Goal: Transaction & Acquisition: Book appointment/travel/reservation

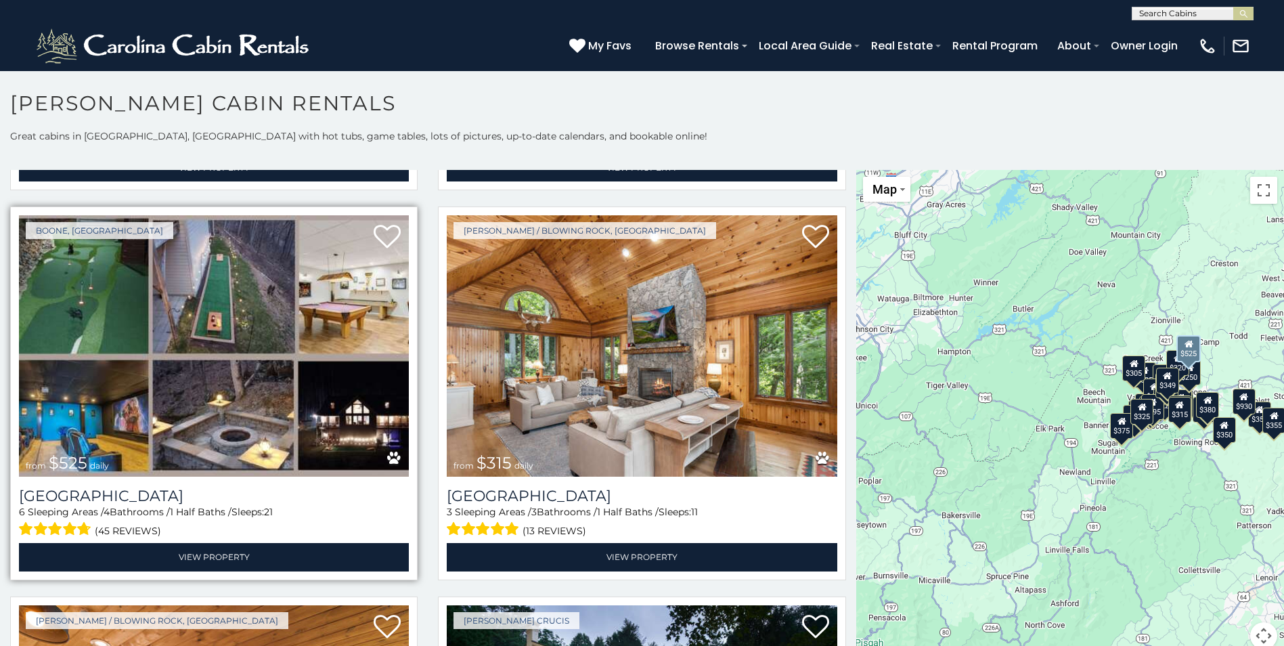
scroll to position [406, 0]
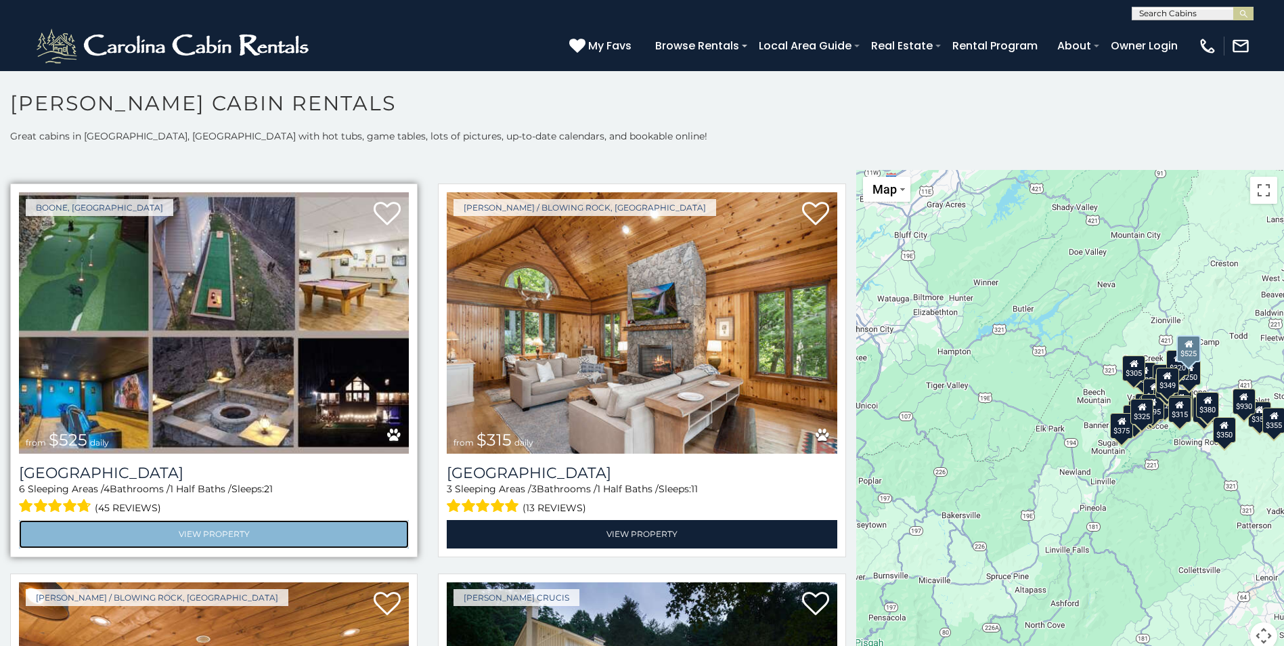
click at [263, 530] on link "View Property" at bounding box center [214, 534] width 390 height 28
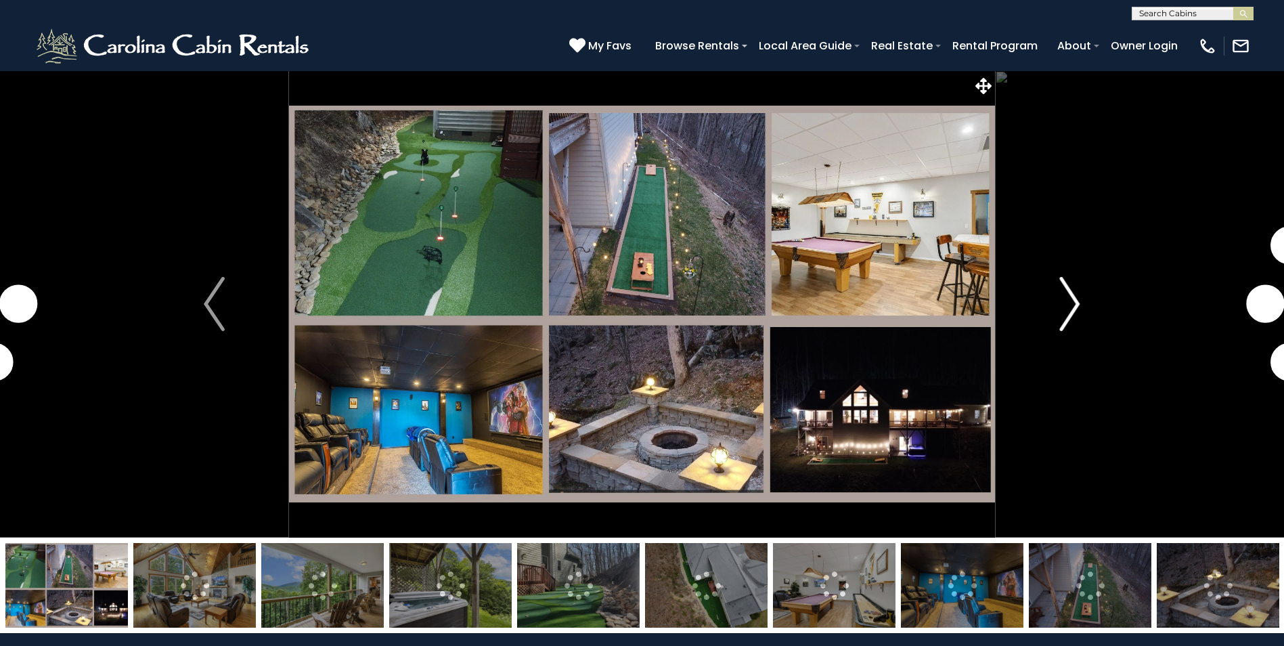
click at [1063, 305] on img "Next" at bounding box center [1069, 304] width 20 height 54
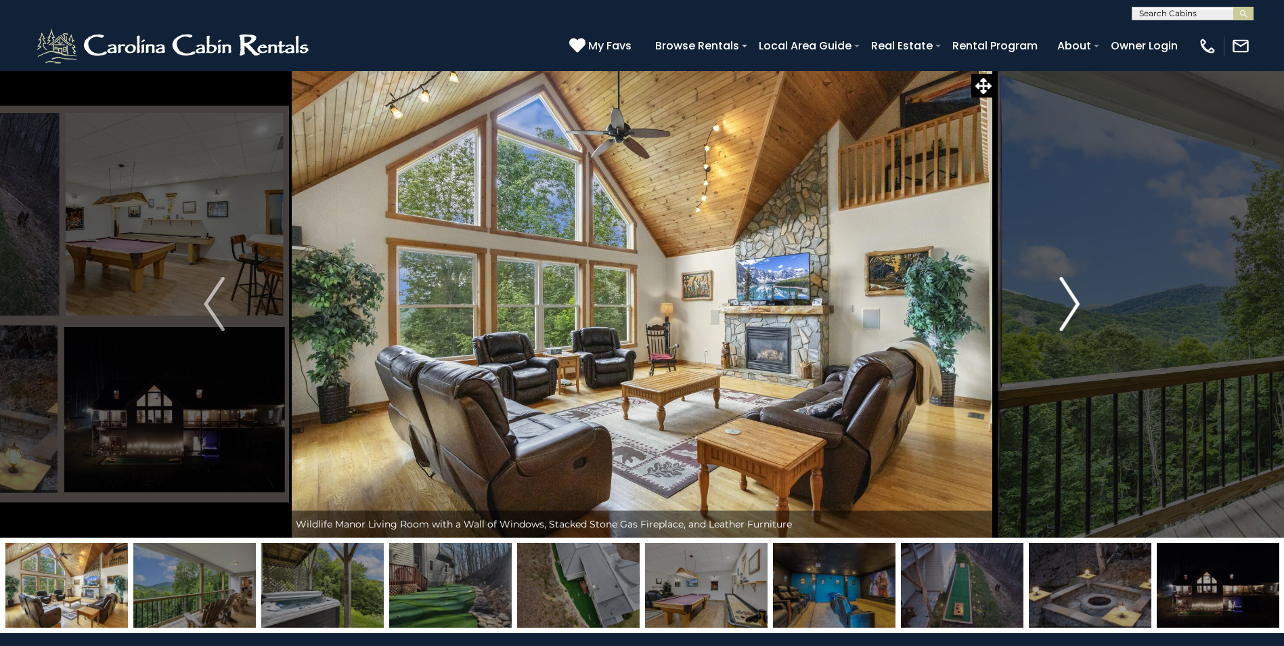
click at [1071, 298] on img "Next" at bounding box center [1069, 304] width 20 height 54
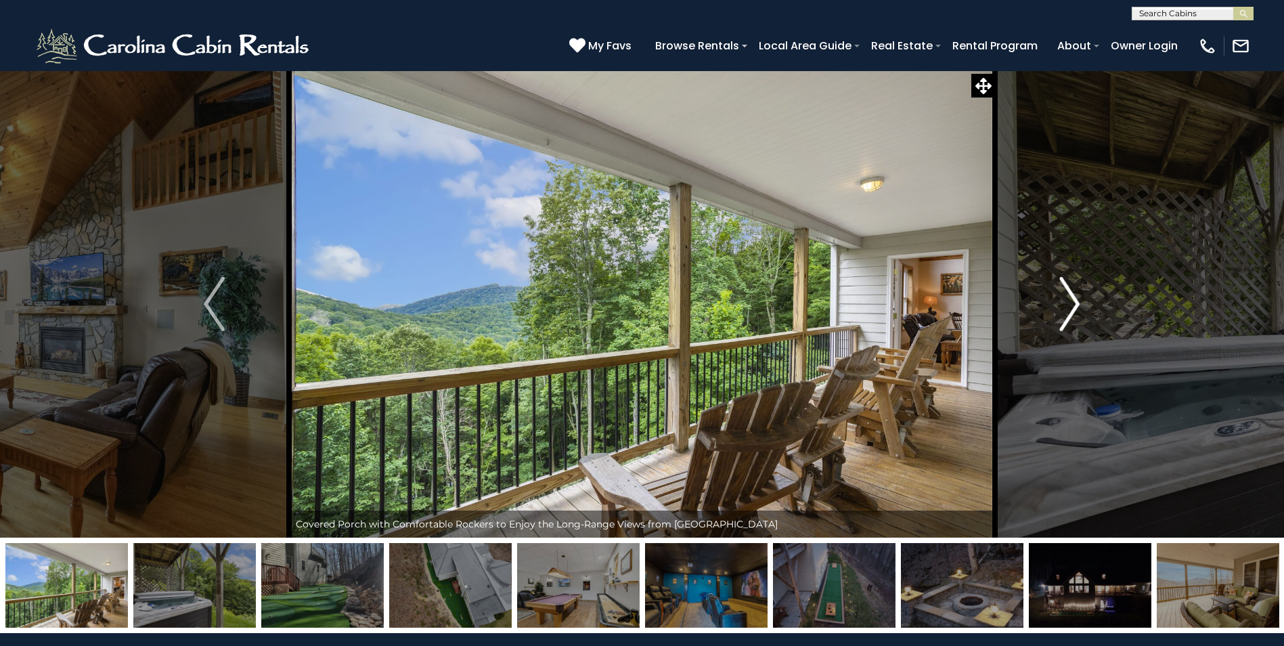
click at [1071, 298] on img "Next" at bounding box center [1069, 304] width 20 height 54
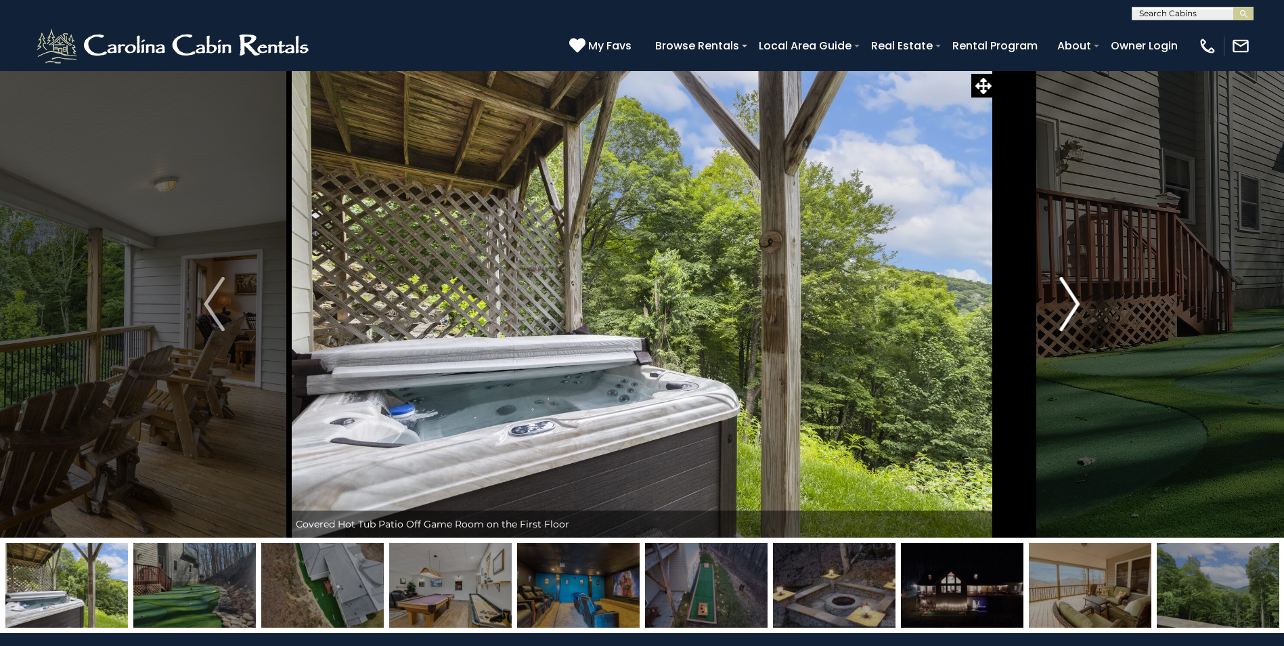
click at [1071, 298] on img "Next" at bounding box center [1069, 304] width 20 height 54
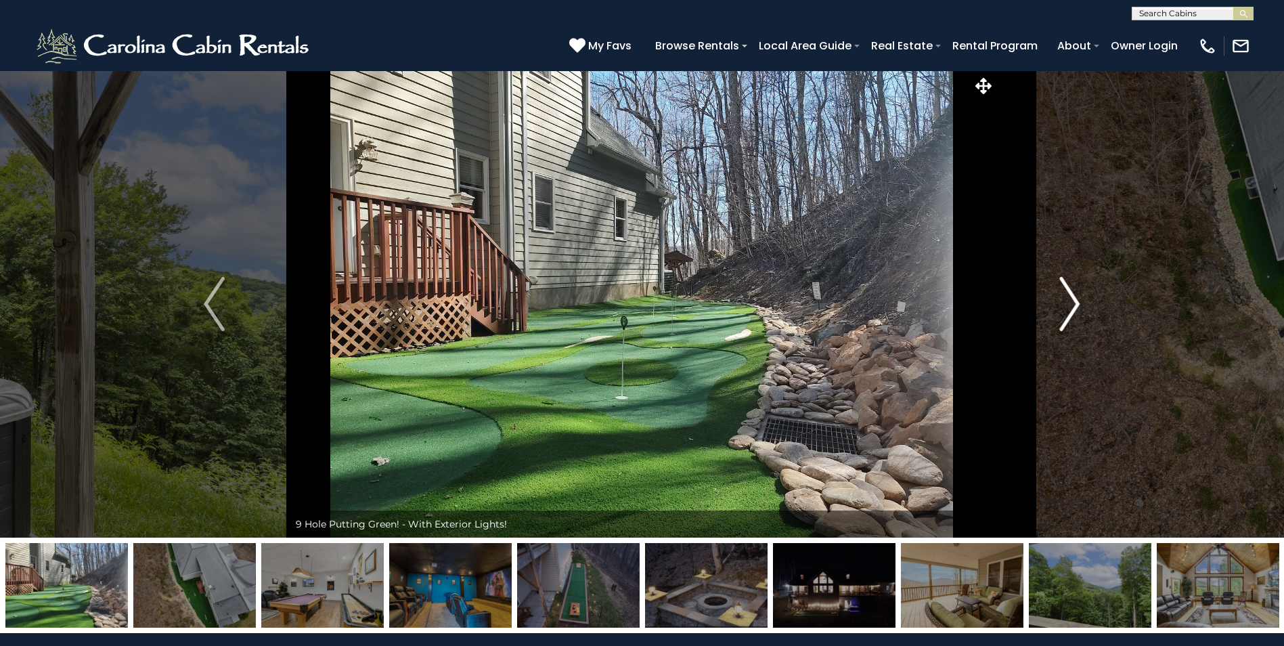
click at [1071, 298] on img "Next" at bounding box center [1069, 304] width 20 height 54
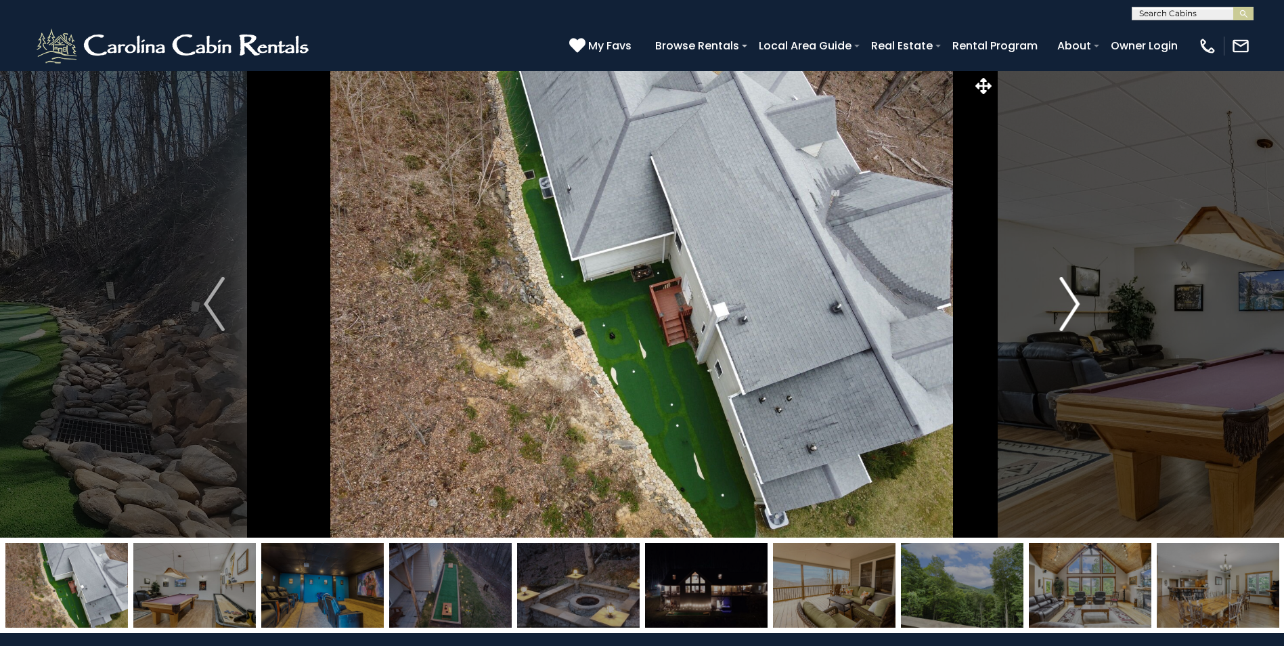
click at [1071, 298] on img "Next" at bounding box center [1069, 304] width 20 height 54
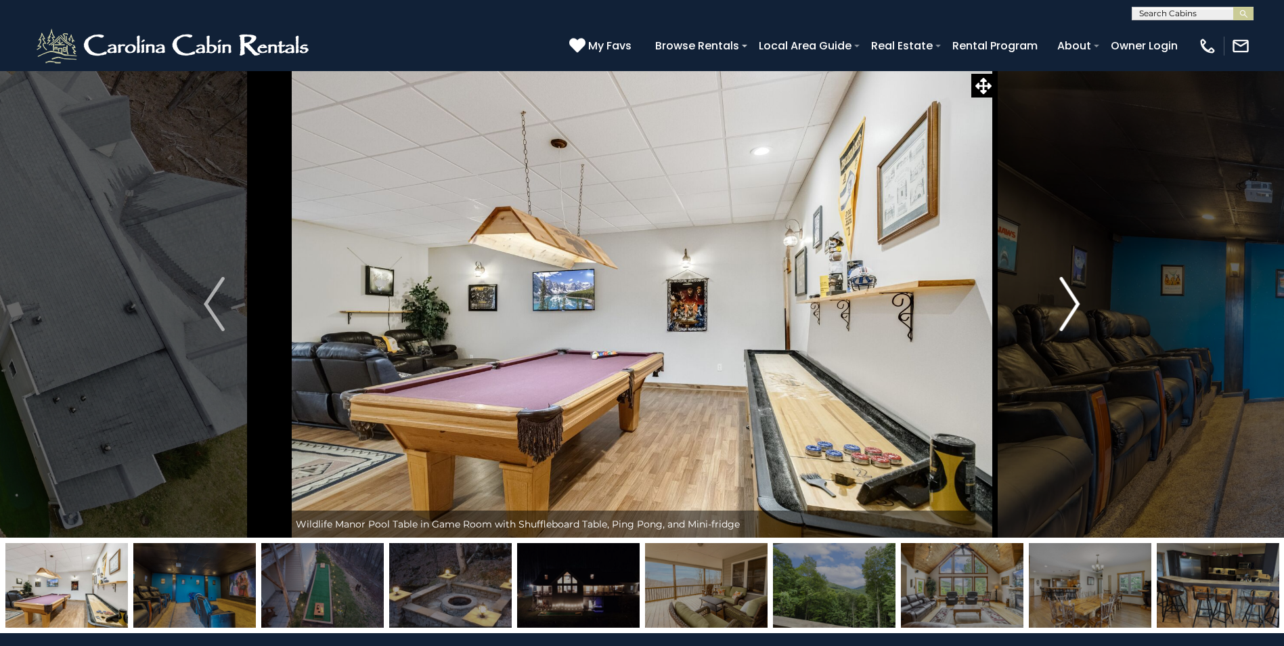
click at [1071, 298] on img "Next" at bounding box center [1069, 304] width 20 height 54
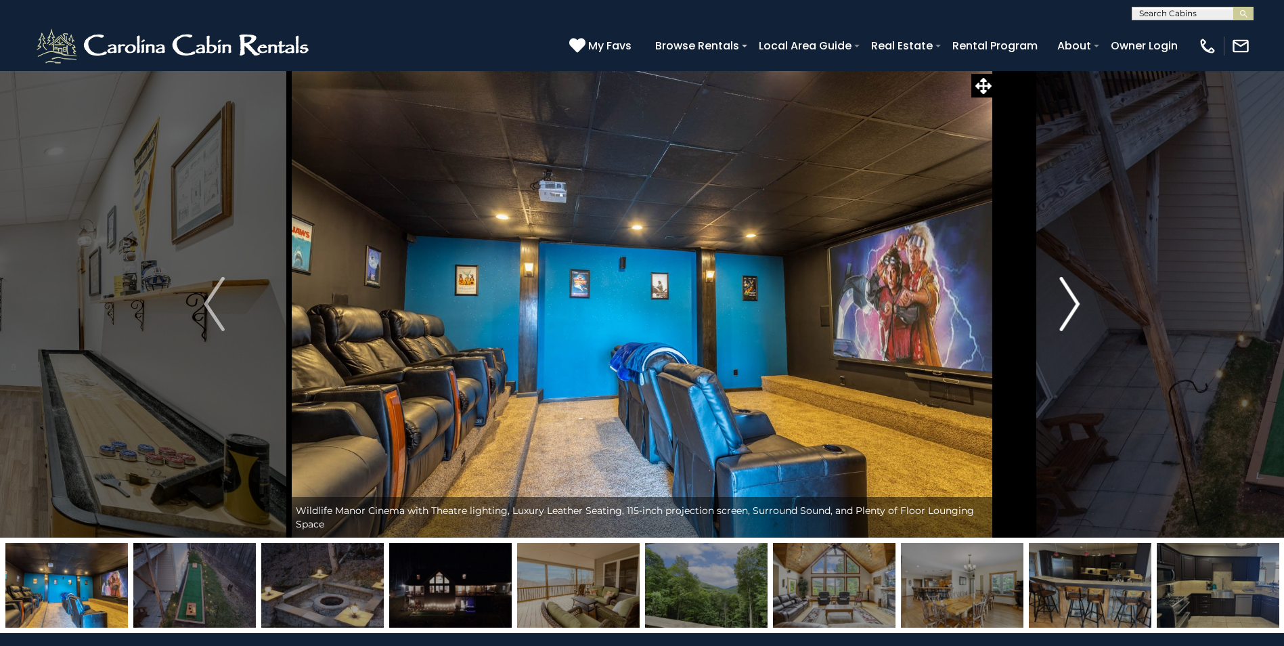
click at [1071, 298] on img "Next" at bounding box center [1069, 304] width 20 height 54
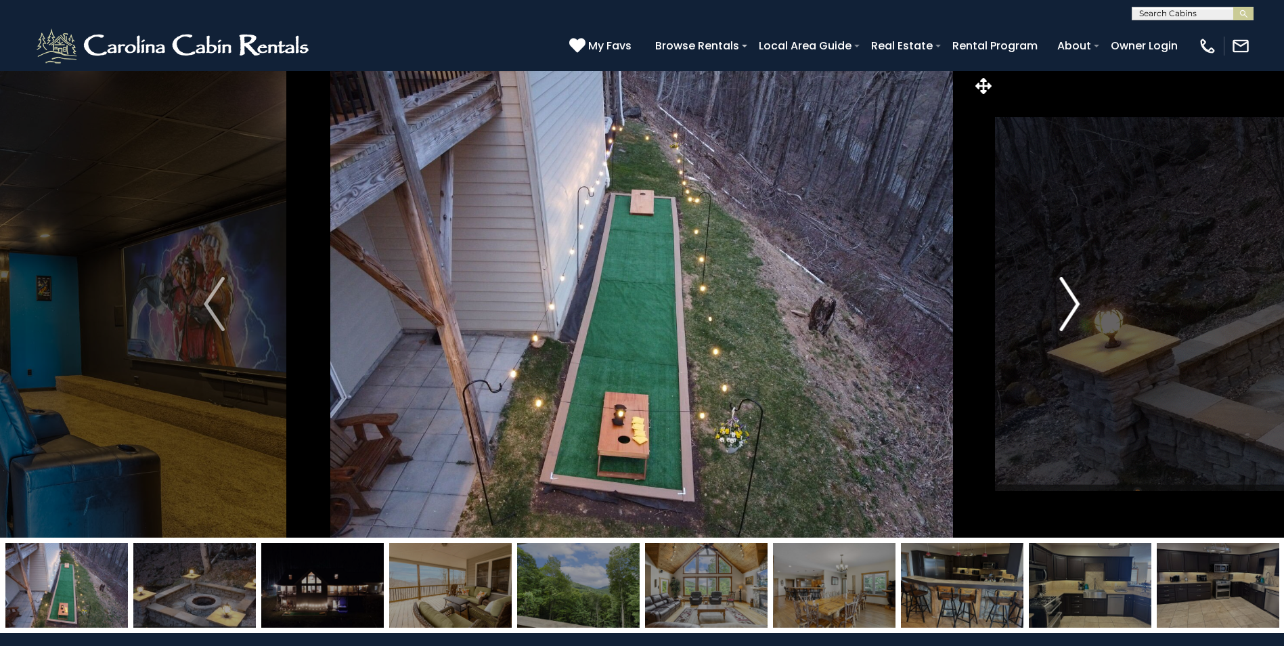
click at [1071, 298] on img "Next" at bounding box center [1069, 304] width 20 height 54
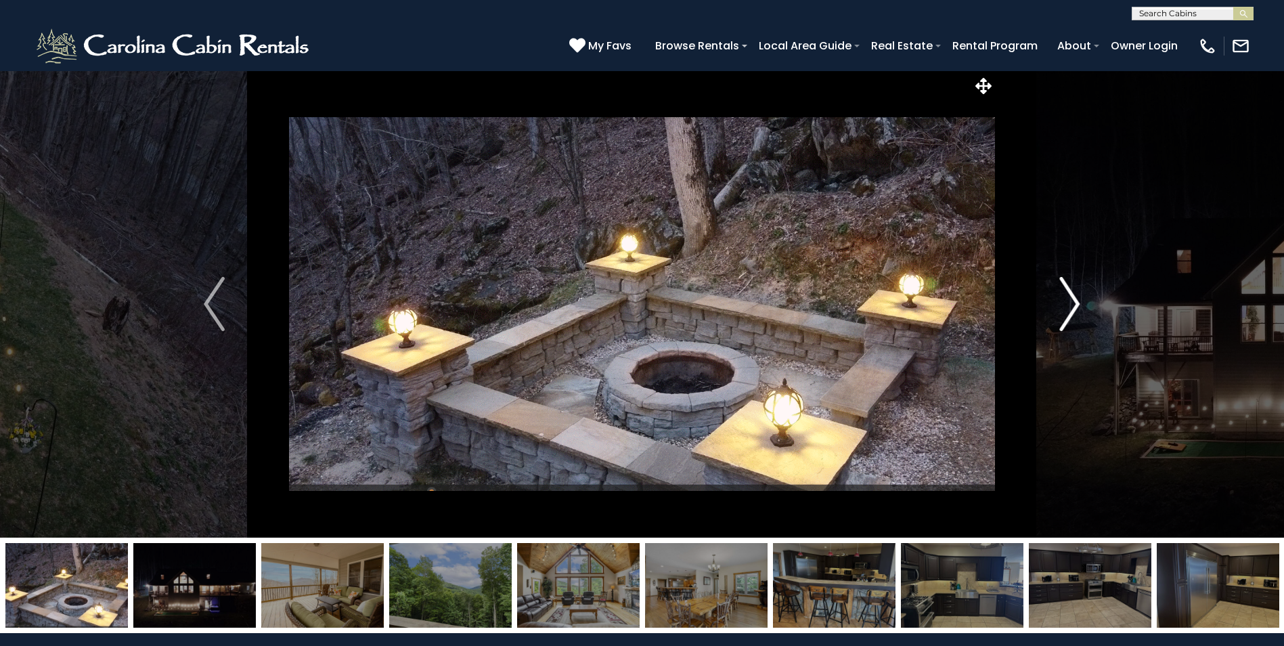
click at [1063, 309] on img "Next" at bounding box center [1069, 304] width 20 height 54
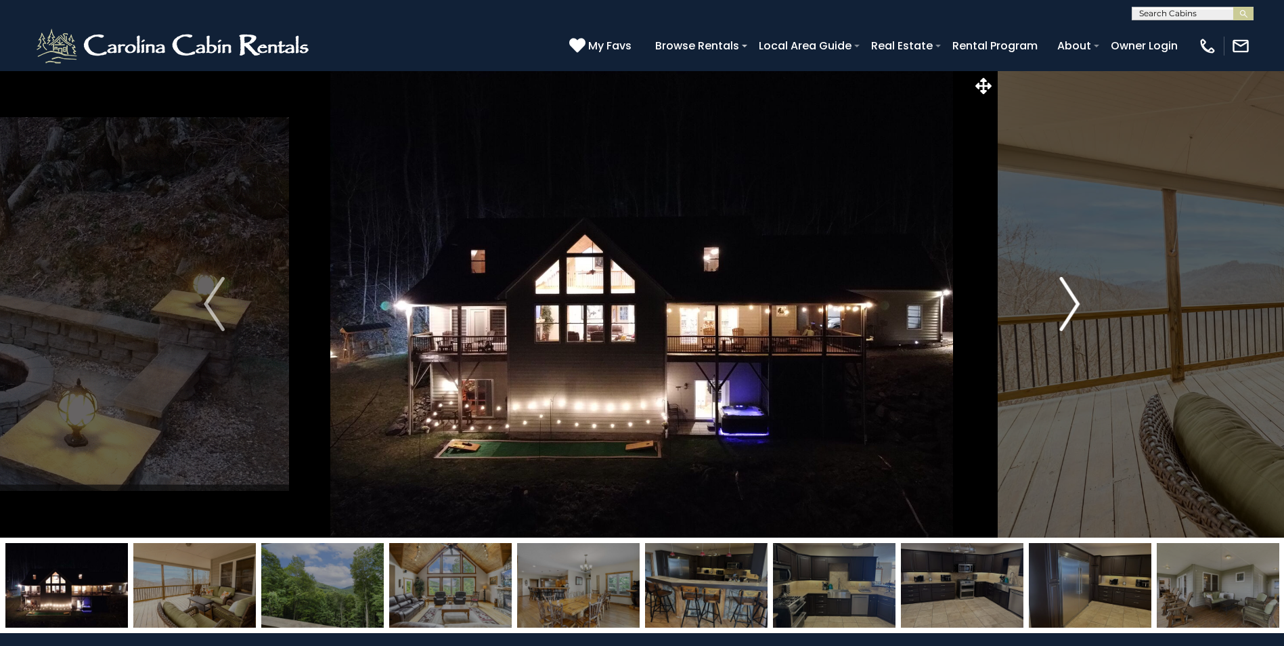
click at [1063, 309] on img "Next" at bounding box center [1069, 304] width 20 height 54
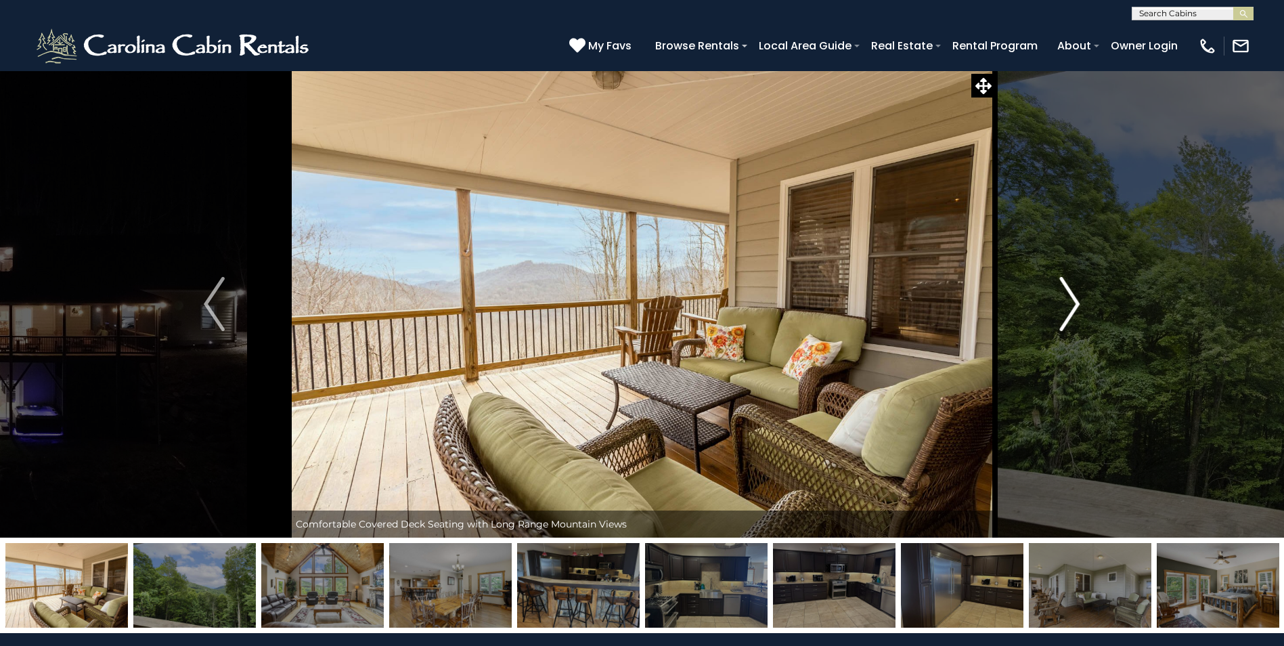
click at [1063, 309] on img "Next" at bounding box center [1069, 304] width 20 height 54
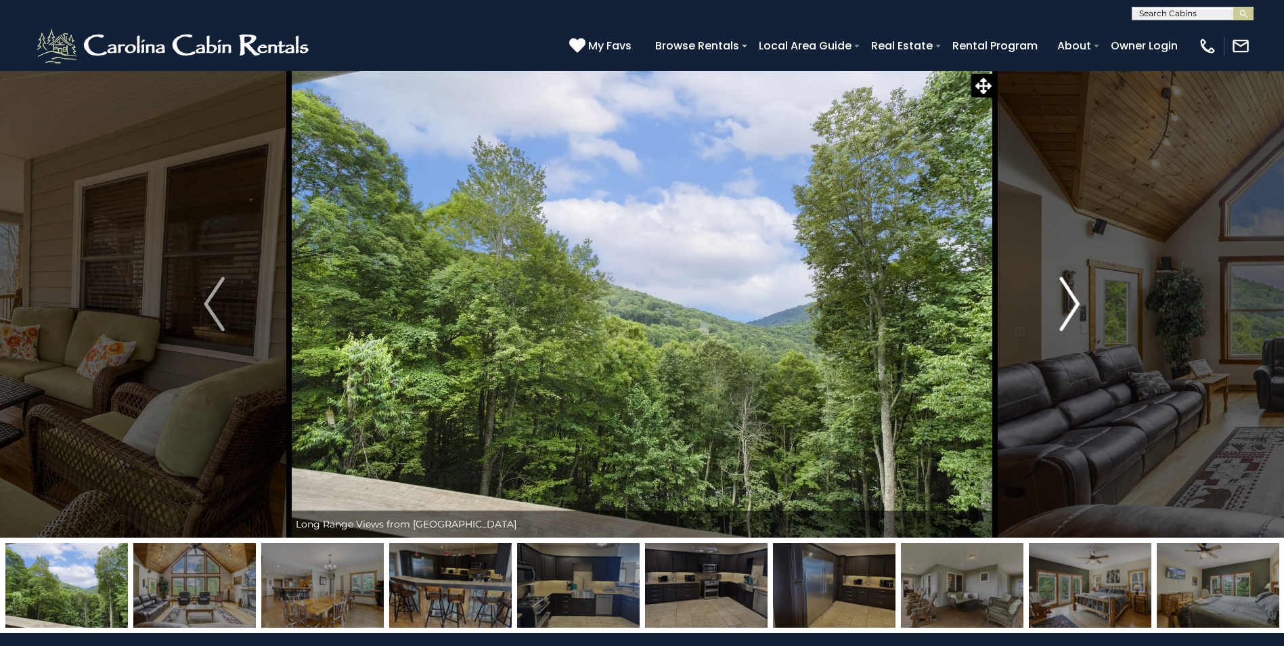
click at [1063, 309] on img "Next" at bounding box center [1069, 304] width 20 height 54
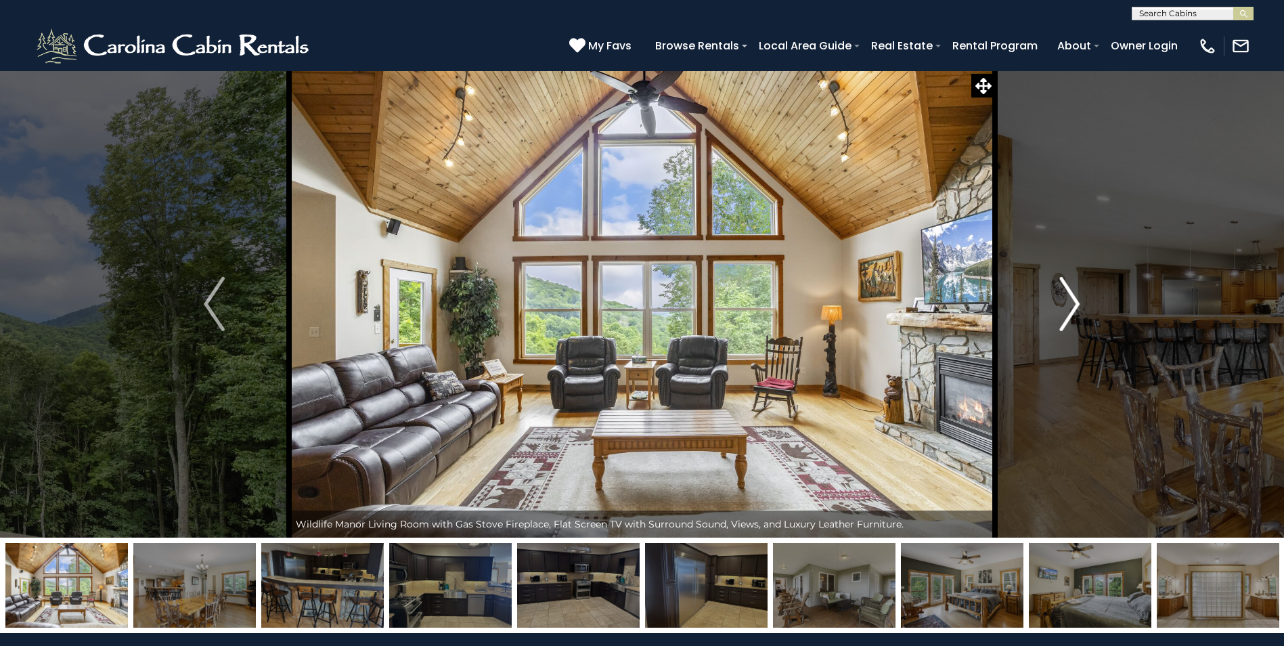
click at [1063, 309] on img "Next" at bounding box center [1069, 304] width 20 height 54
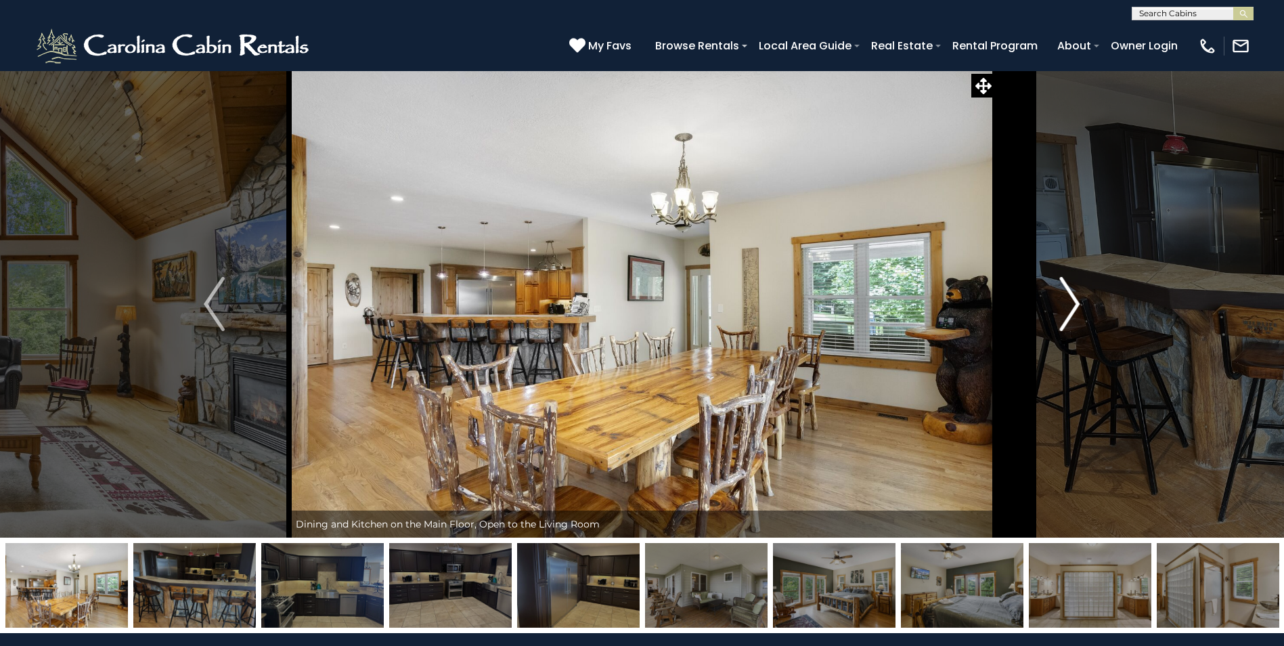
click at [1063, 309] on img "Next" at bounding box center [1069, 304] width 20 height 54
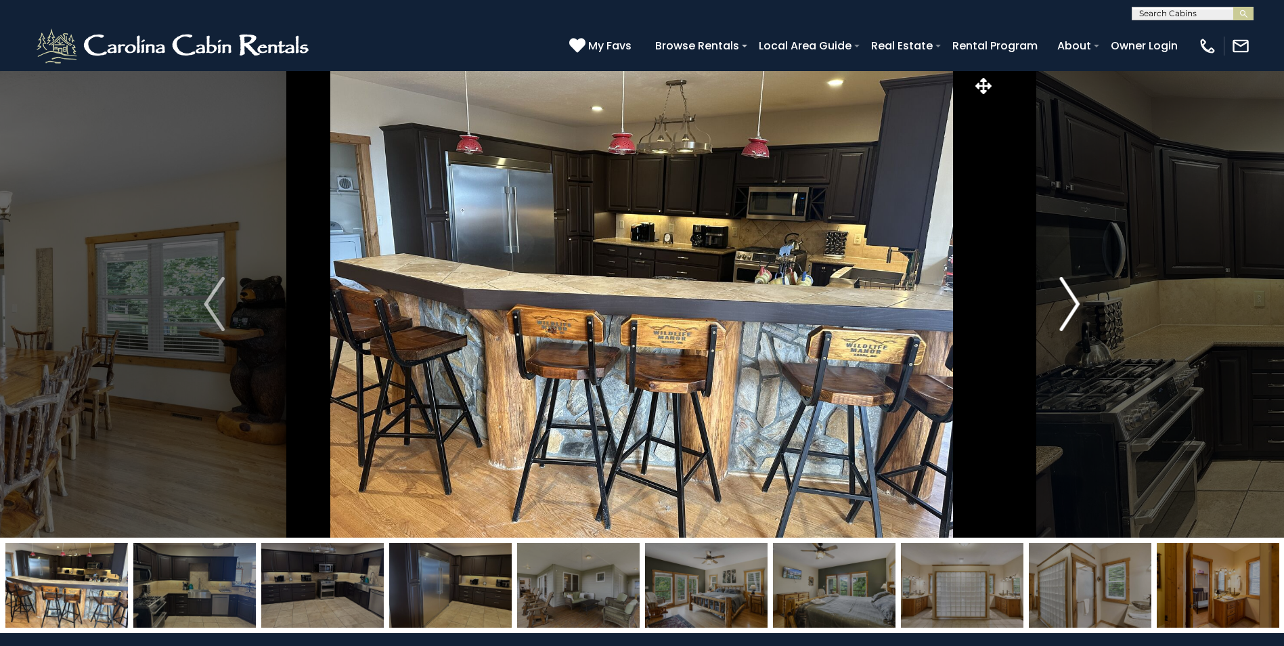
click at [1063, 309] on img "Next" at bounding box center [1069, 304] width 20 height 54
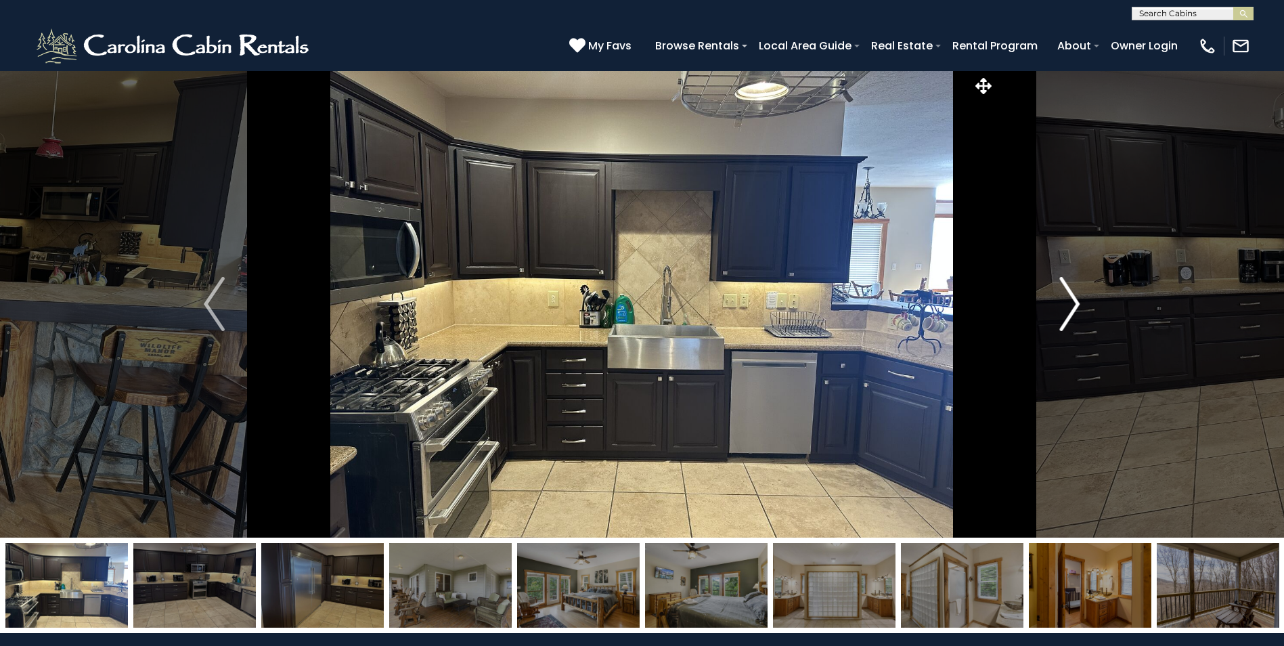
click at [1063, 309] on img "Next" at bounding box center [1069, 304] width 20 height 54
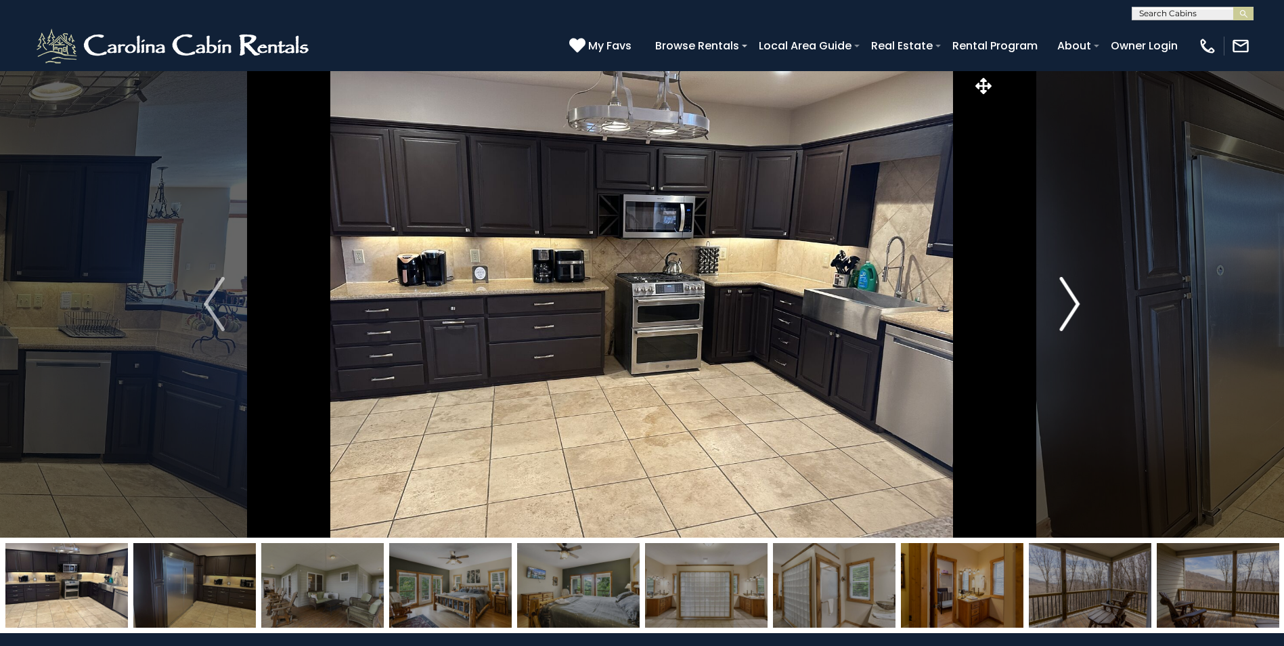
click at [1063, 309] on img "Next" at bounding box center [1069, 304] width 20 height 54
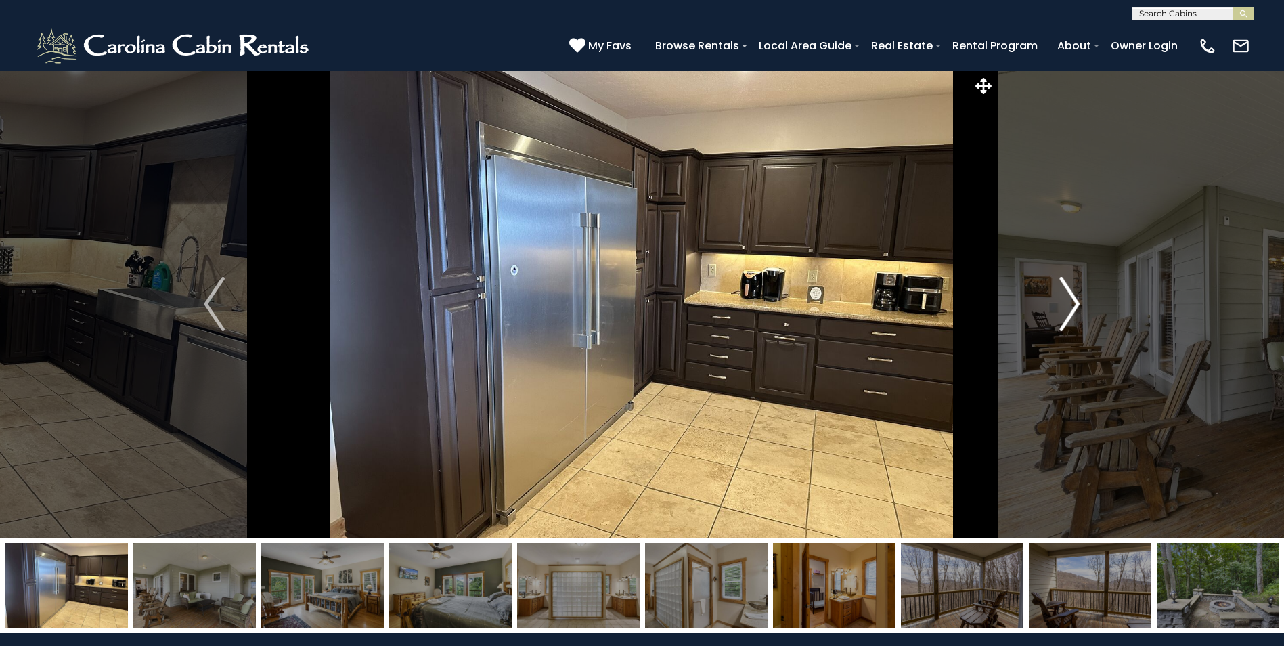
click at [1063, 309] on img "Next" at bounding box center [1069, 304] width 20 height 54
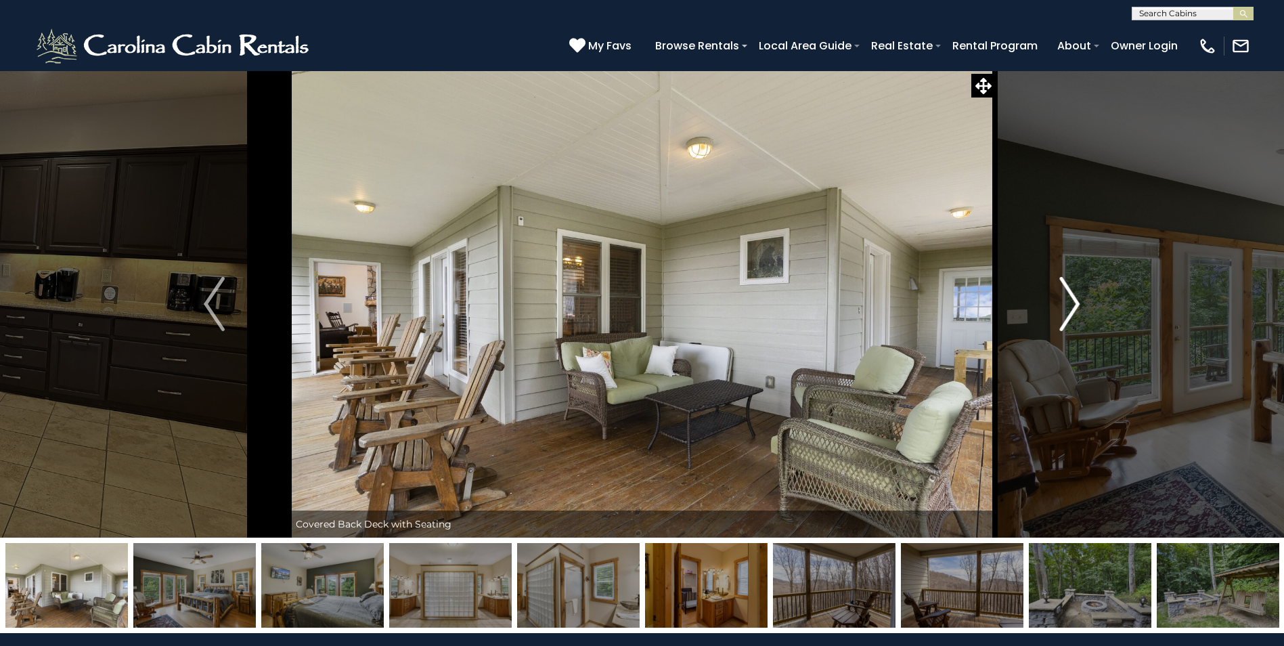
click at [1063, 309] on img "Next" at bounding box center [1069, 304] width 20 height 54
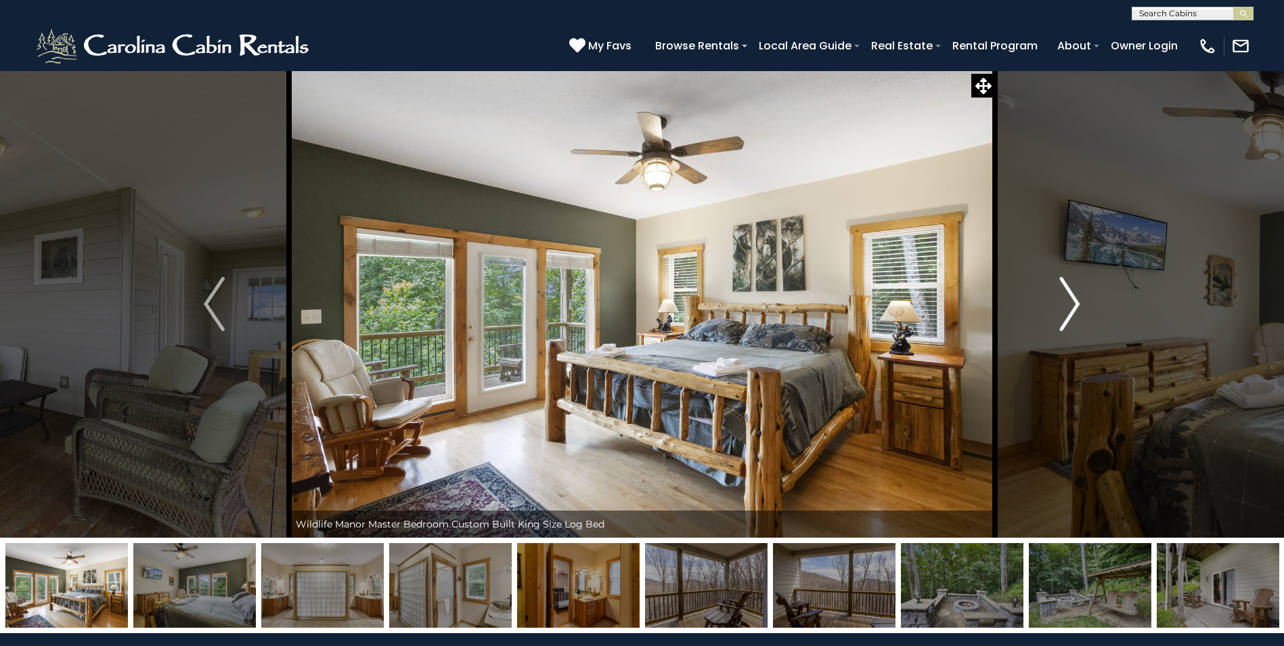
click at [1063, 309] on img "Next" at bounding box center [1069, 304] width 20 height 54
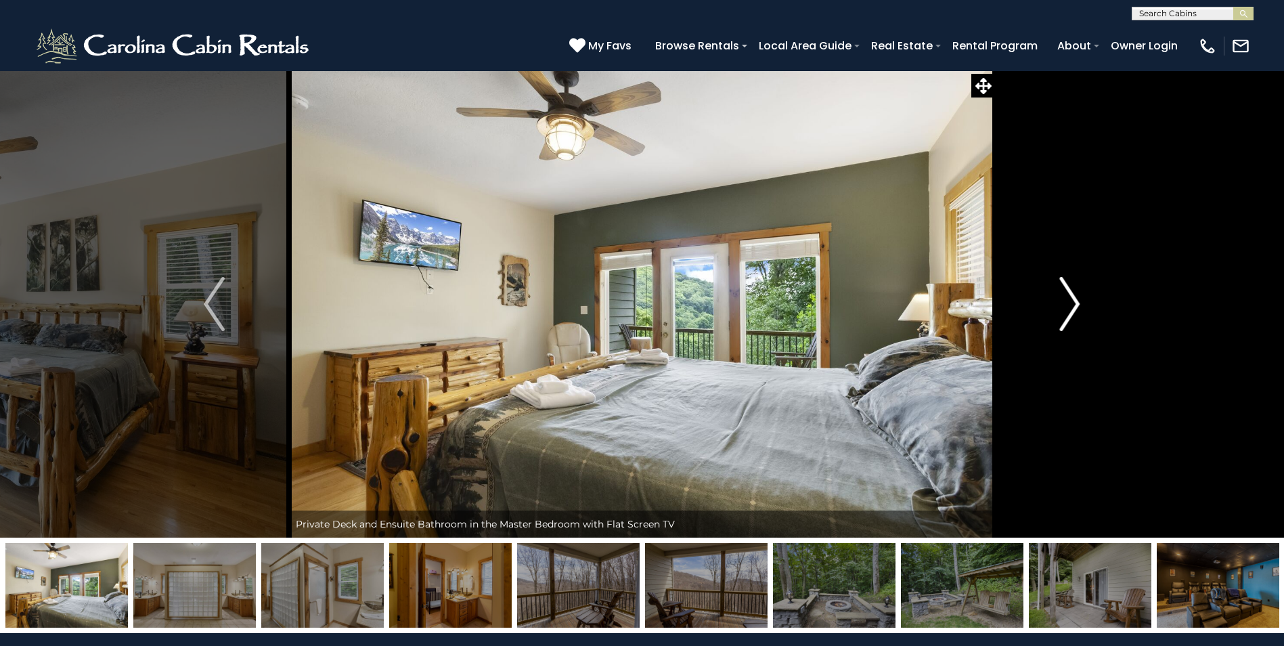
click at [1063, 309] on img "Next" at bounding box center [1069, 304] width 20 height 54
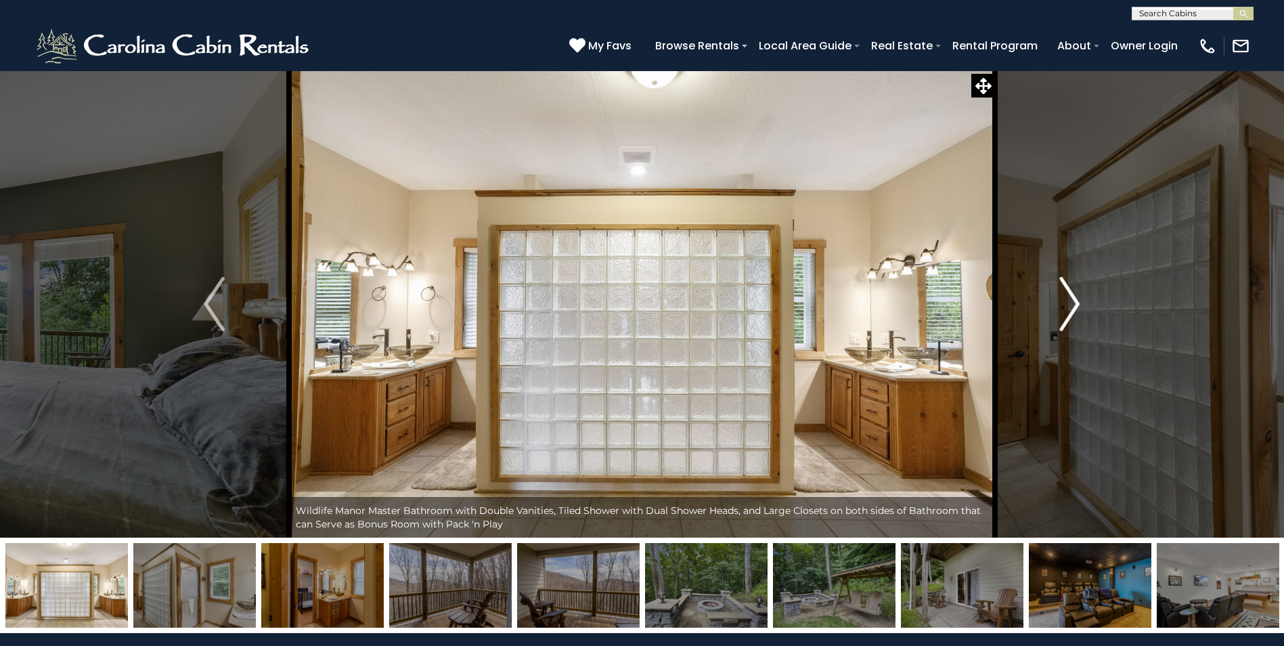
click at [1063, 309] on img "Next" at bounding box center [1069, 304] width 20 height 54
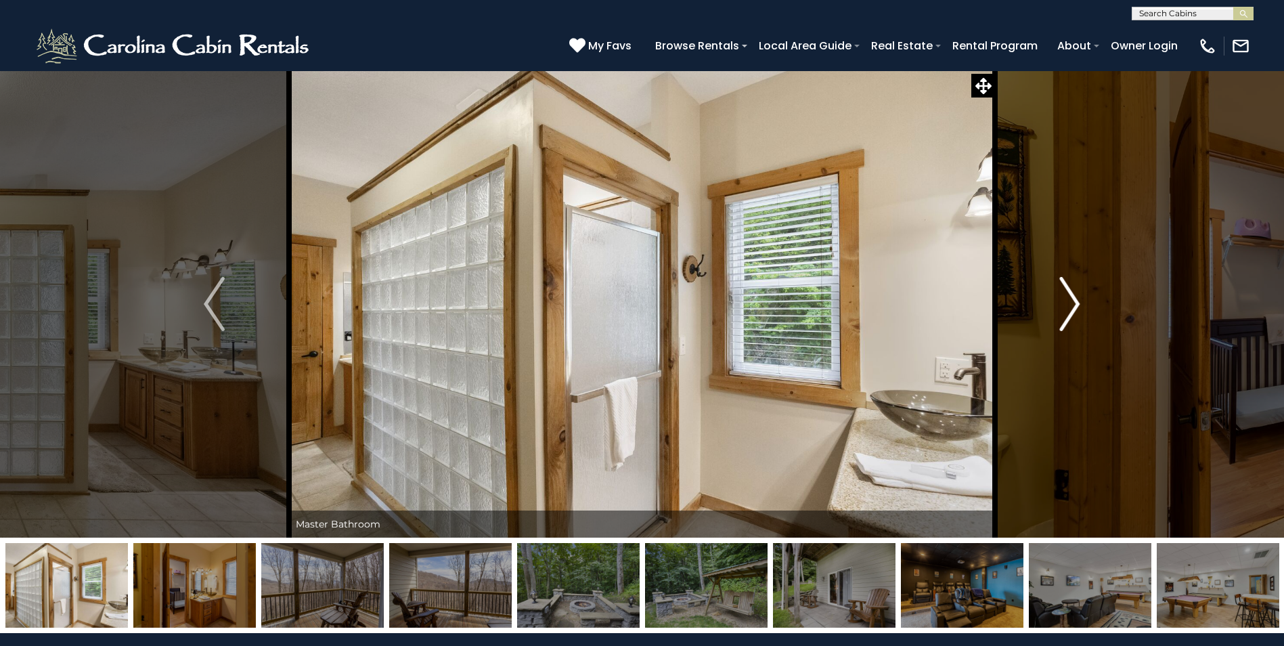
click at [1063, 309] on img "Next" at bounding box center [1069, 304] width 20 height 54
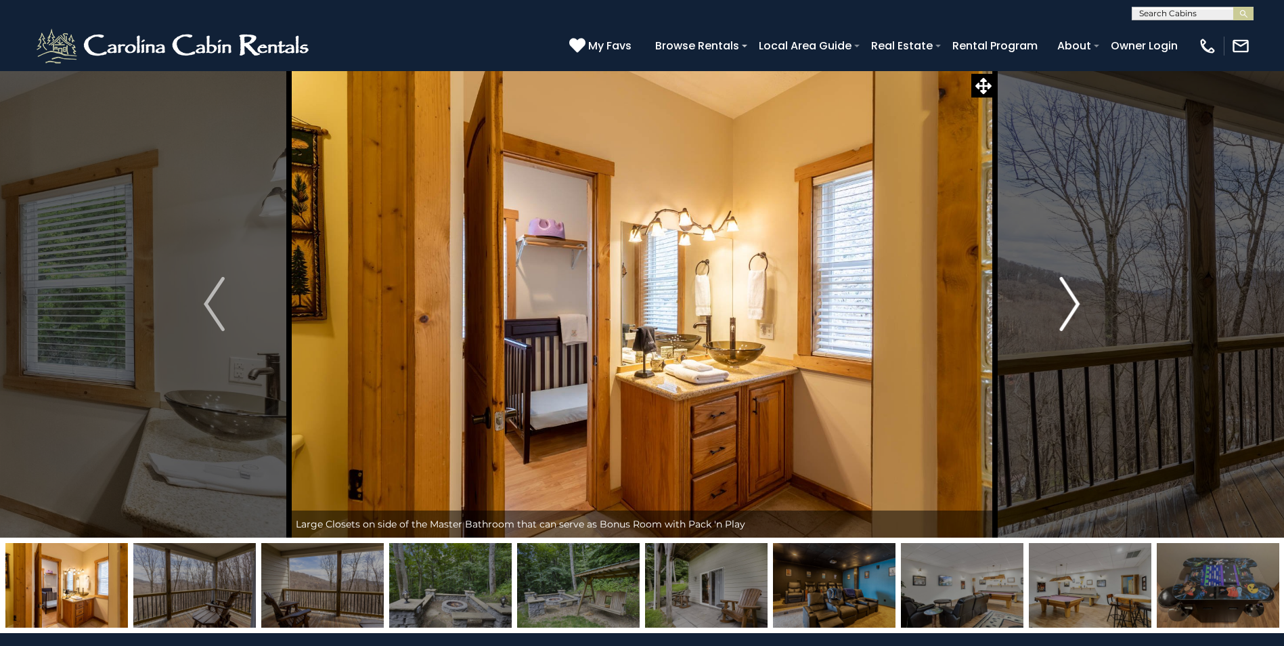
click at [1063, 309] on img "Next" at bounding box center [1069, 304] width 20 height 54
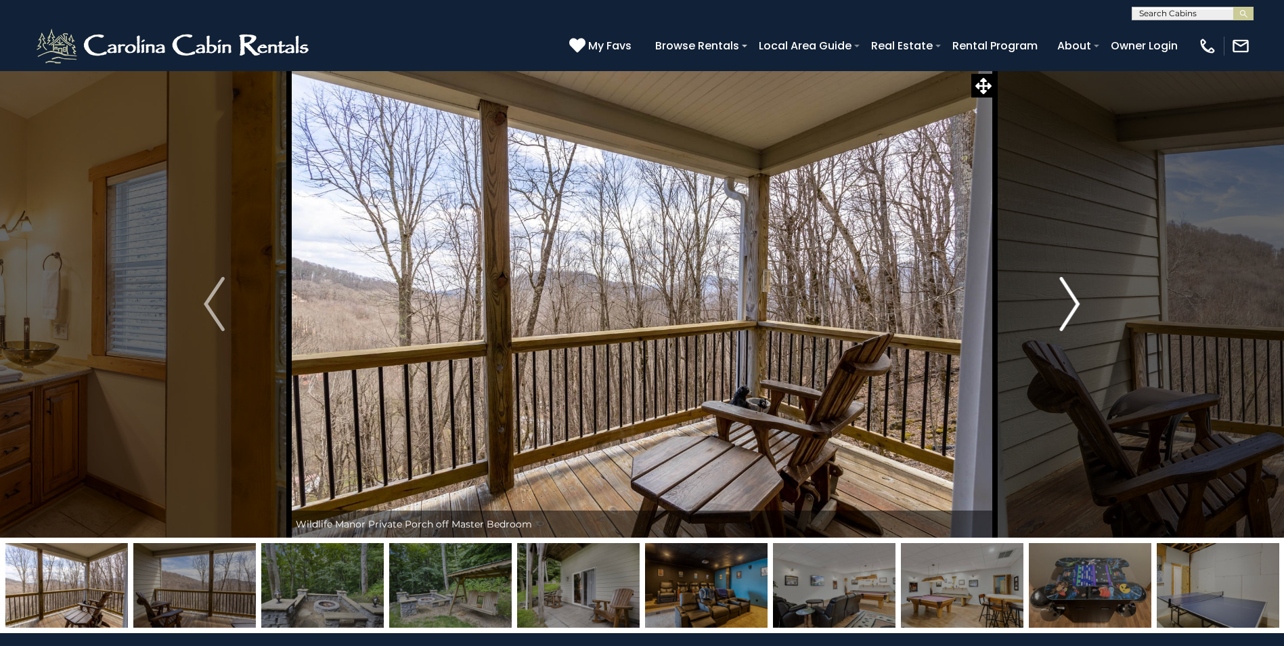
click at [1063, 309] on img "Next" at bounding box center [1069, 304] width 20 height 54
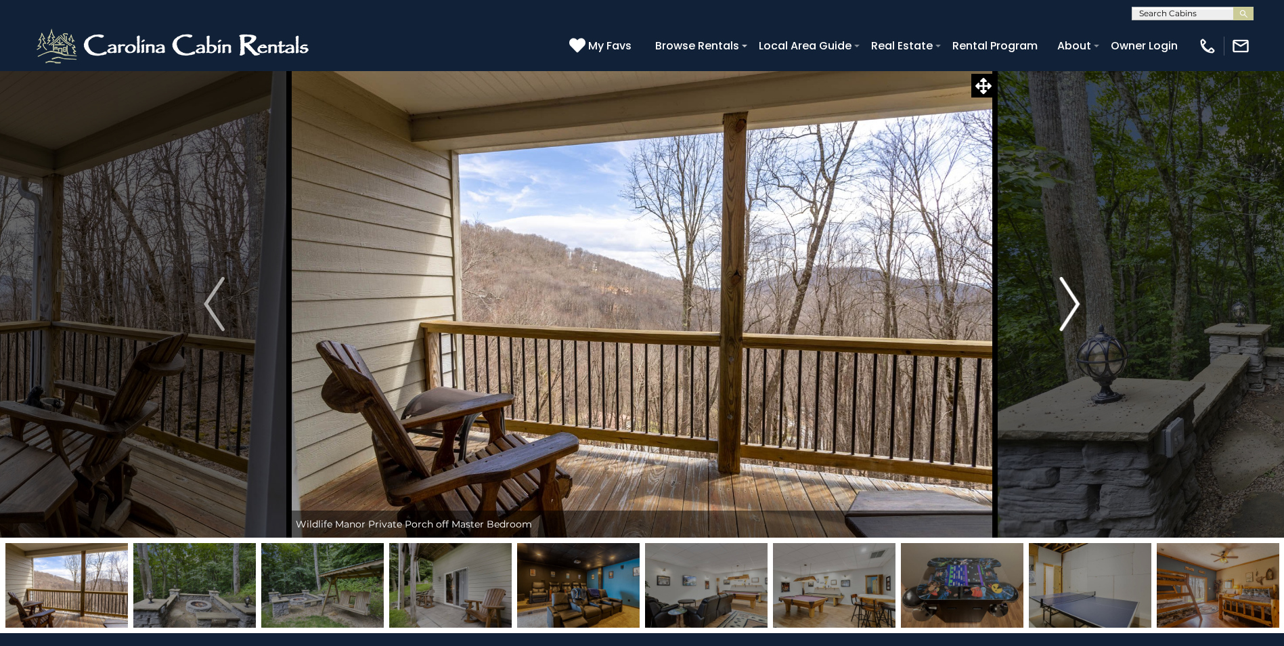
click at [1063, 309] on img "Next" at bounding box center [1069, 304] width 20 height 54
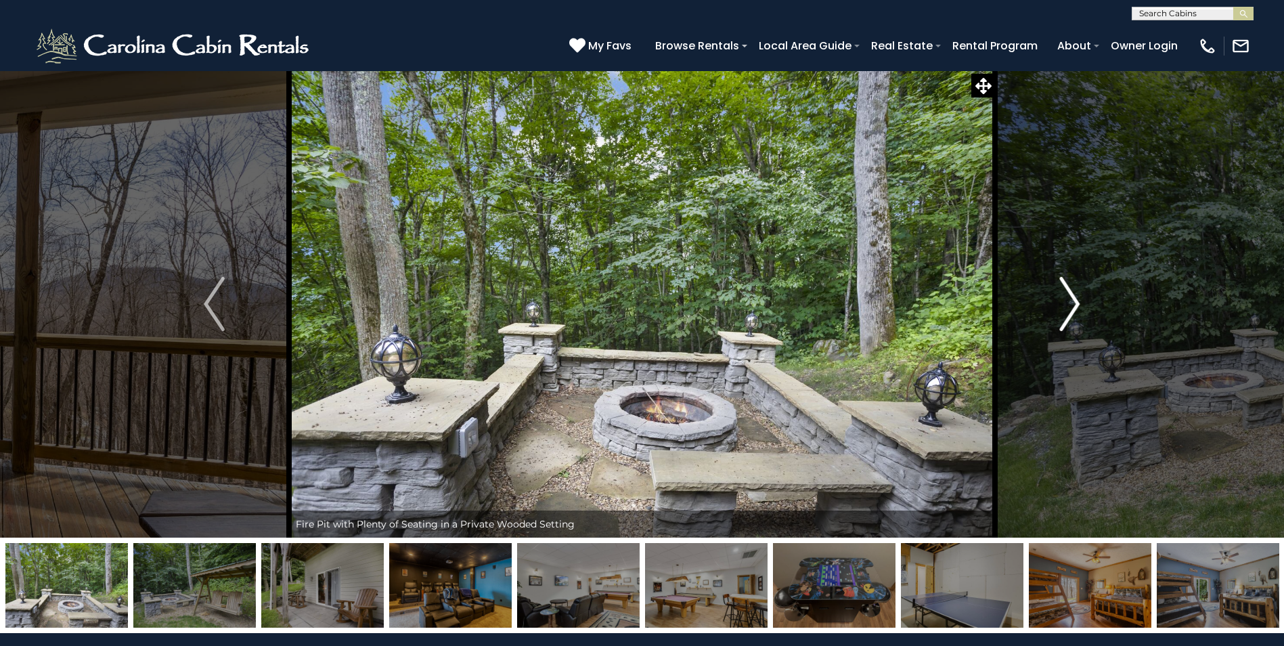
click at [1063, 309] on img "Next" at bounding box center [1069, 304] width 20 height 54
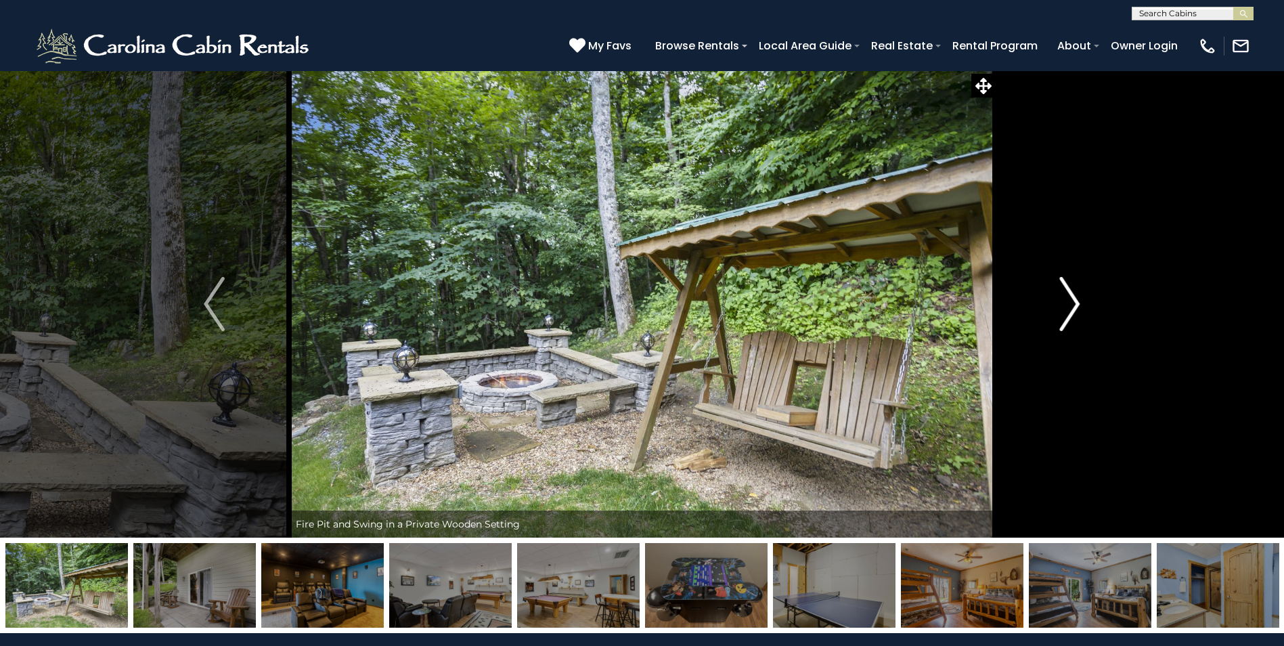
click at [1063, 309] on img "Next" at bounding box center [1069, 304] width 20 height 54
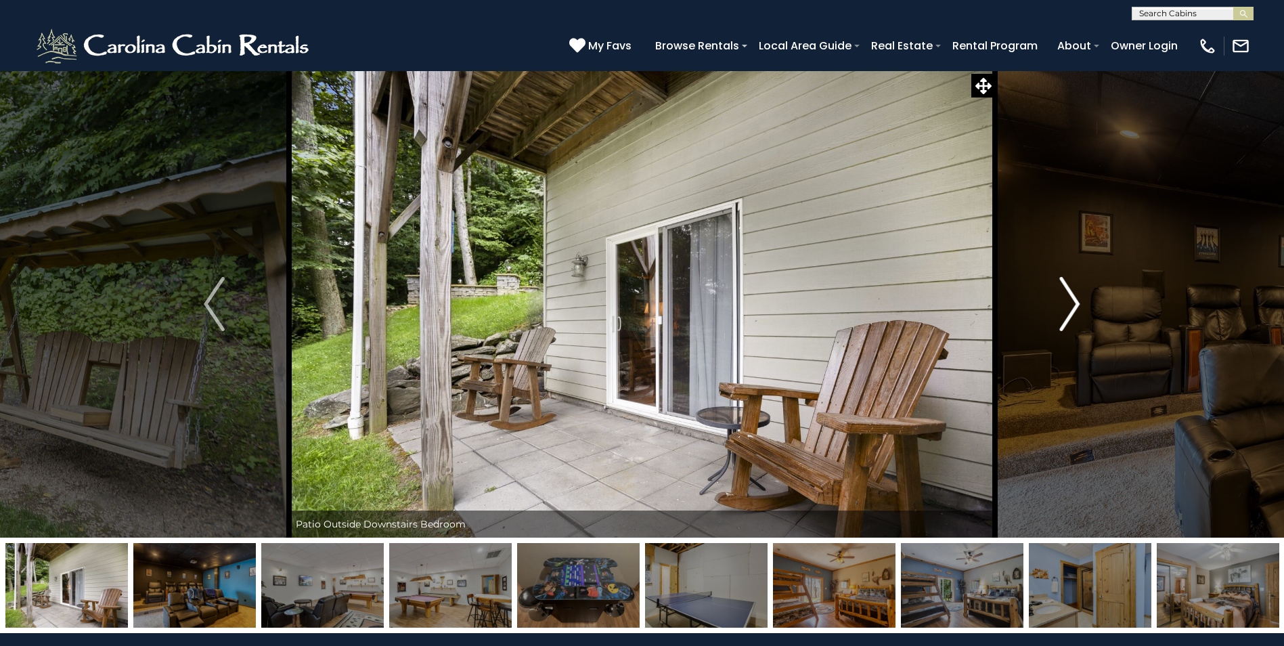
click at [1063, 309] on img "Next" at bounding box center [1069, 304] width 20 height 54
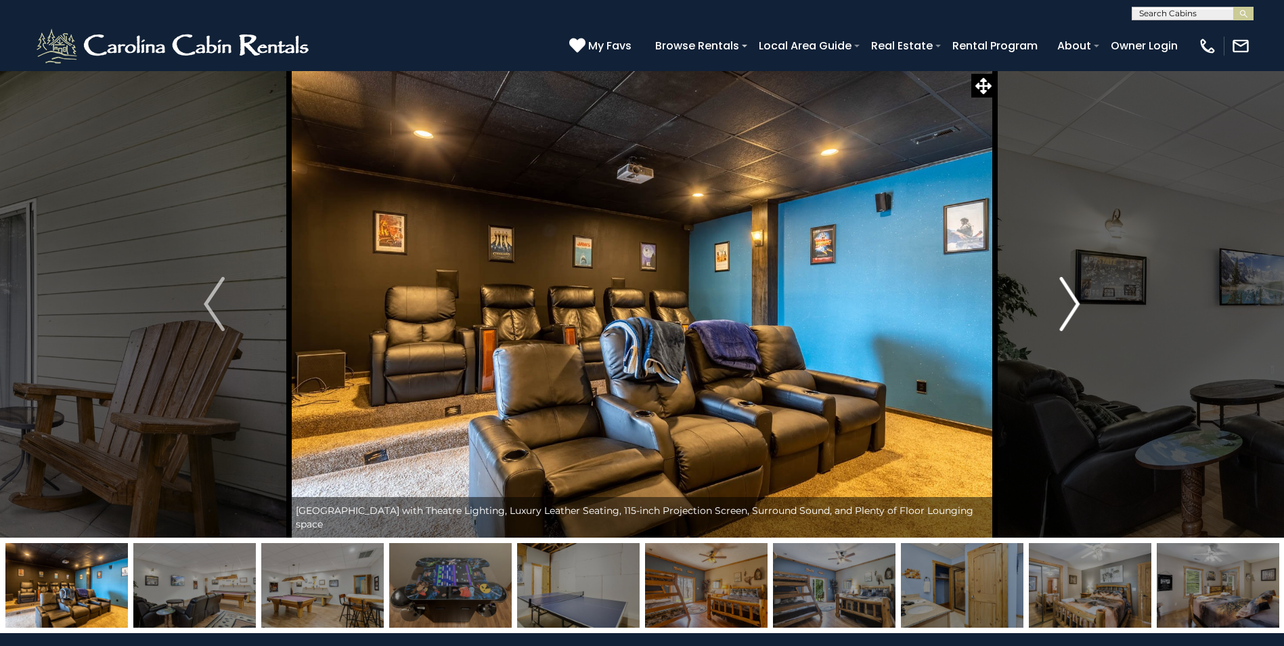
click at [1063, 309] on img "Next" at bounding box center [1069, 304] width 20 height 54
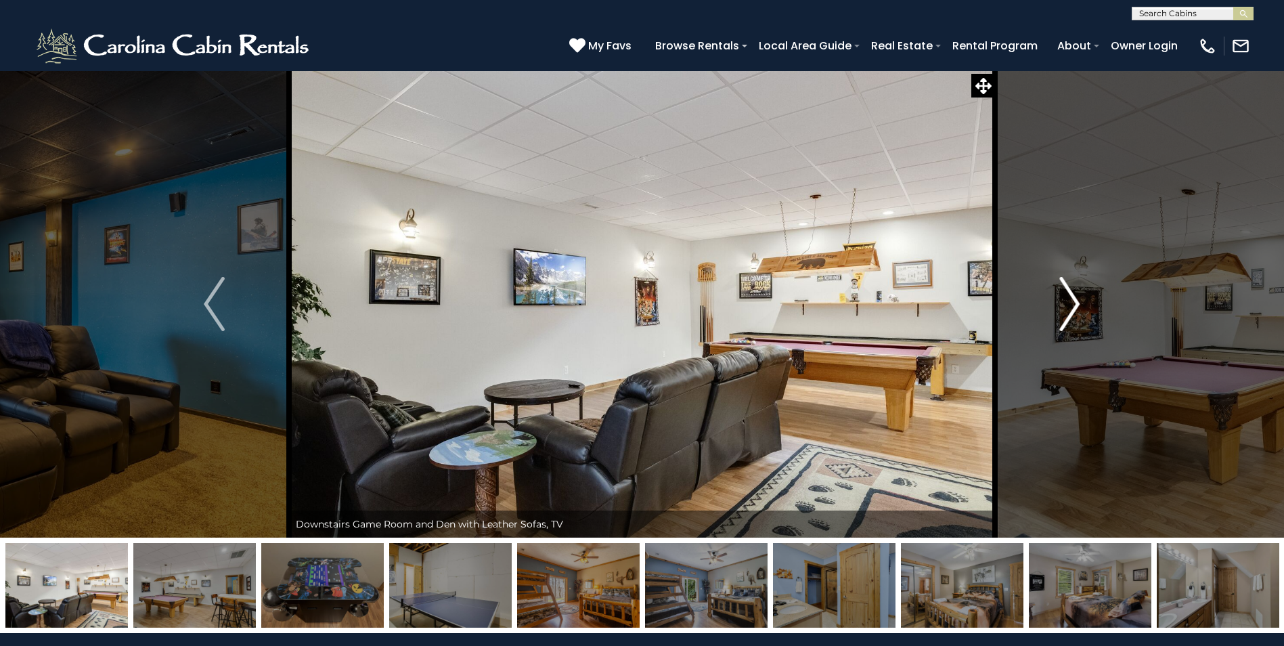
click at [1063, 309] on img "Next" at bounding box center [1069, 304] width 20 height 54
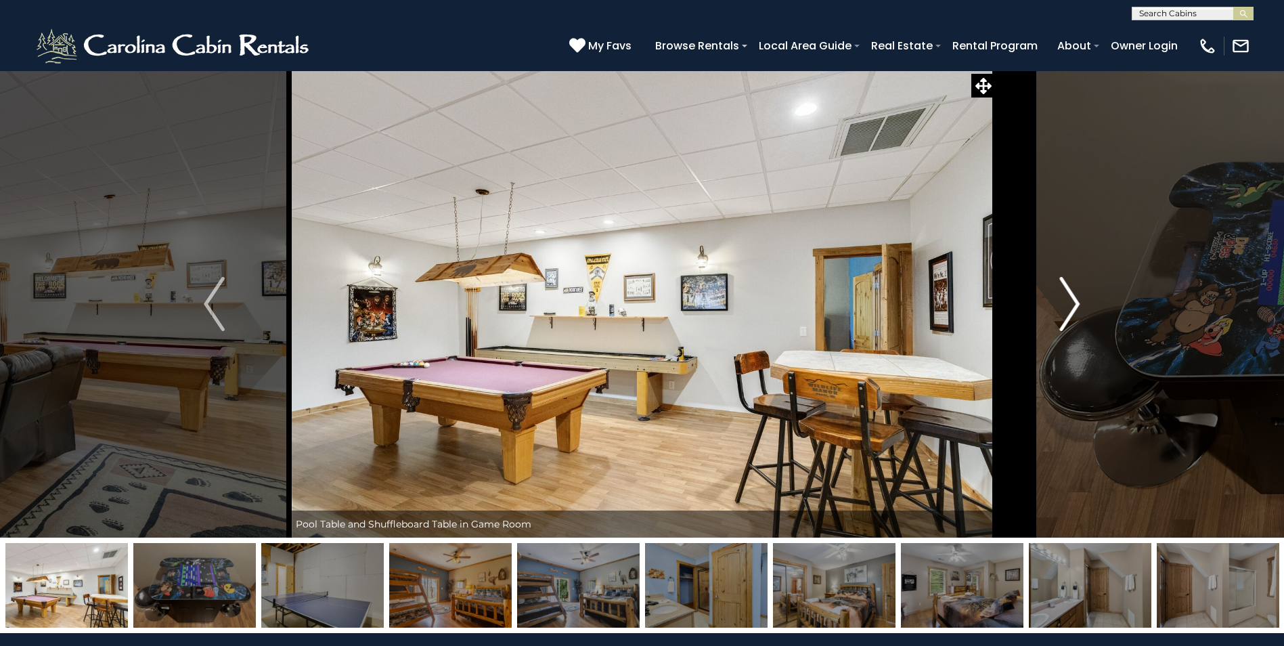
click at [1063, 309] on img "Next" at bounding box center [1069, 304] width 20 height 54
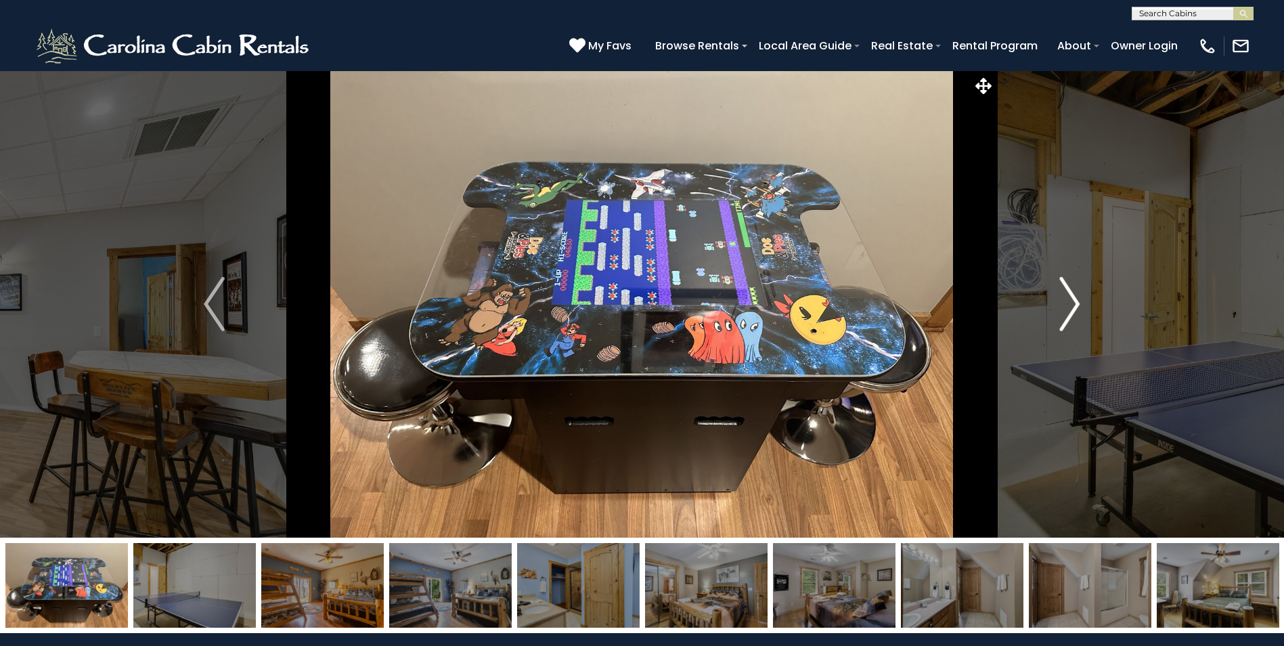
click at [1063, 309] on img "Next" at bounding box center [1069, 304] width 20 height 54
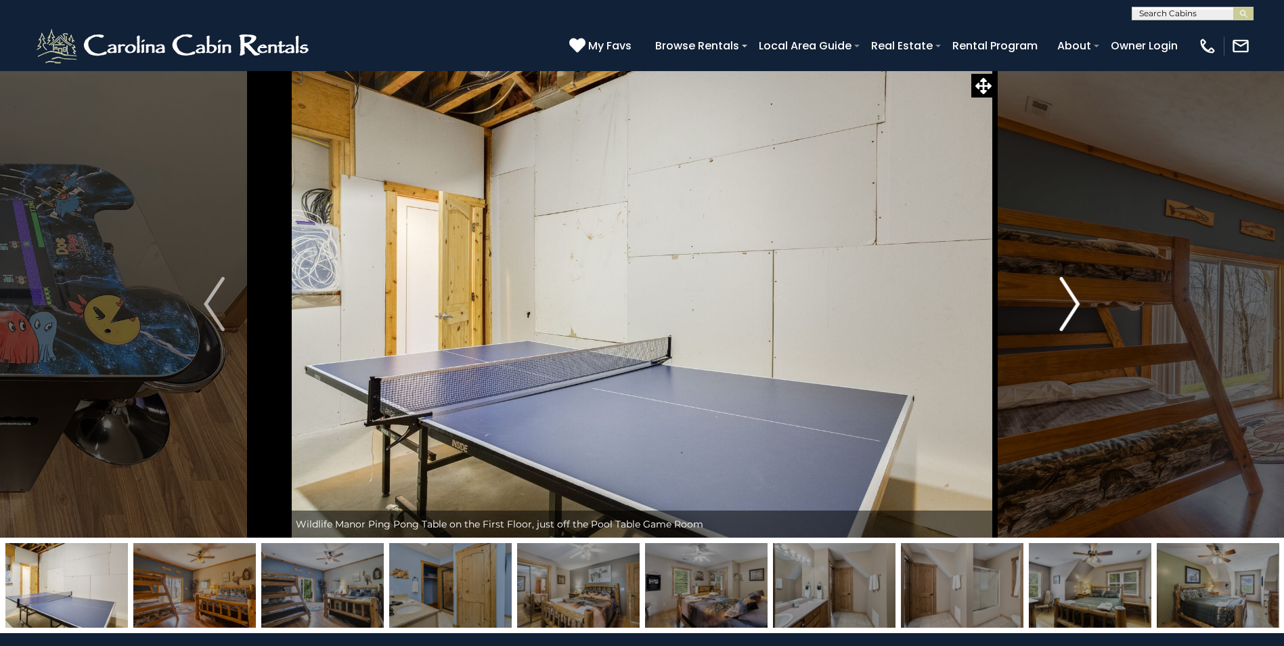
click at [1063, 309] on img "Next" at bounding box center [1069, 304] width 20 height 54
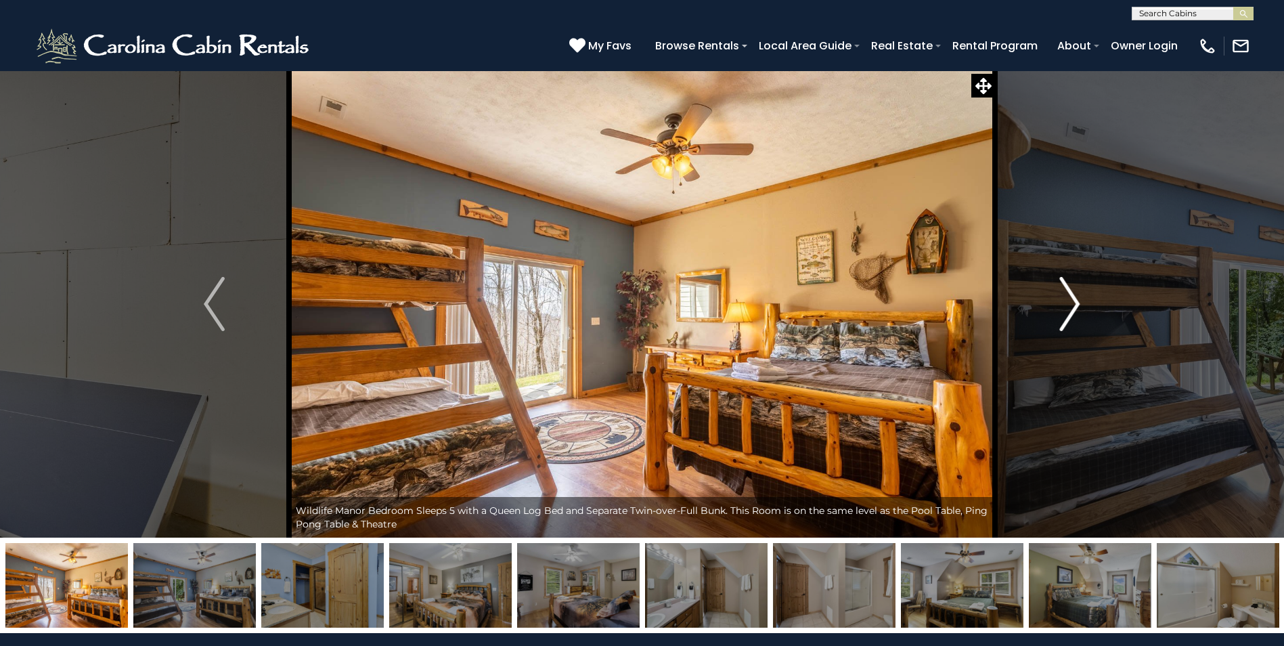
click at [1063, 309] on img "Next" at bounding box center [1069, 304] width 20 height 54
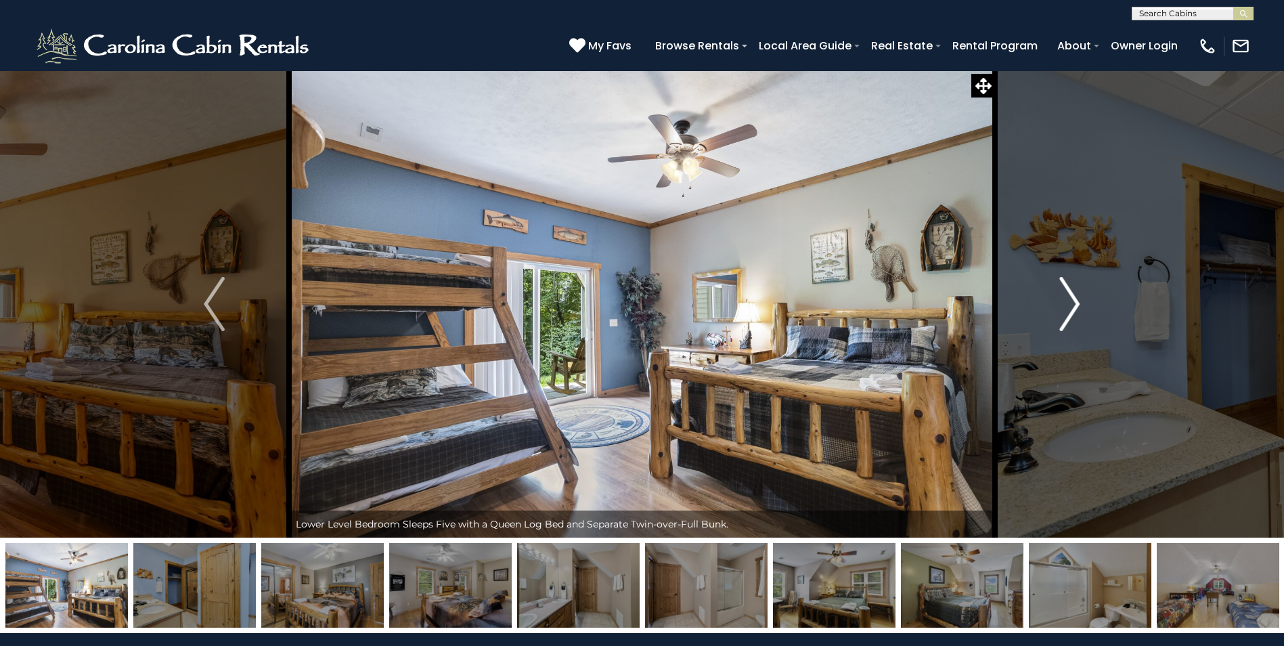
click at [1063, 309] on img "Next" at bounding box center [1069, 304] width 20 height 54
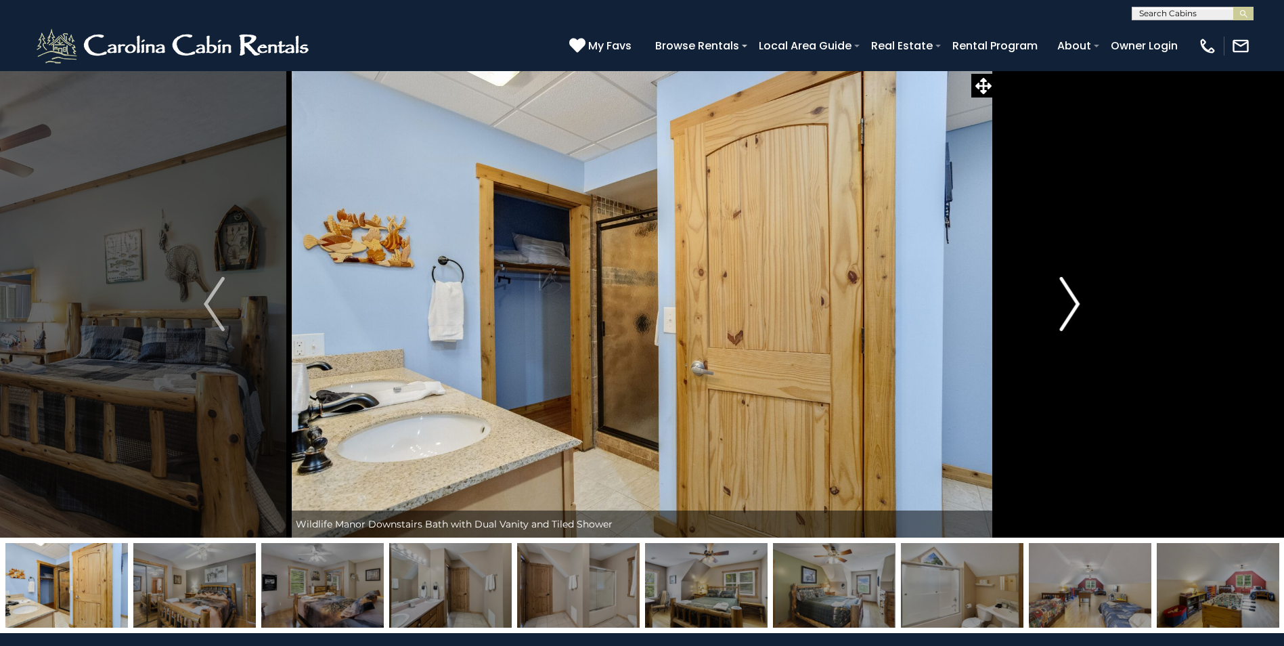
click at [1063, 309] on img "Next" at bounding box center [1069, 304] width 20 height 54
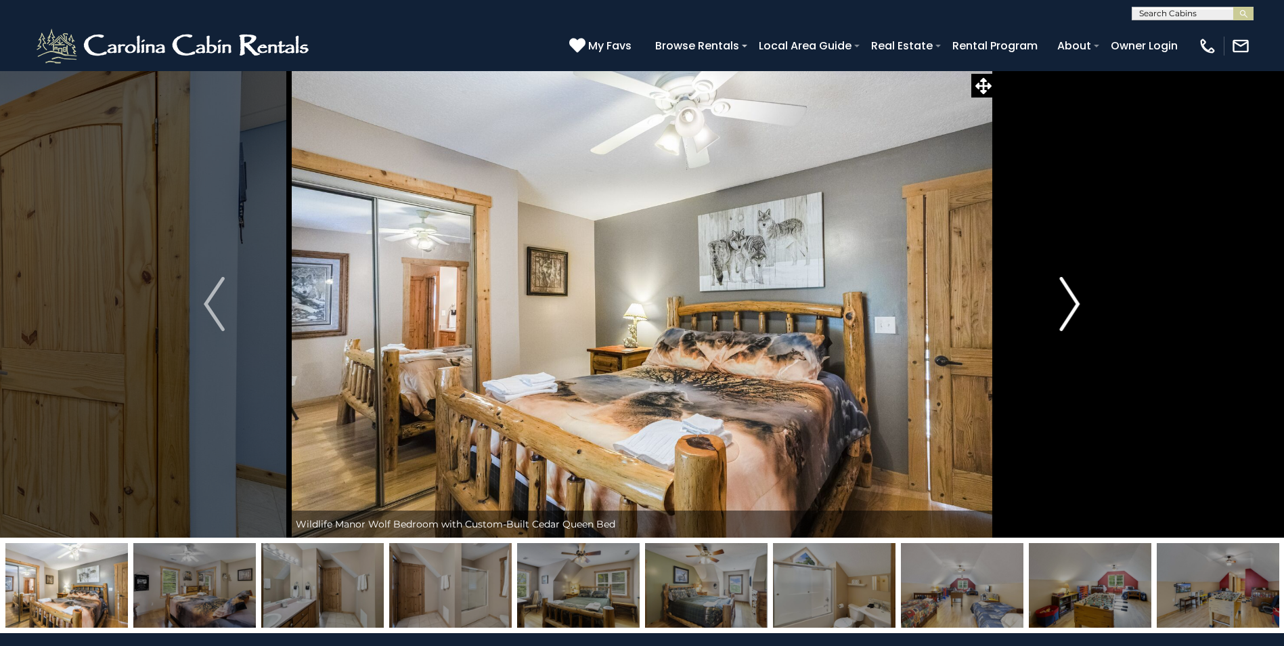
click at [1063, 309] on img "Next" at bounding box center [1069, 304] width 20 height 54
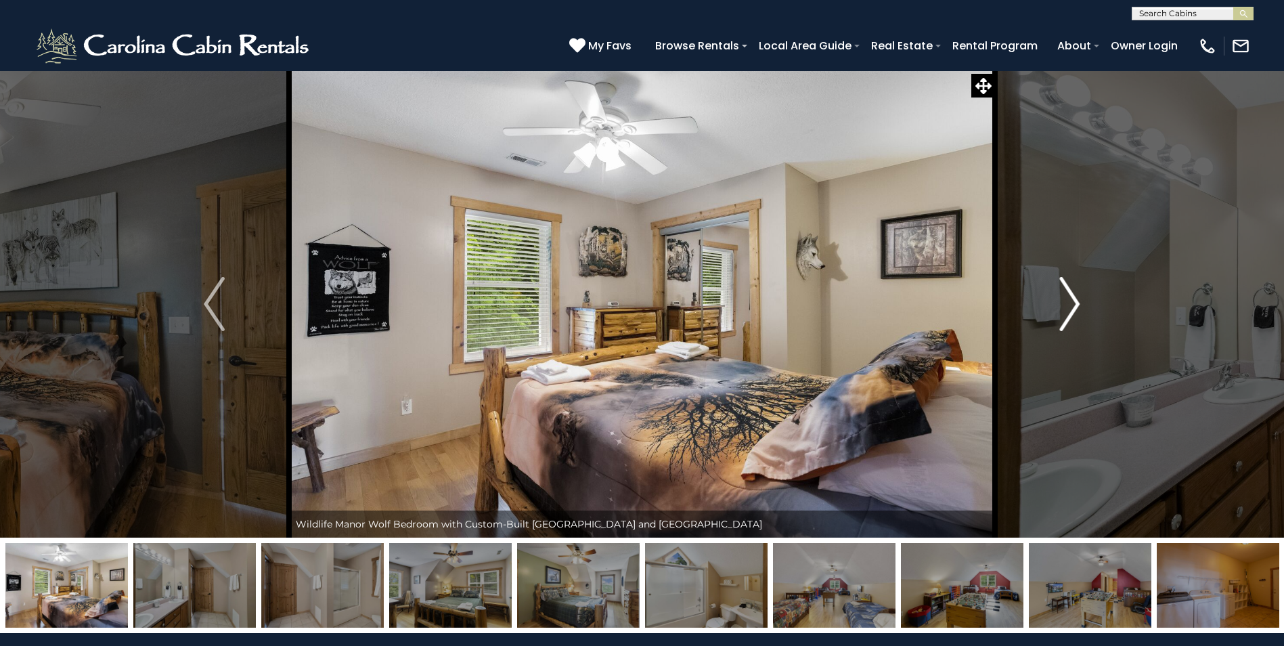
click at [1063, 309] on img "Next" at bounding box center [1069, 304] width 20 height 54
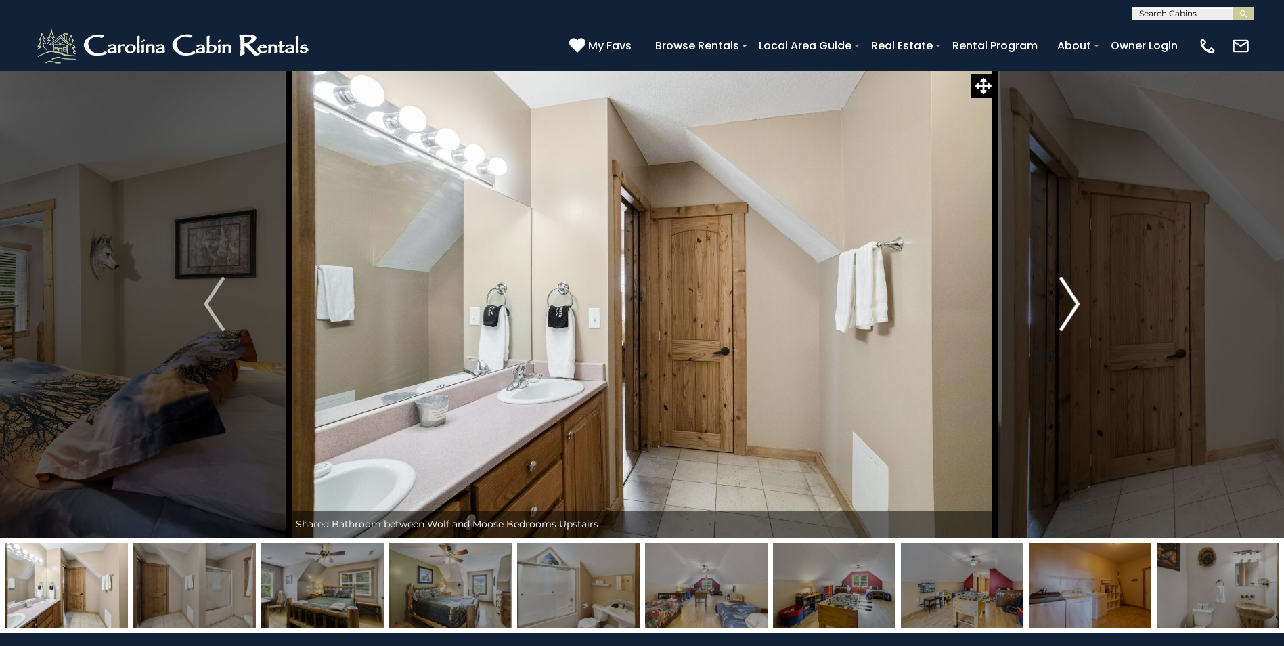
click at [1063, 309] on img "Next" at bounding box center [1069, 304] width 20 height 54
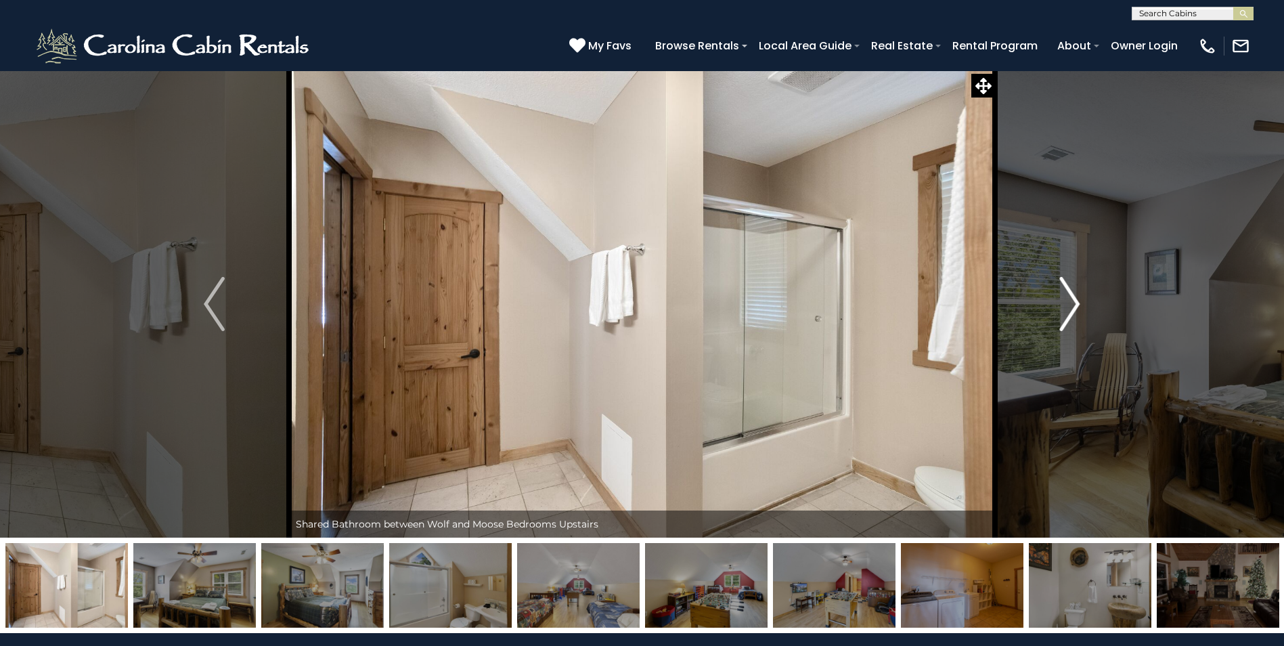
click at [1063, 309] on img "Next" at bounding box center [1069, 304] width 20 height 54
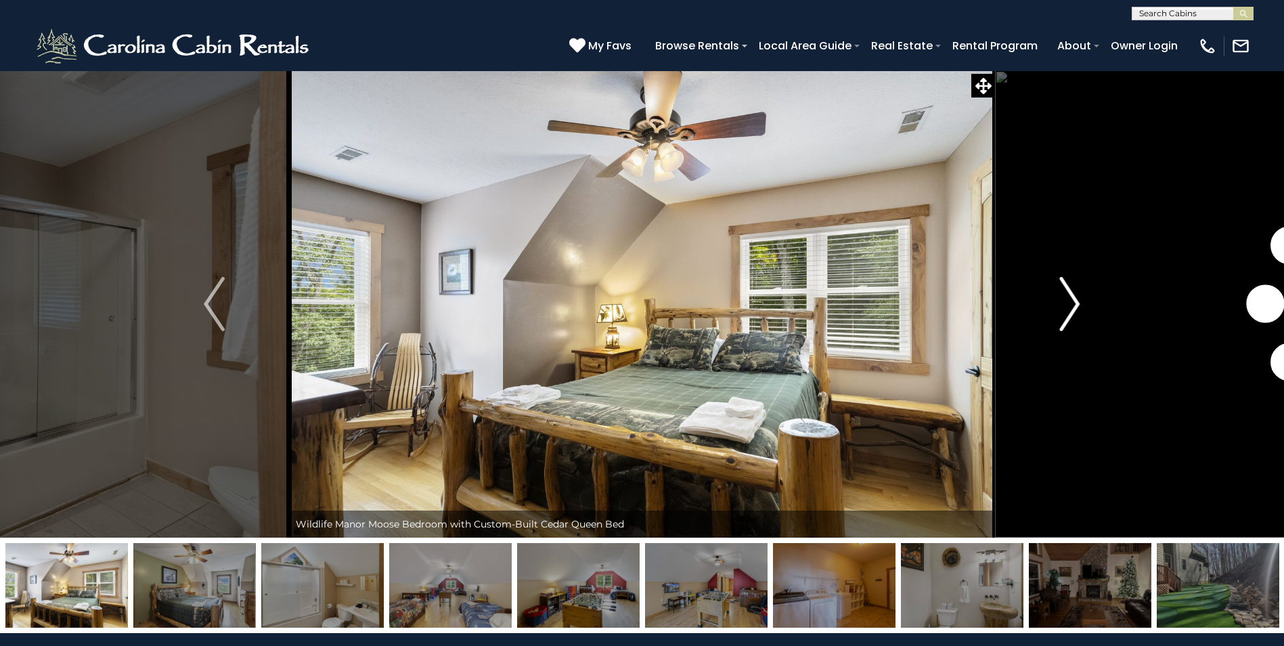
click at [1063, 309] on img "Next" at bounding box center [1069, 304] width 20 height 54
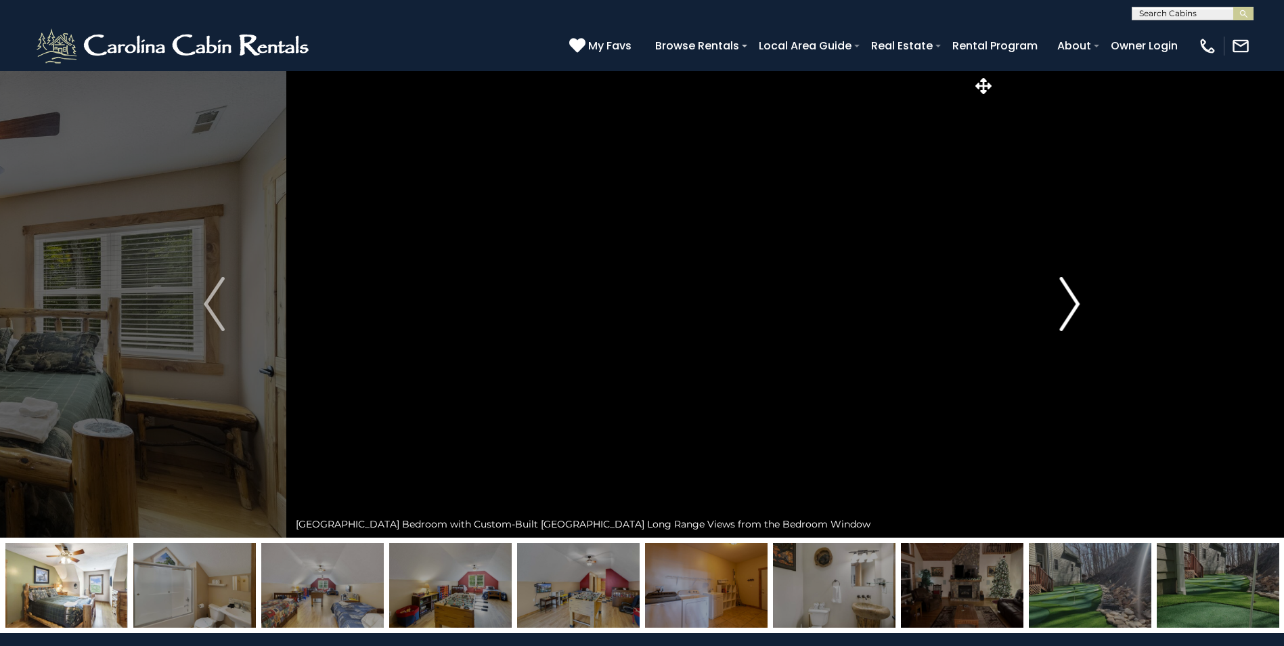
click at [1063, 309] on img "Next" at bounding box center [1069, 304] width 20 height 54
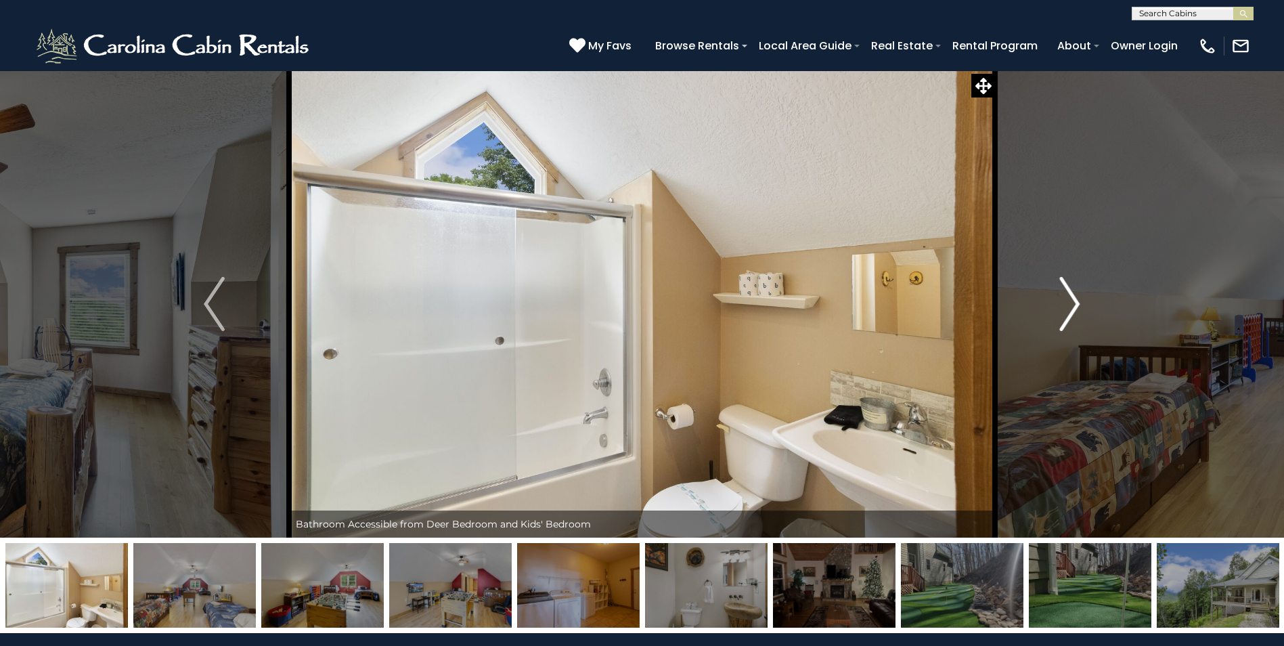
click at [1063, 309] on img "Next" at bounding box center [1069, 304] width 20 height 54
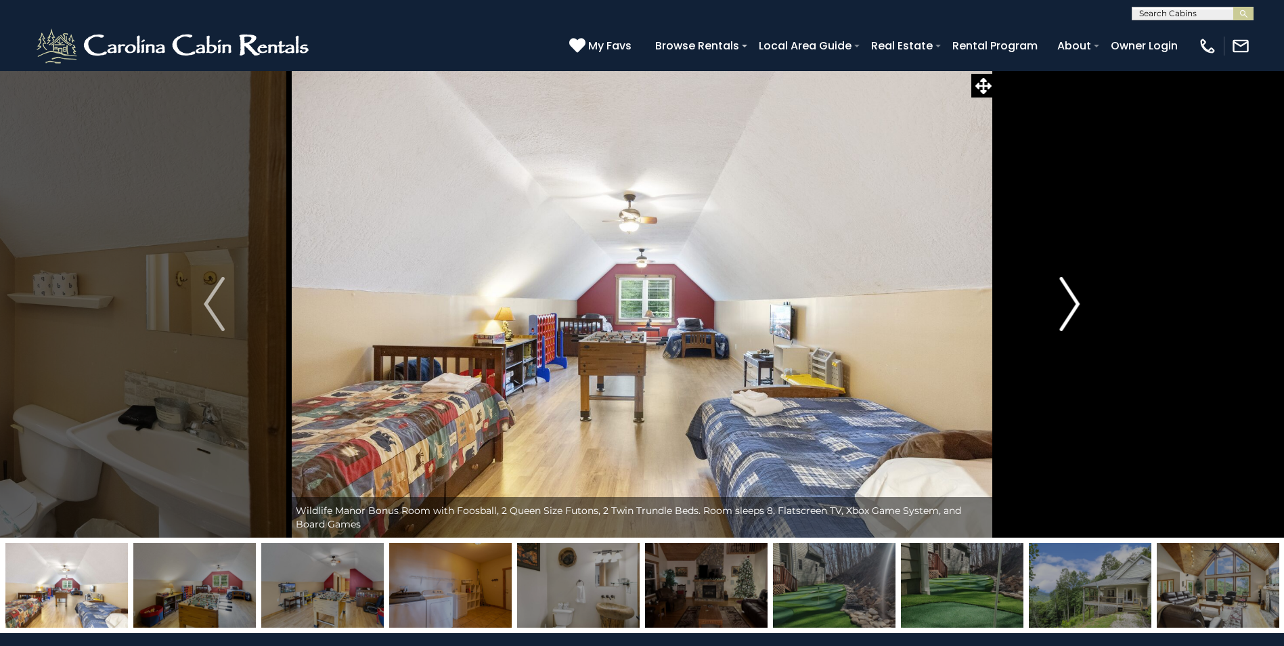
click at [1063, 309] on img "Next" at bounding box center [1069, 304] width 20 height 54
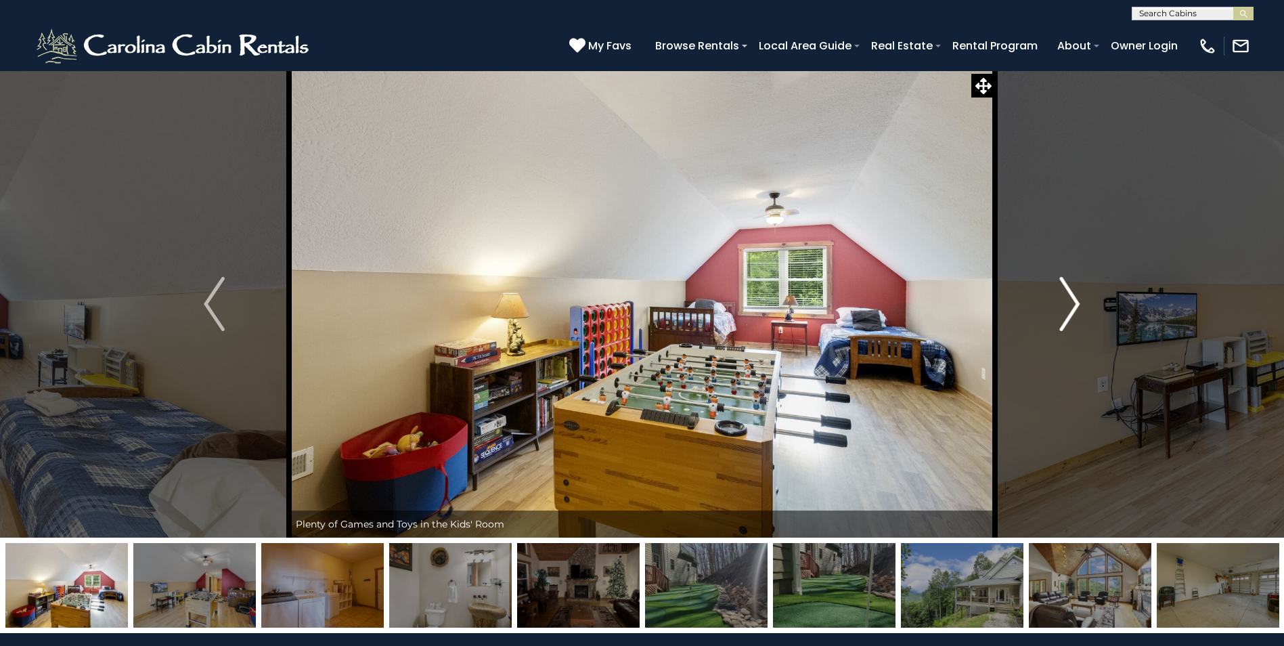
click at [1063, 309] on img "Next" at bounding box center [1069, 304] width 20 height 54
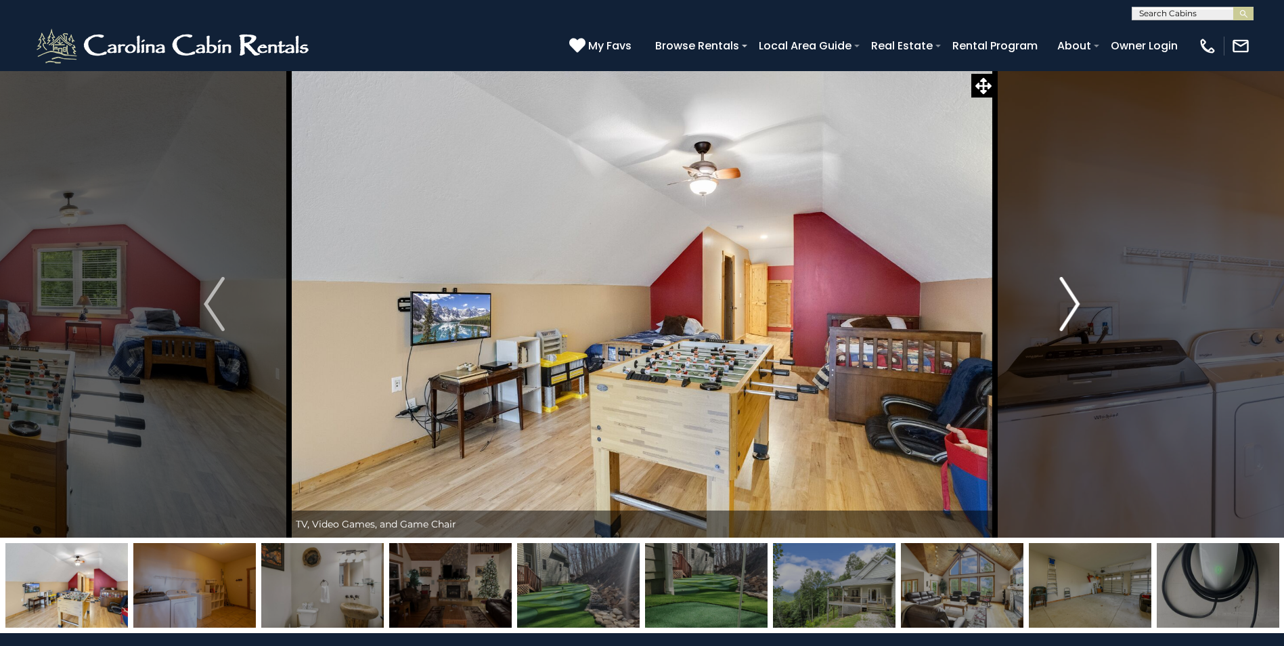
click at [1063, 309] on img "Next" at bounding box center [1069, 304] width 20 height 54
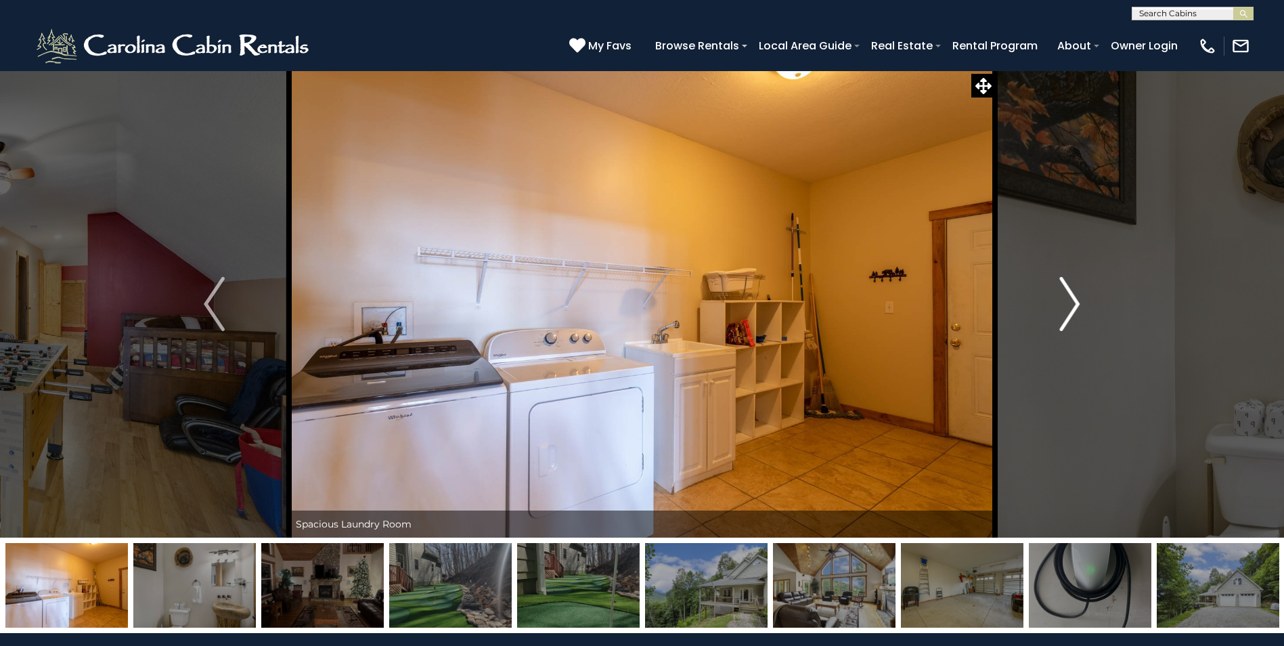
click at [1063, 309] on img "Next" at bounding box center [1069, 304] width 20 height 54
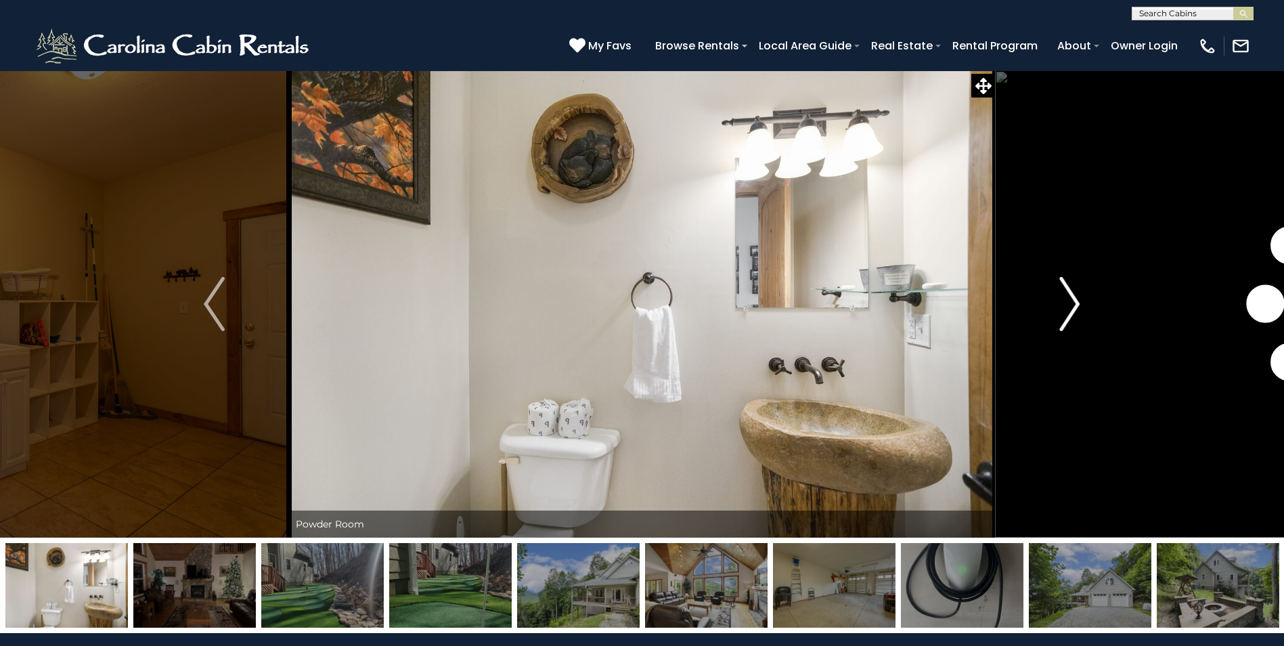
click at [1063, 309] on img "Next" at bounding box center [1069, 304] width 20 height 54
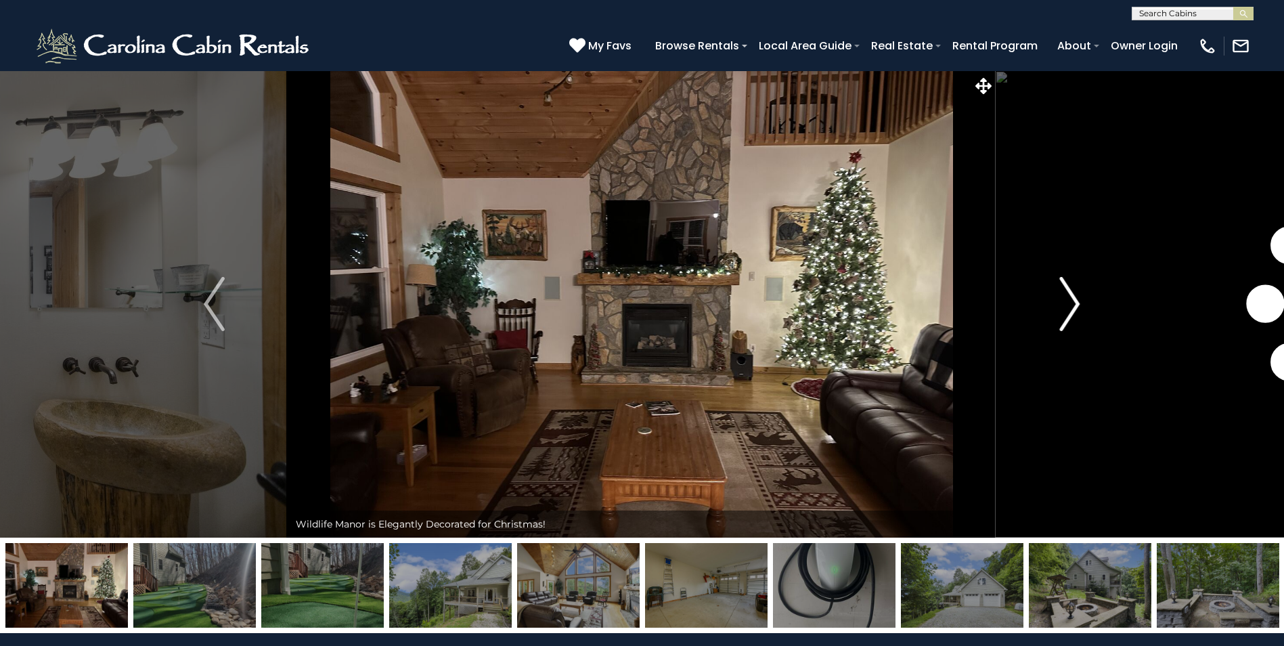
click at [1063, 309] on img "Next" at bounding box center [1069, 304] width 20 height 54
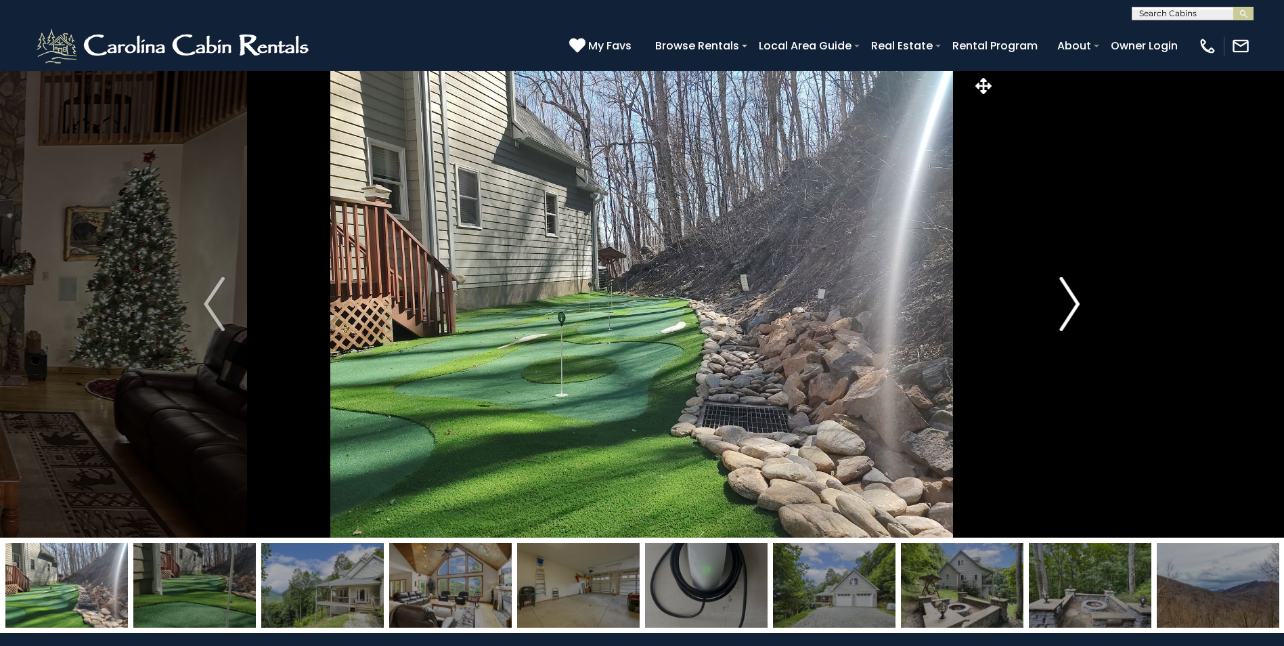
click at [1063, 309] on img "Next" at bounding box center [1069, 304] width 20 height 54
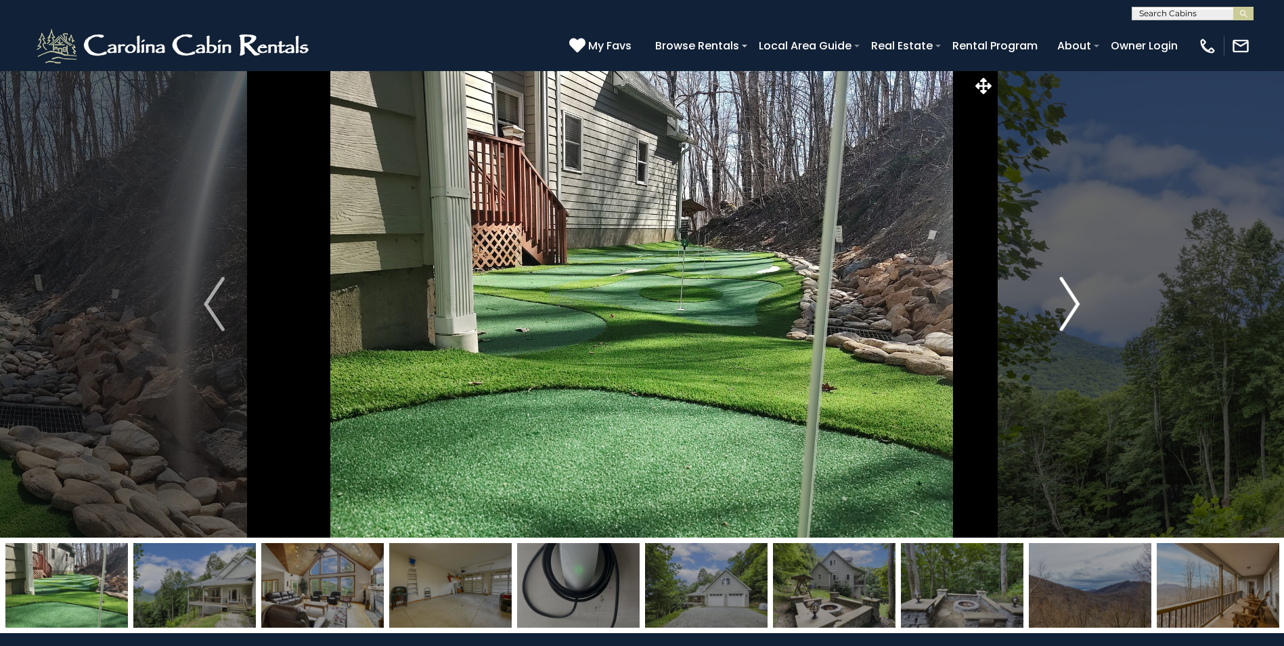
click at [1063, 309] on img "Next" at bounding box center [1069, 304] width 20 height 54
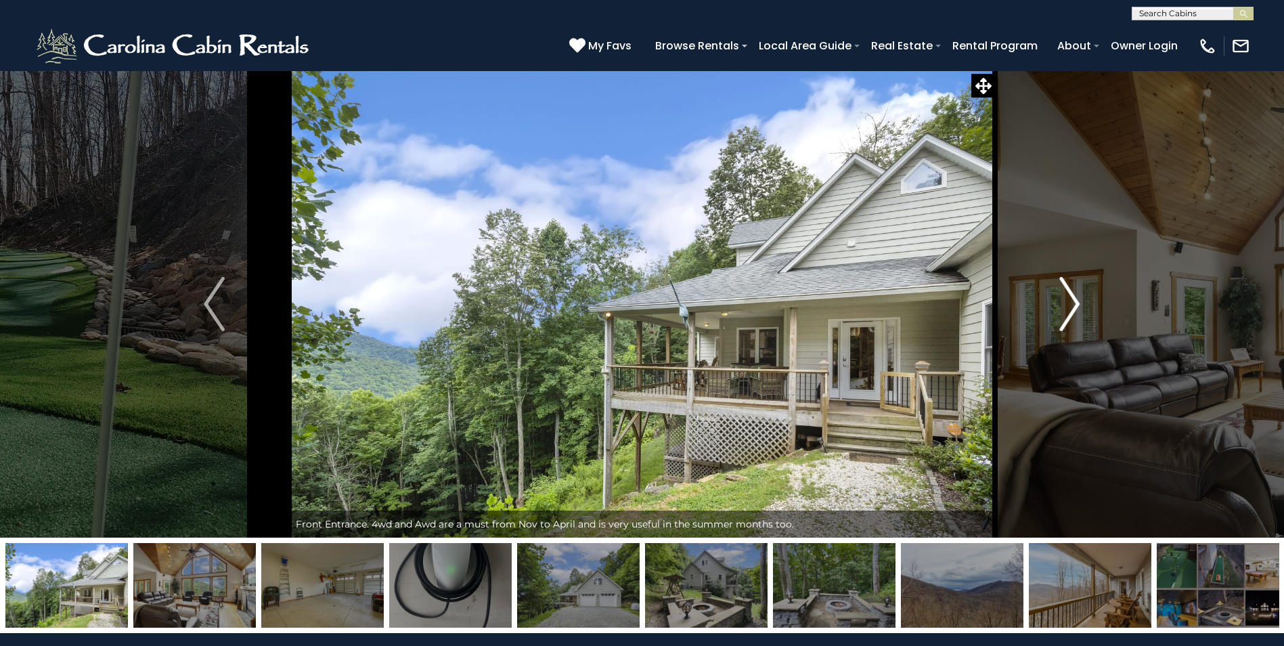
click at [1063, 309] on img "Next" at bounding box center [1069, 304] width 20 height 54
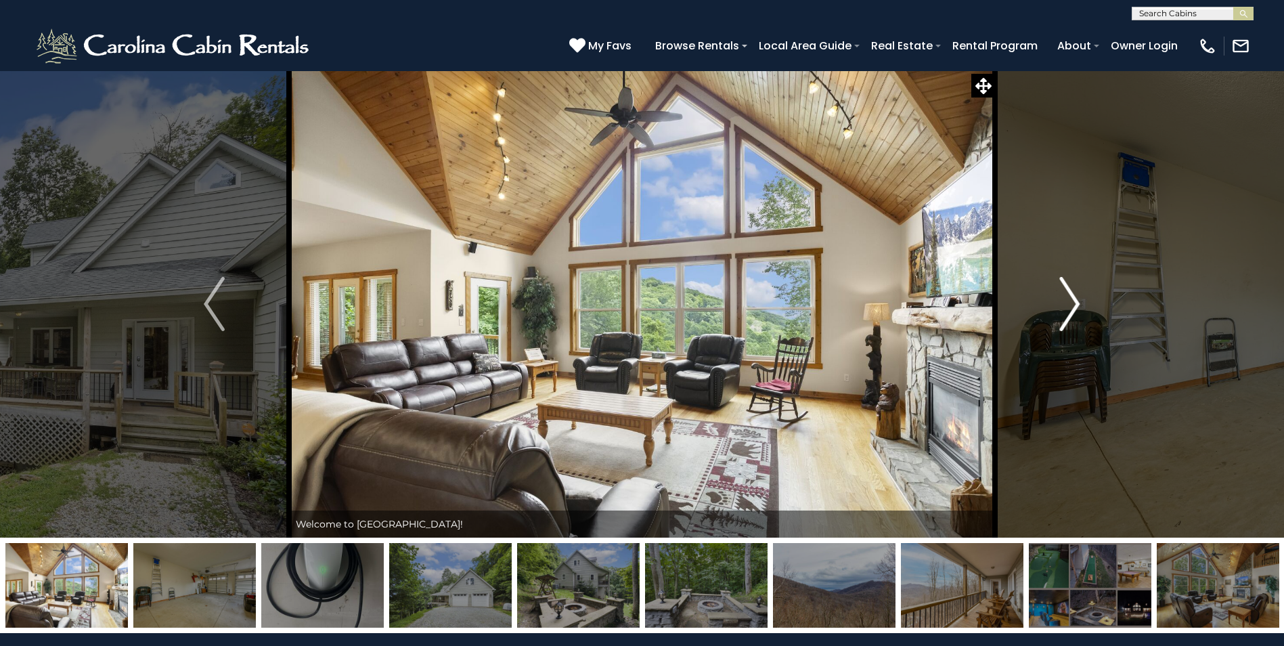
click at [1063, 309] on img "Next" at bounding box center [1069, 304] width 20 height 54
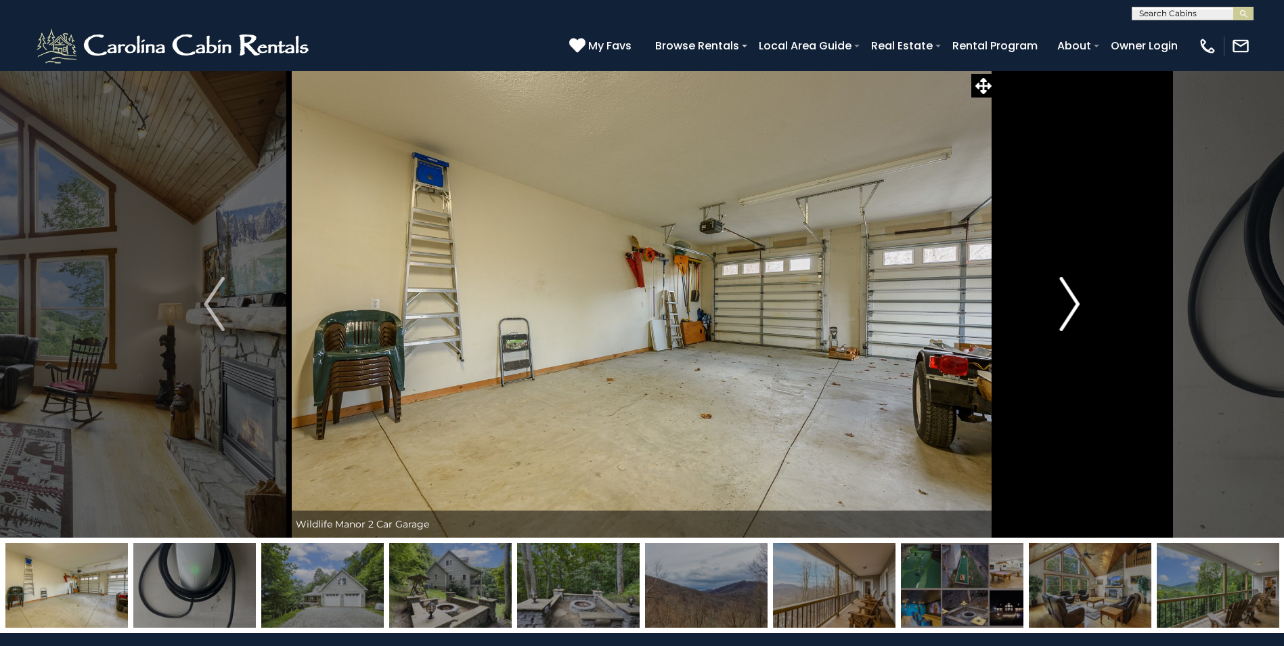
click at [1063, 309] on img "Next" at bounding box center [1069, 304] width 20 height 54
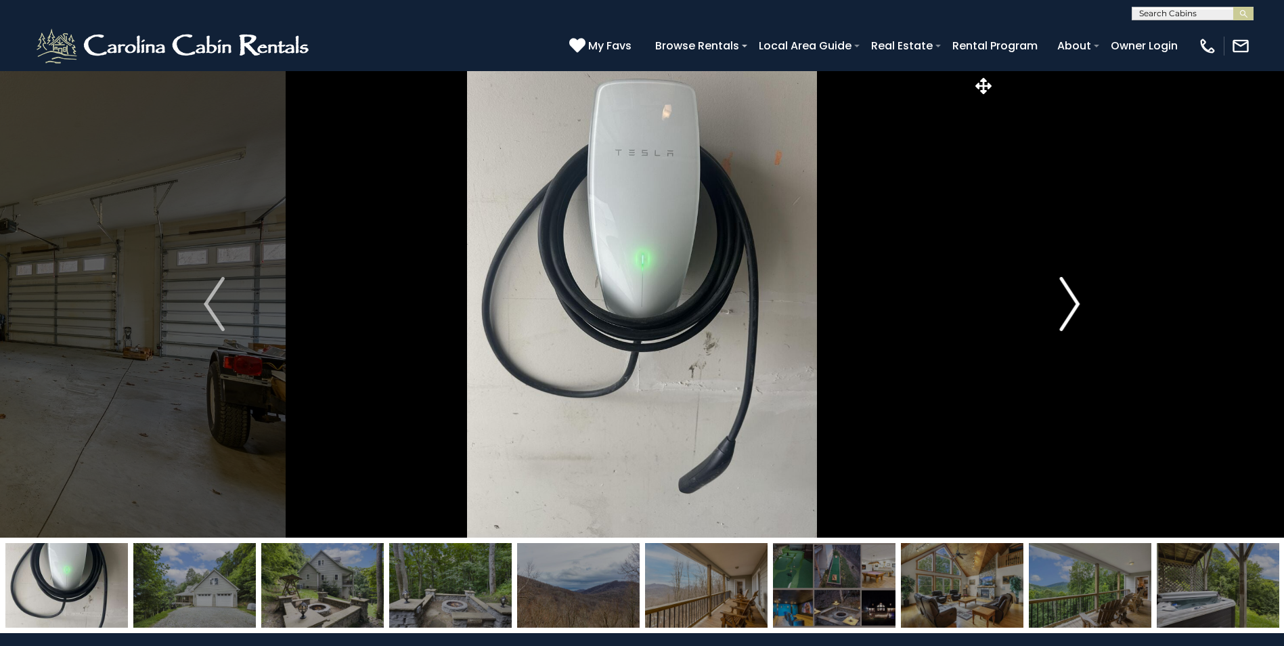
click at [1063, 309] on img "Next" at bounding box center [1069, 304] width 20 height 54
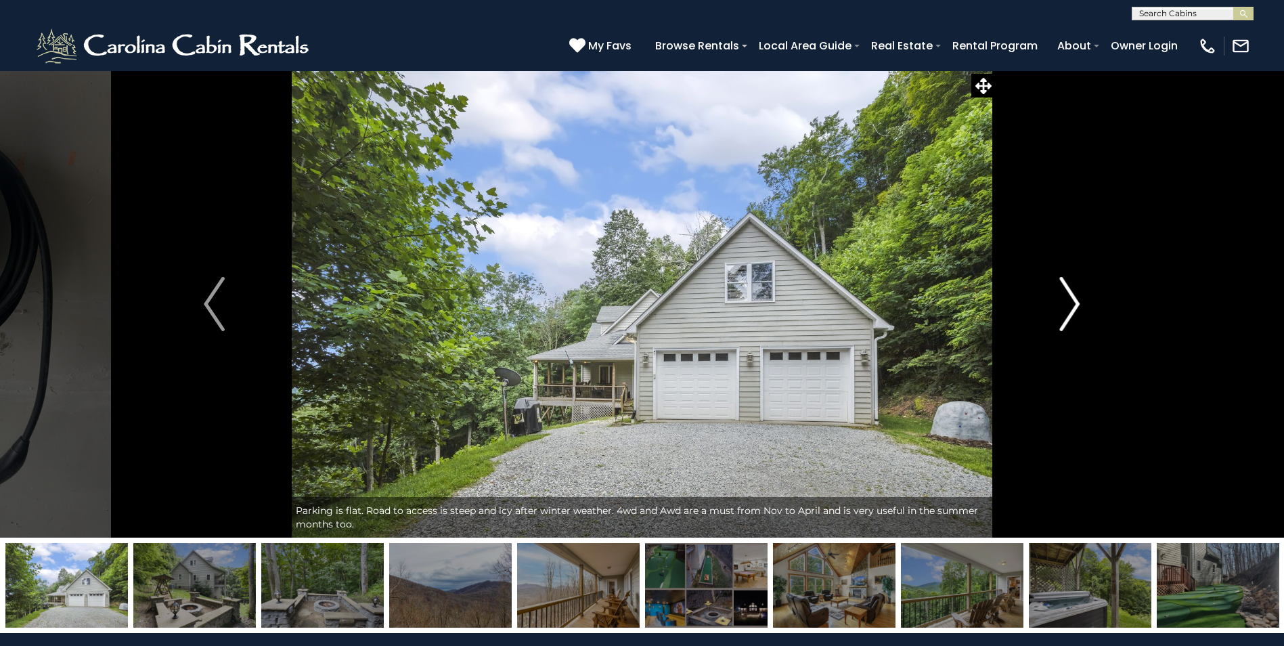
click at [1063, 309] on img "Next" at bounding box center [1069, 304] width 20 height 54
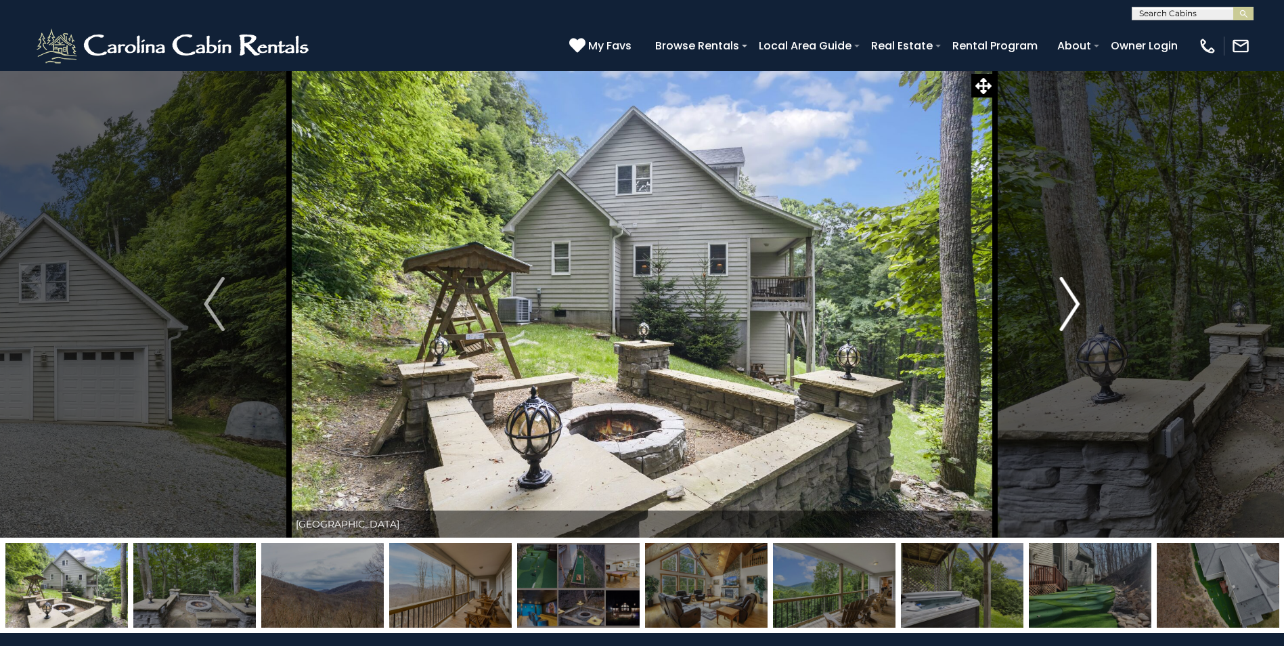
click at [1063, 309] on img "Next" at bounding box center [1069, 304] width 20 height 54
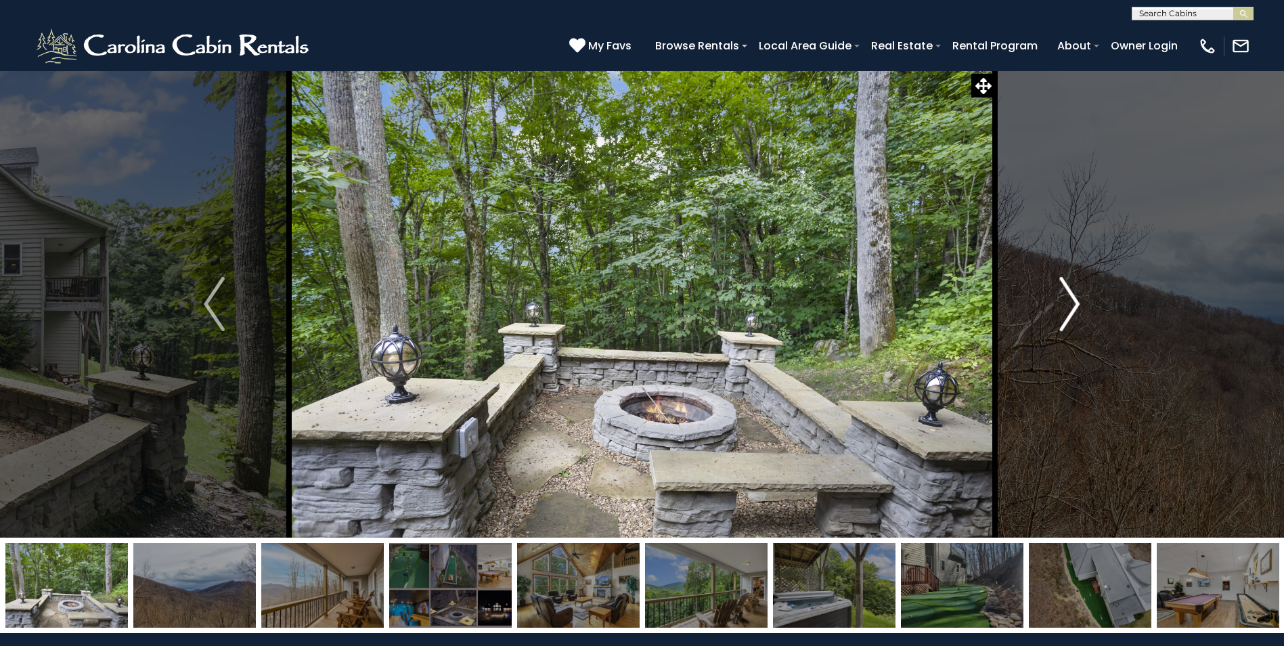
click at [1063, 309] on img "Next" at bounding box center [1069, 304] width 20 height 54
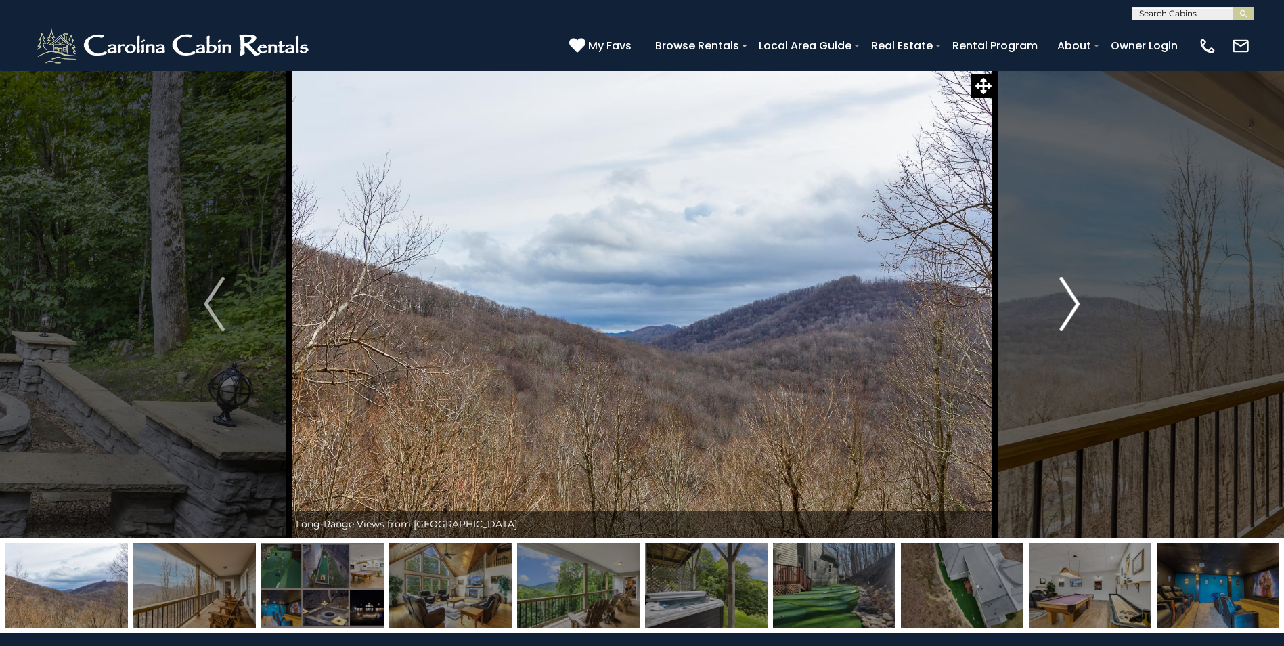
click at [1063, 309] on img "Next" at bounding box center [1069, 304] width 20 height 54
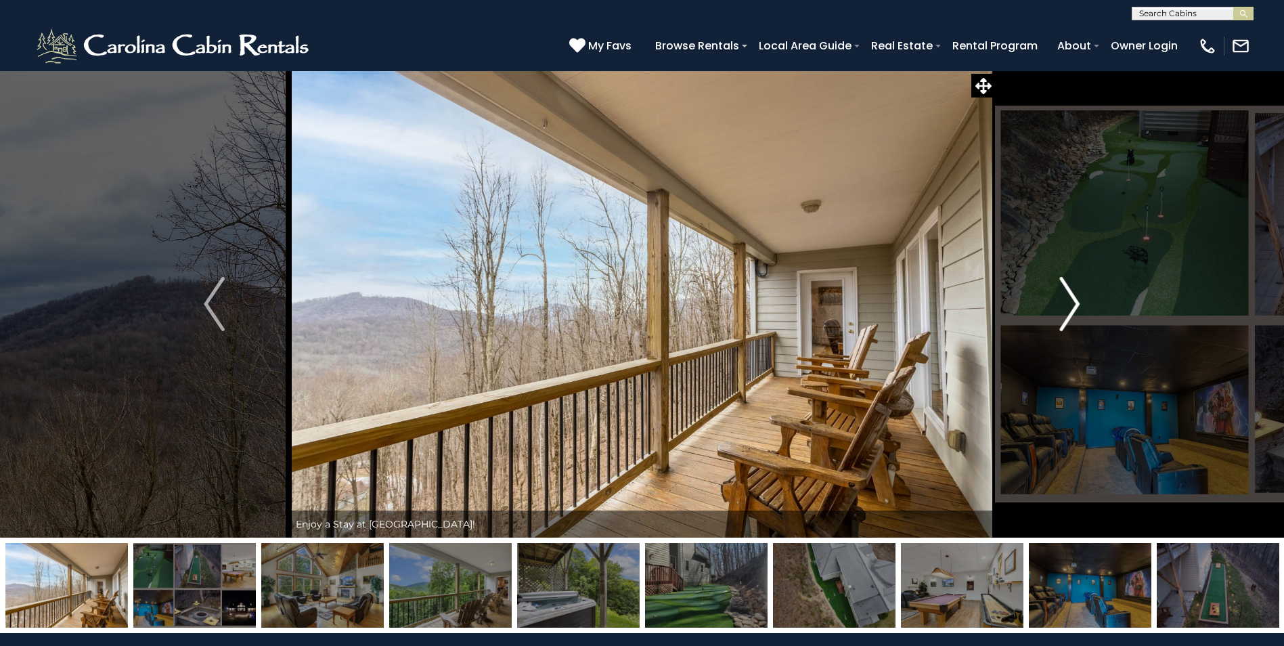
click at [1063, 309] on img "Next" at bounding box center [1069, 304] width 20 height 54
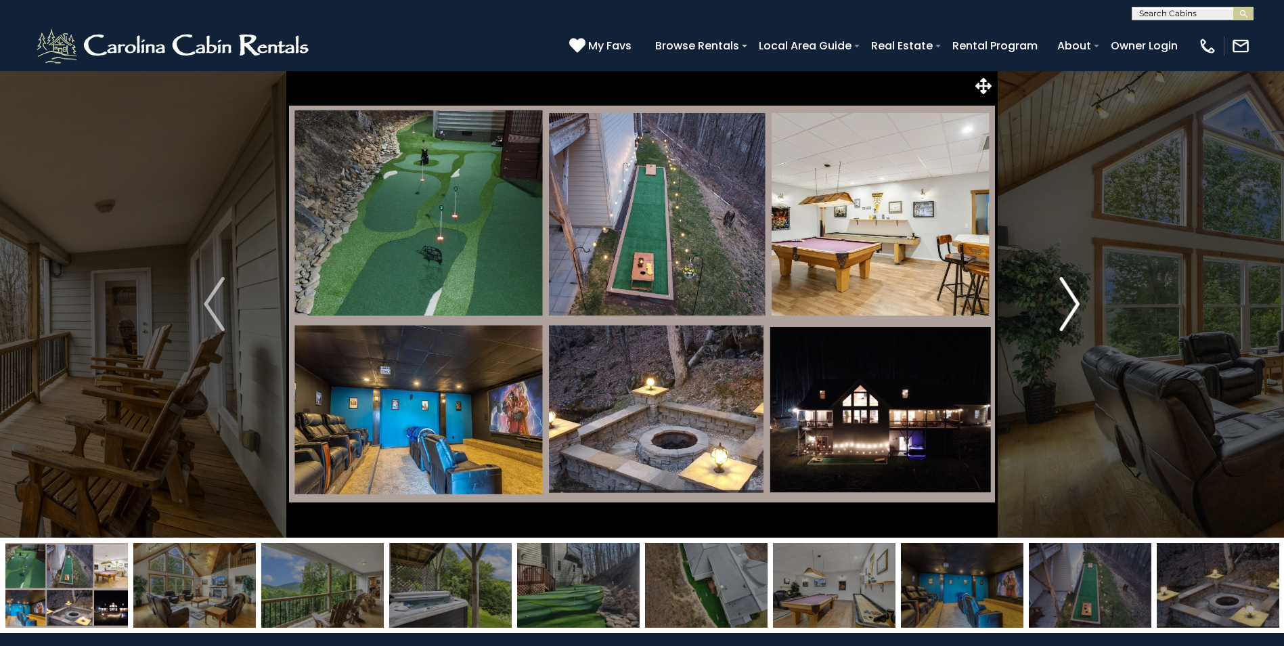
click at [1063, 309] on img "Next" at bounding box center [1069, 304] width 20 height 54
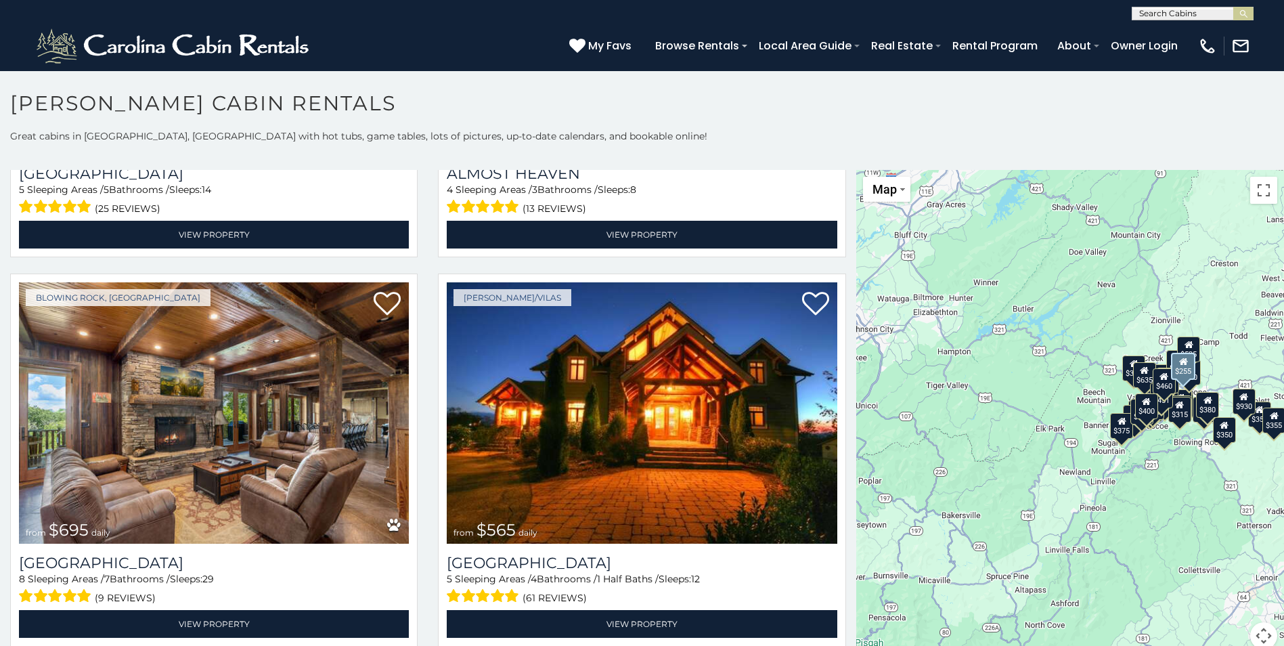
scroll to position [3046, 0]
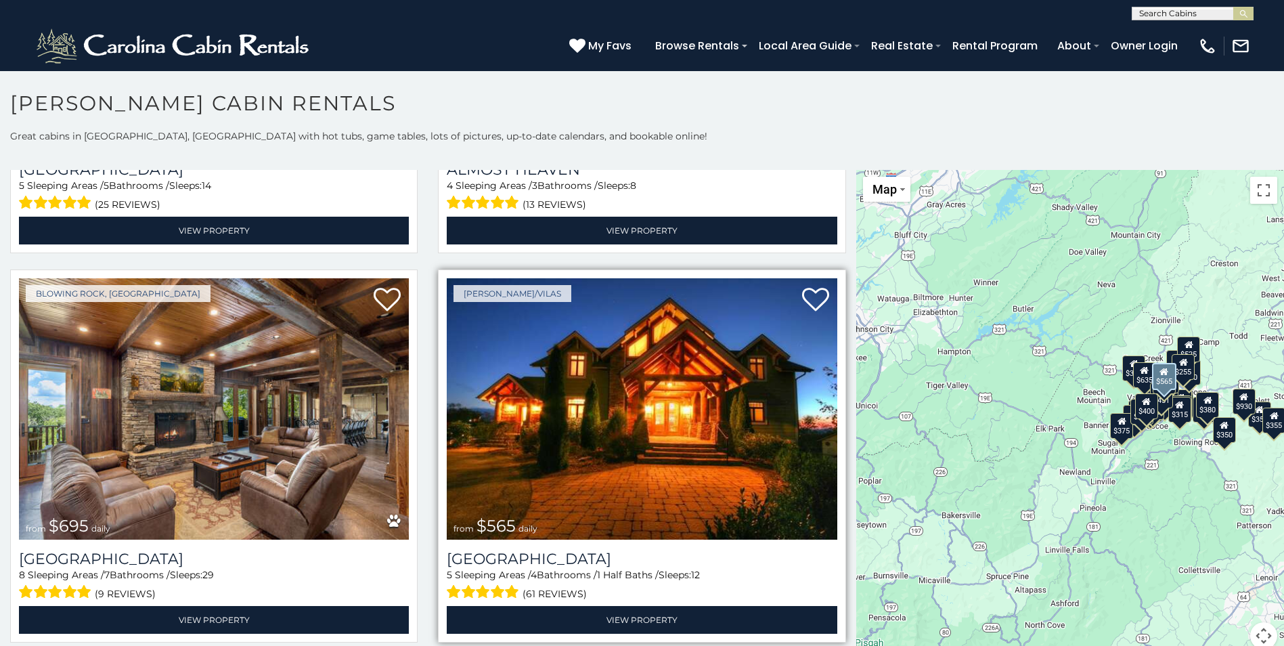
click at [801, 386] on img at bounding box center [642, 408] width 390 height 261
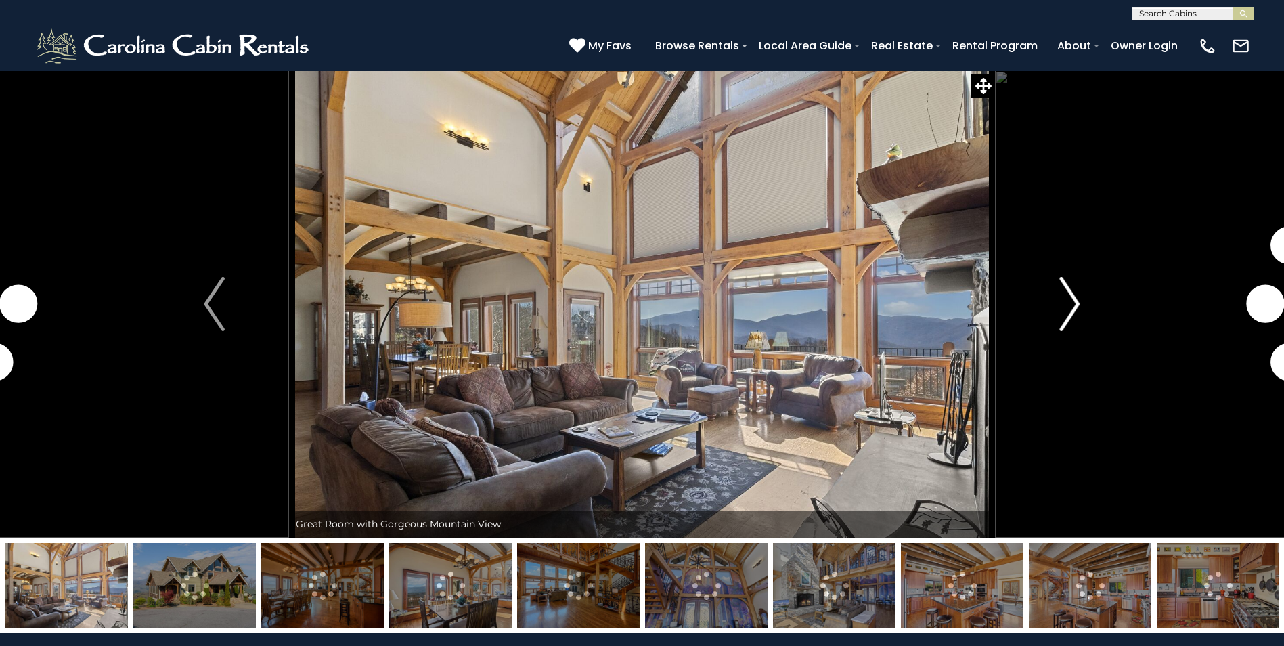
click at [1071, 307] on img "Next" at bounding box center [1069, 304] width 20 height 54
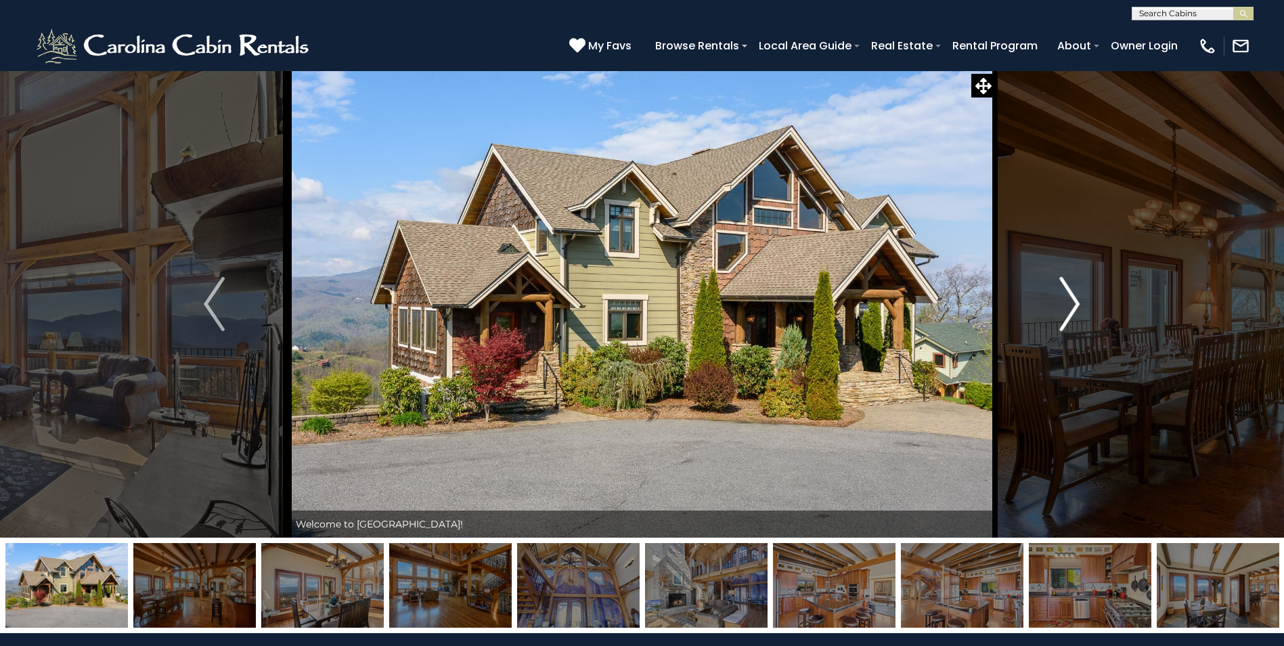
click at [1071, 307] on img "Next" at bounding box center [1069, 304] width 20 height 54
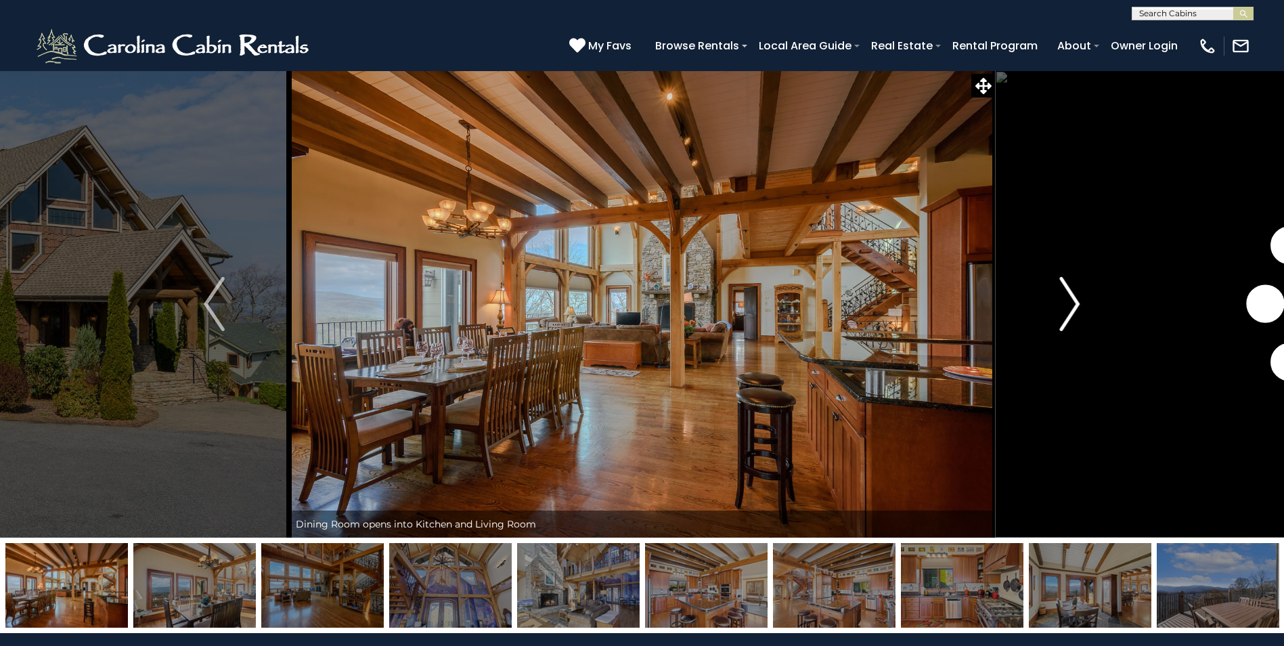
click at [1071, 307] on img "Next" at bounding box center [1069, 304] width 20 height 54
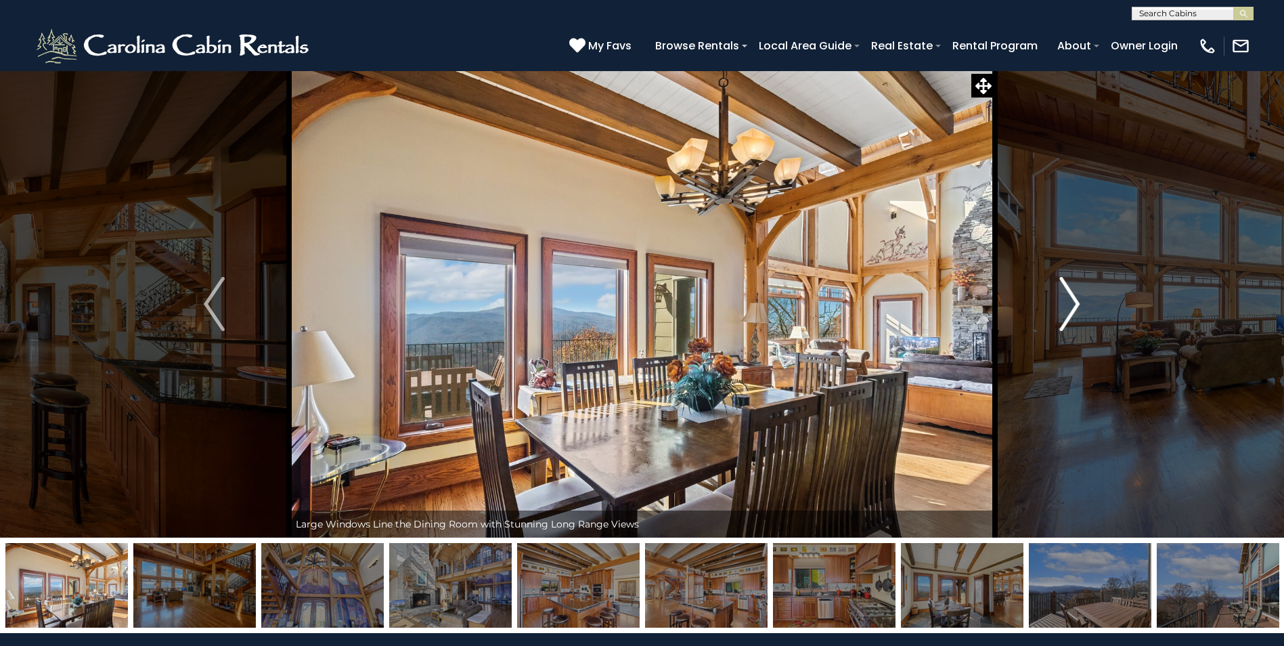
click at [1071, 307] on img "Next" at bounding box center [1069, 304] width 20 height 54
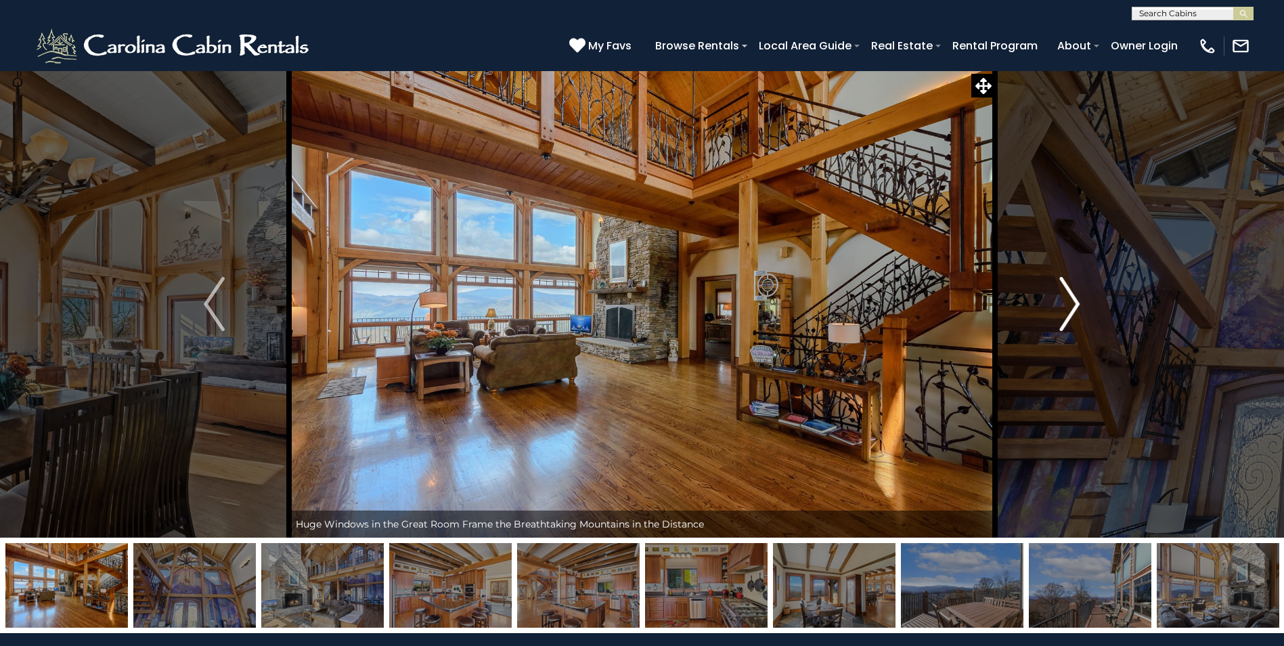
click at [1071, 307] on img "Next" at bounding box center [1069, 304] width 20 height 54
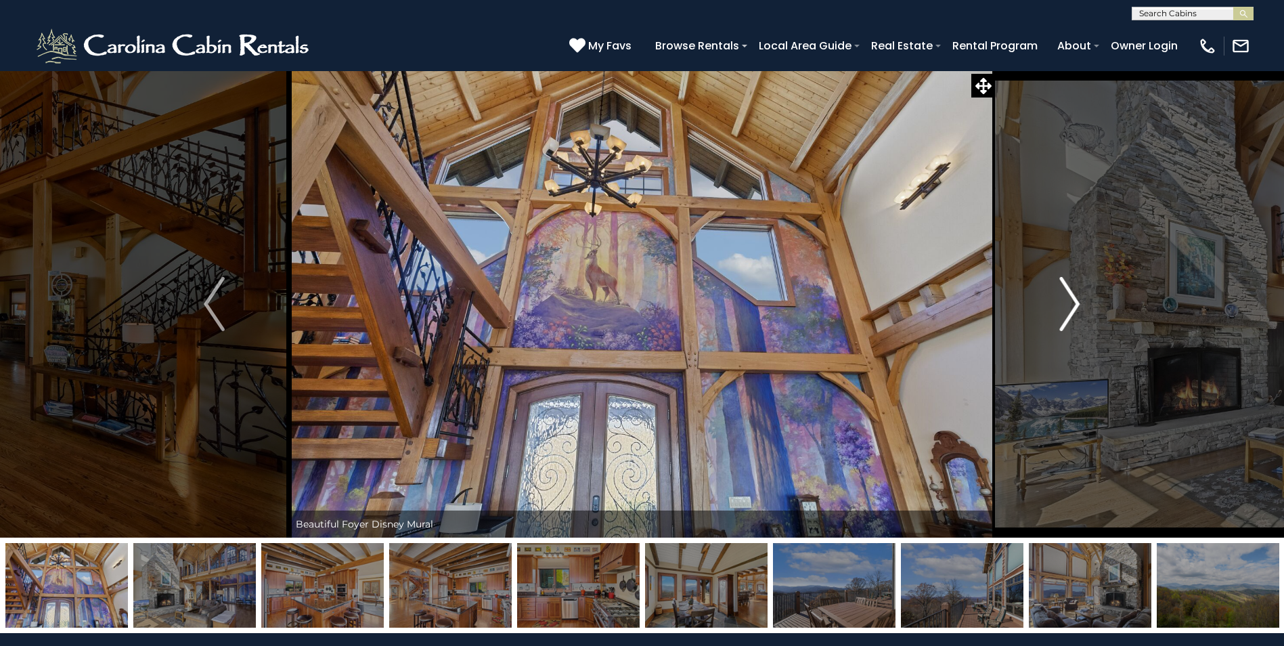
click at [1071, 307] on img "Next" at bounding box center [1069, 304] width 20 height 54
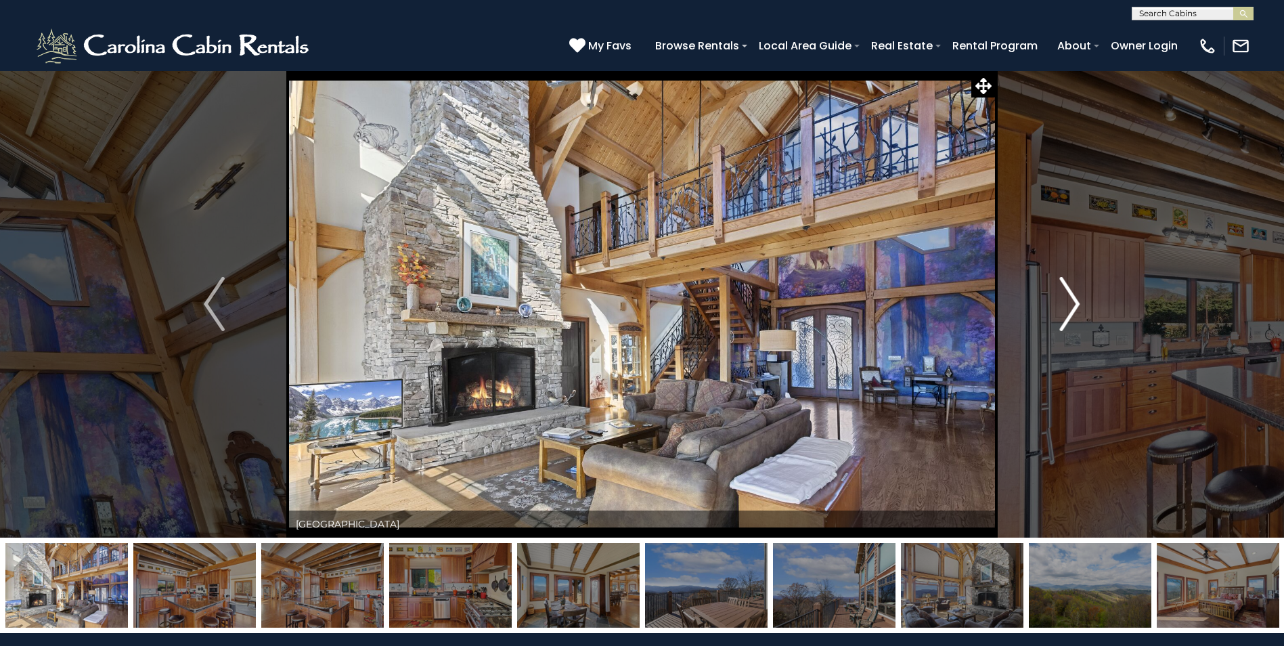
click at [1071, 307] on img "Next" at bounding box center [1069, 304] width 20 height 54
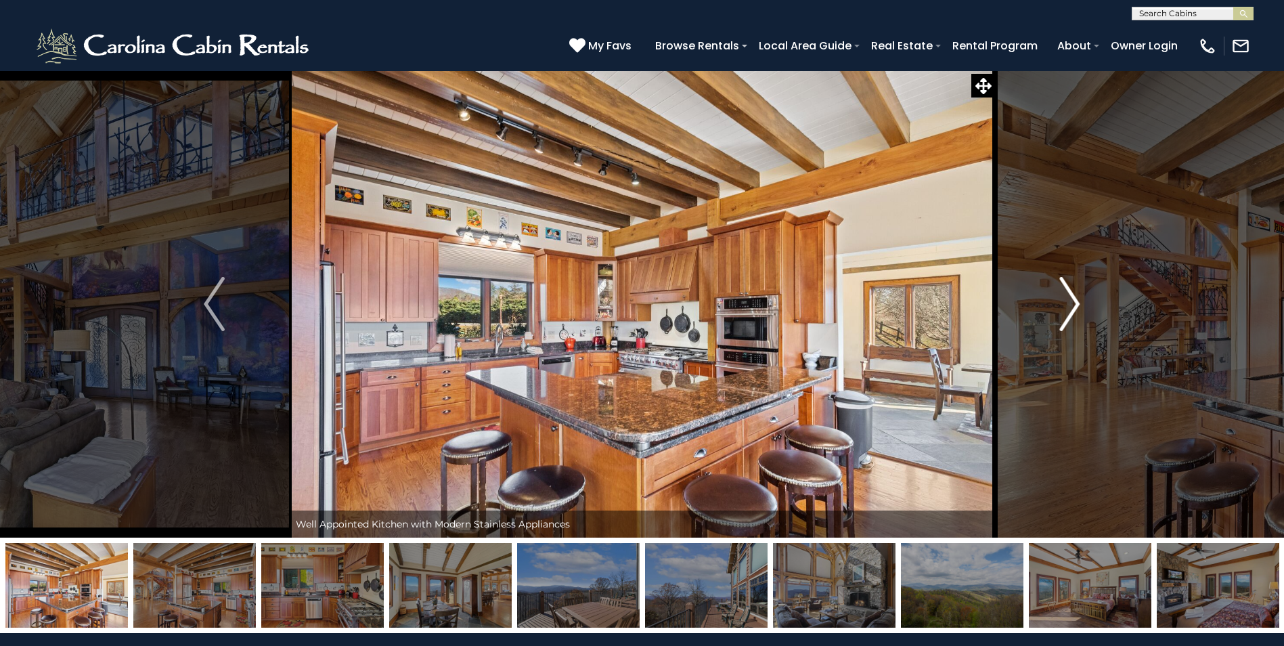
click at [1071, 307] on img "Next" at bounding box center [1069, 304] width 20 height 54
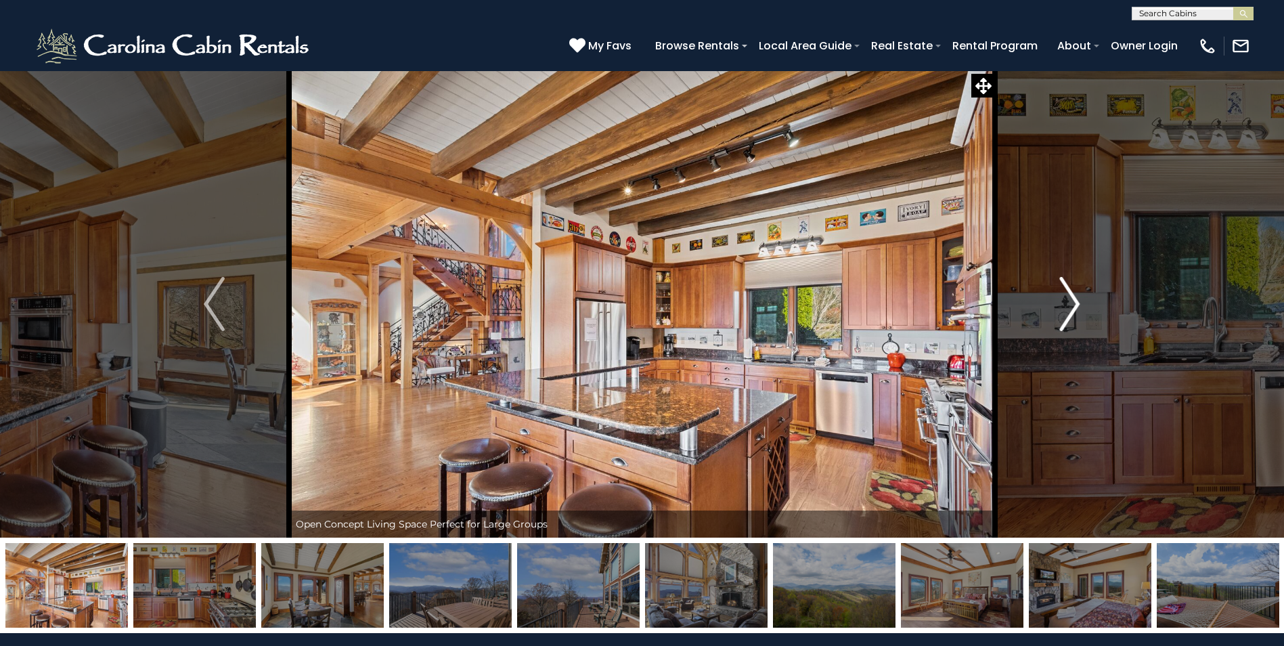
click at [1071, 307] on img "Next" at bounding box center [1069, 304] width 20 height 54
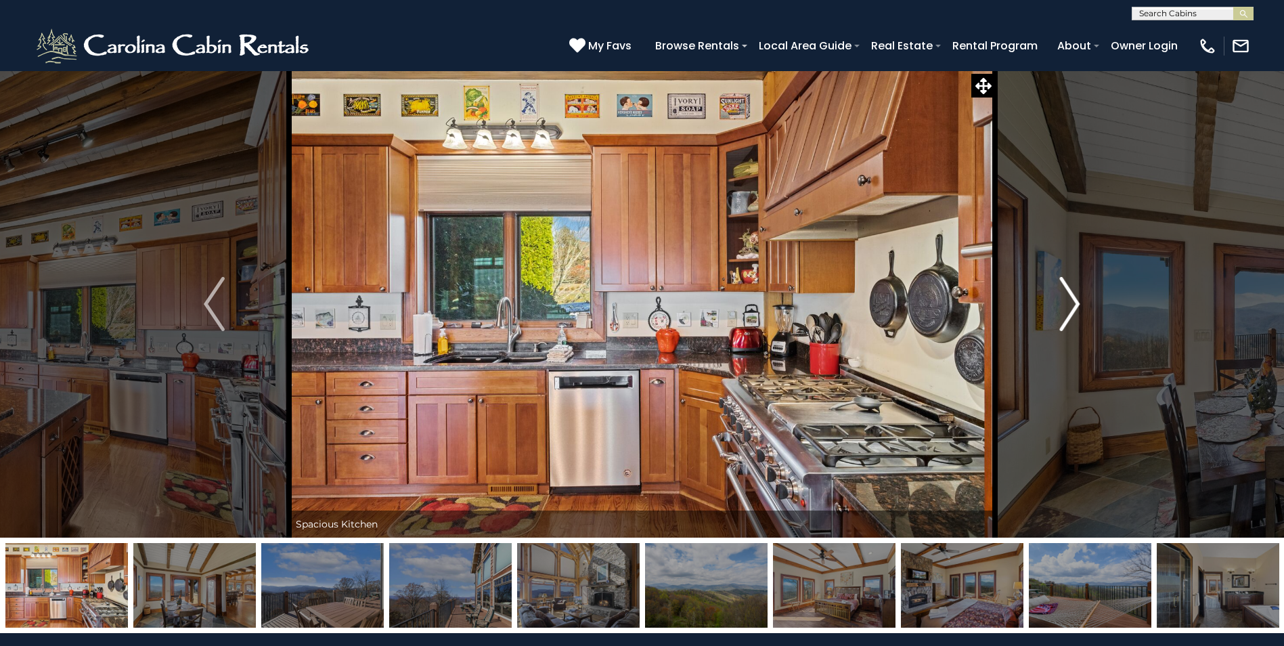
click at [1071, 307] on img "Next" at bounding box center [1069, 304] width 20 height 54
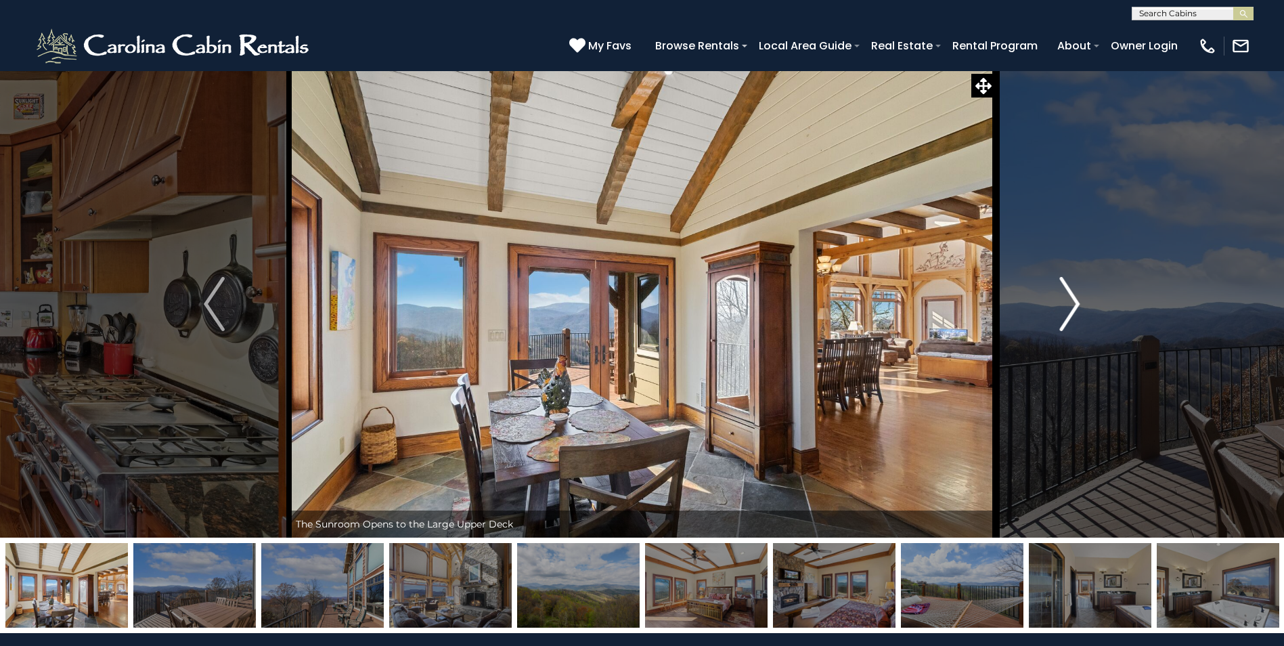
click at [1071, 307] on img "Next" at bounding box center [1069, 304] width 20 height 54
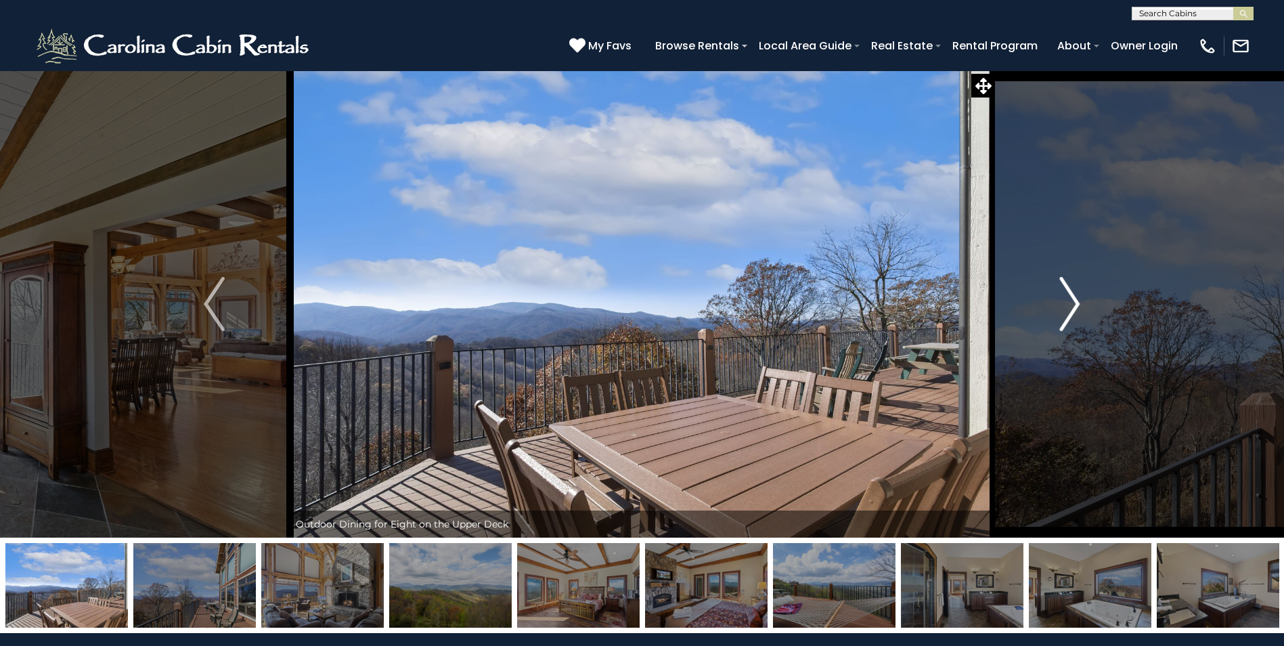
click at [1071, 307] on img "Next" at bounding box center [1069, 304] width 20 height 54
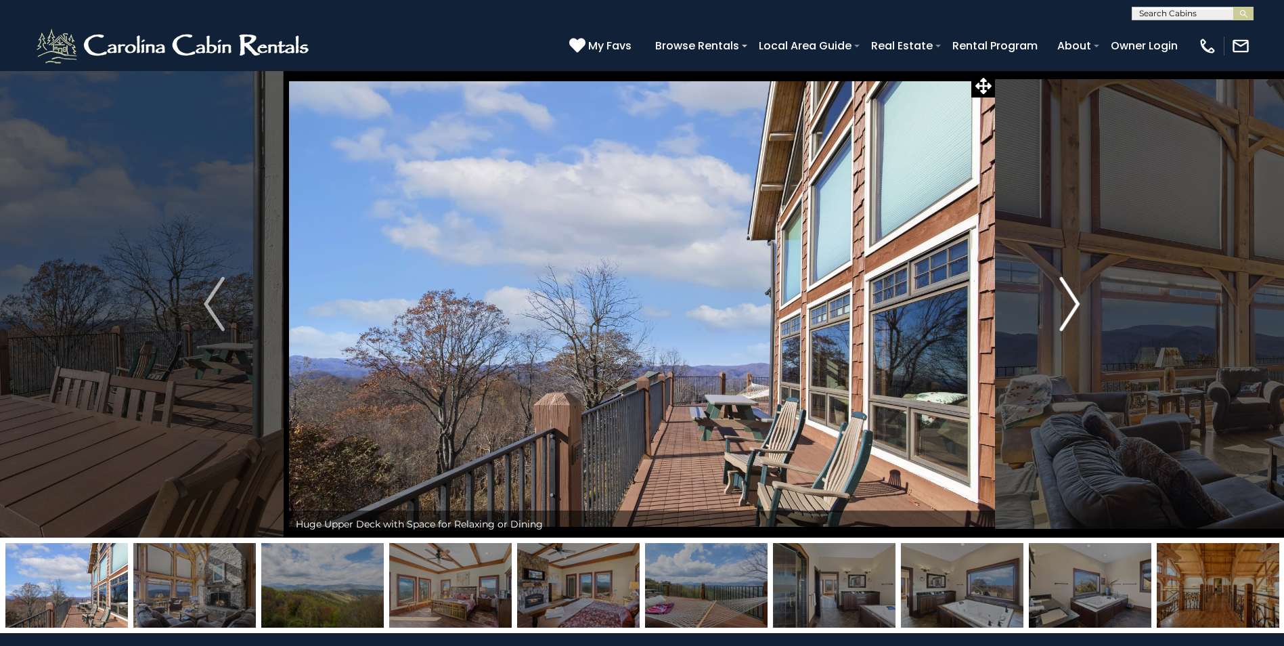
click at [1071, 307] on img "Next" at bounding box center [1069, 304] width 20 height 54
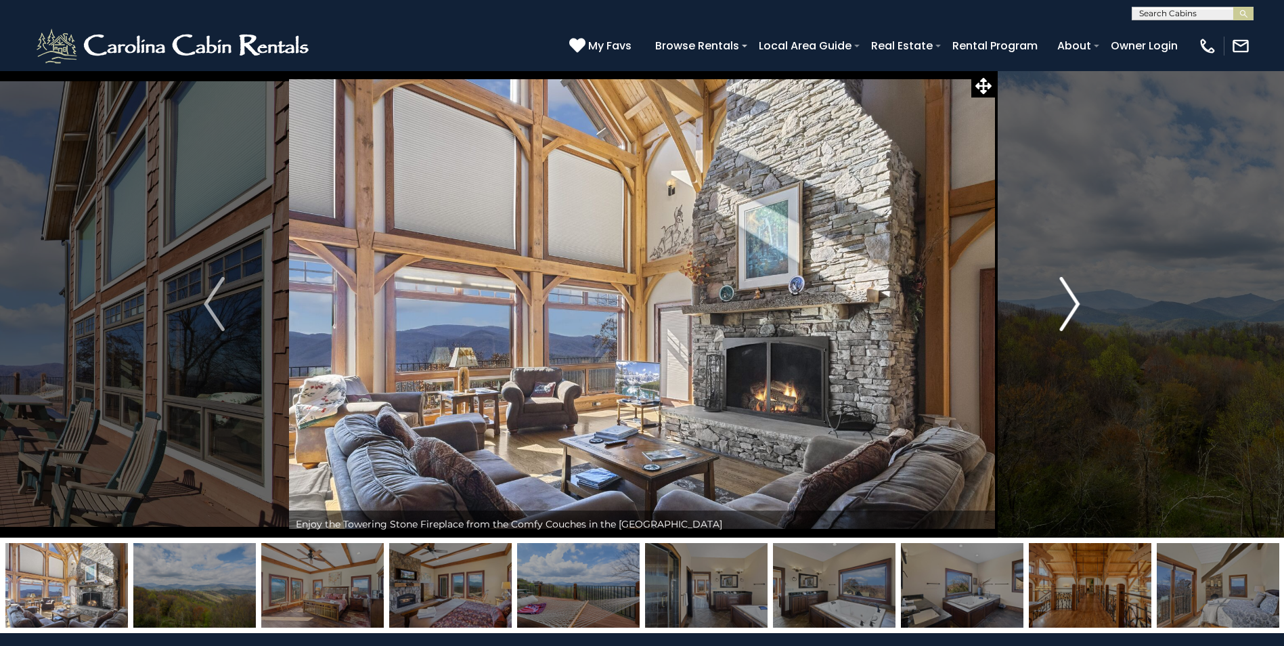
click at [1071, 307] on img "Next" at bounding box center [1069, 304] width 20 height 54
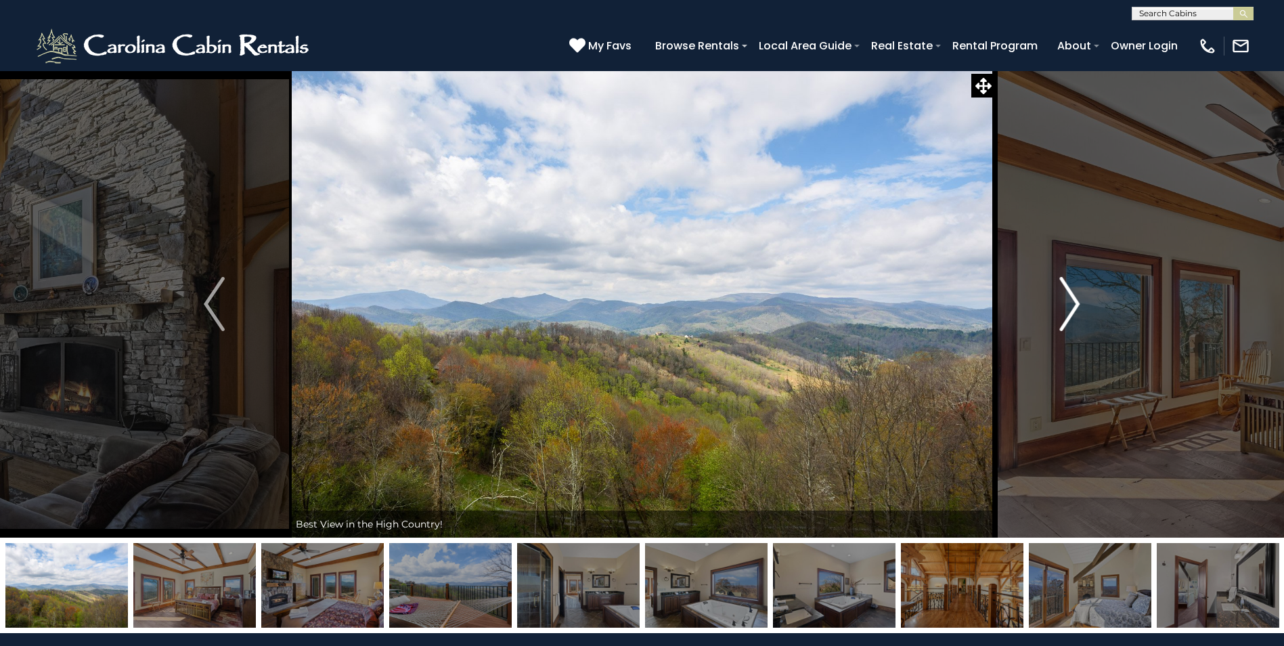
click at [1071, 307] on img "Next" at bounding box center [1069, 304] width 20 height 54
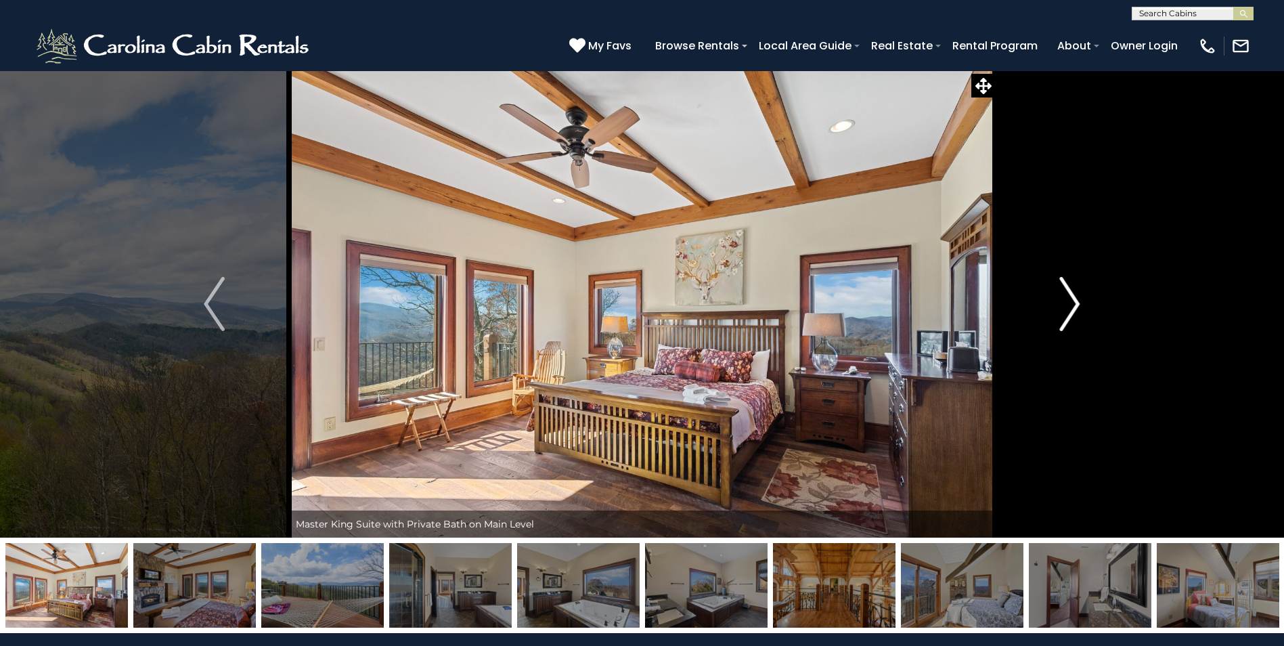
click at [1071, 307] on img "Next" at bounding box center [1069, 304] width 20 height 54
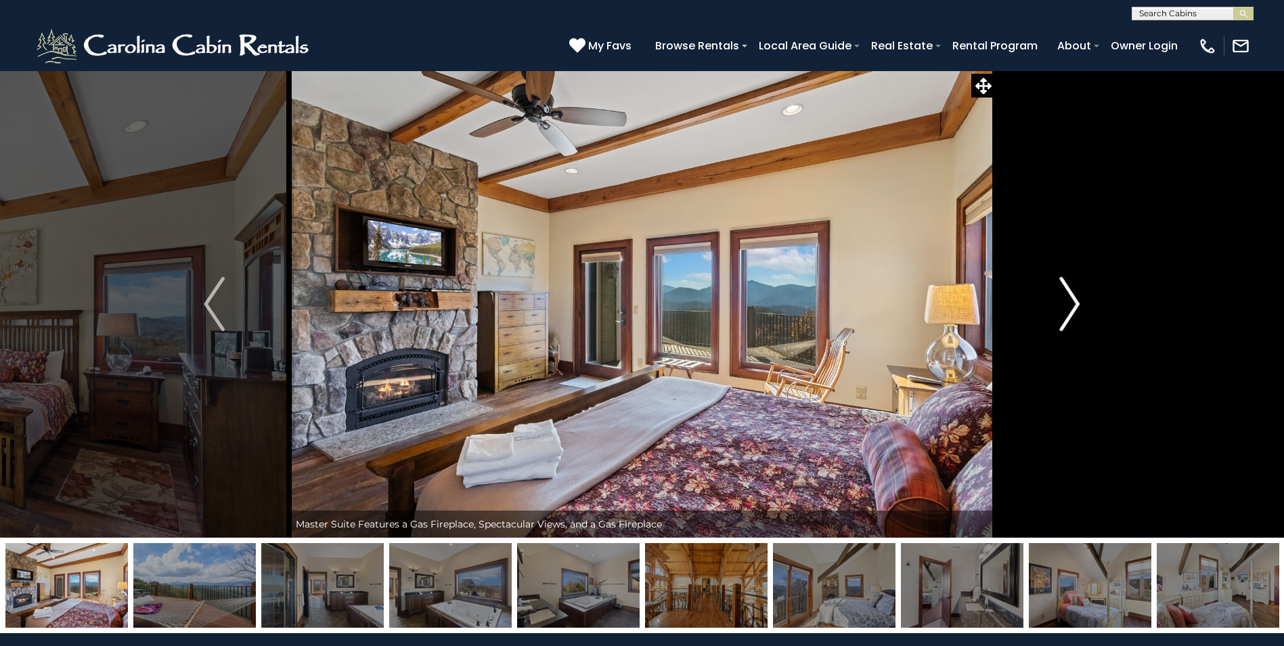
click at [1071, 307] on img "Next" at bounding box center [1069, 304] width 20 height 54
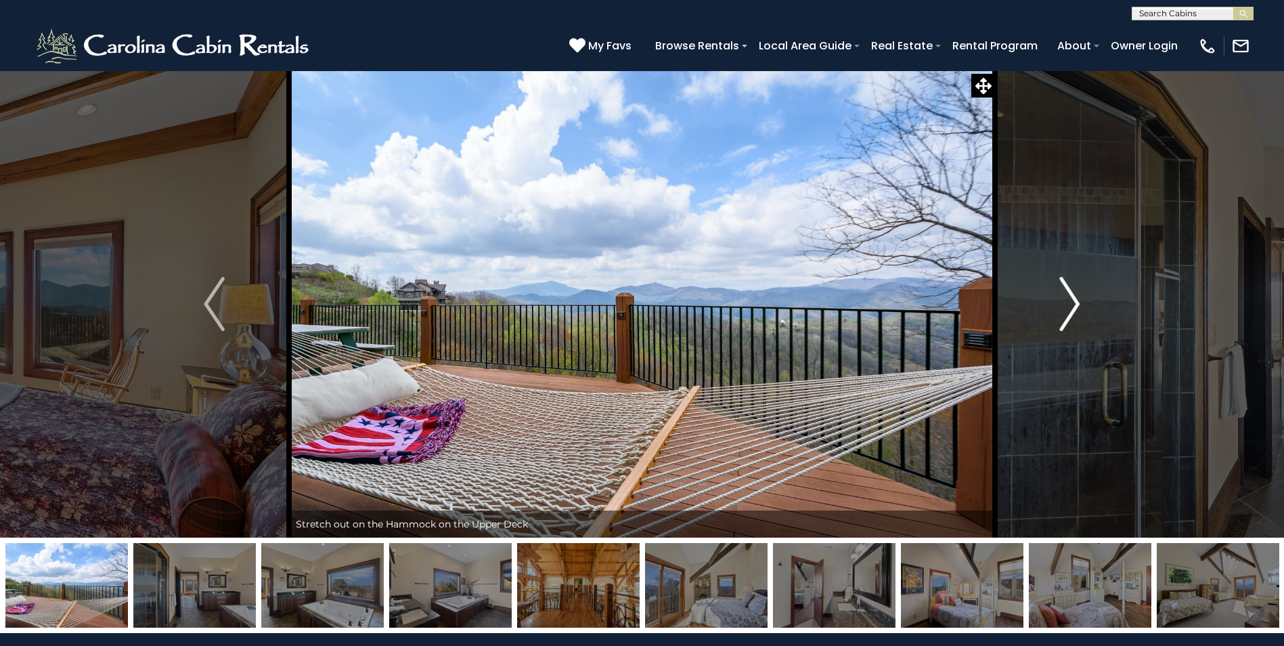
click at [1071, 307] on img "Next" at bounding box center [1069, 304] width 20 height 54
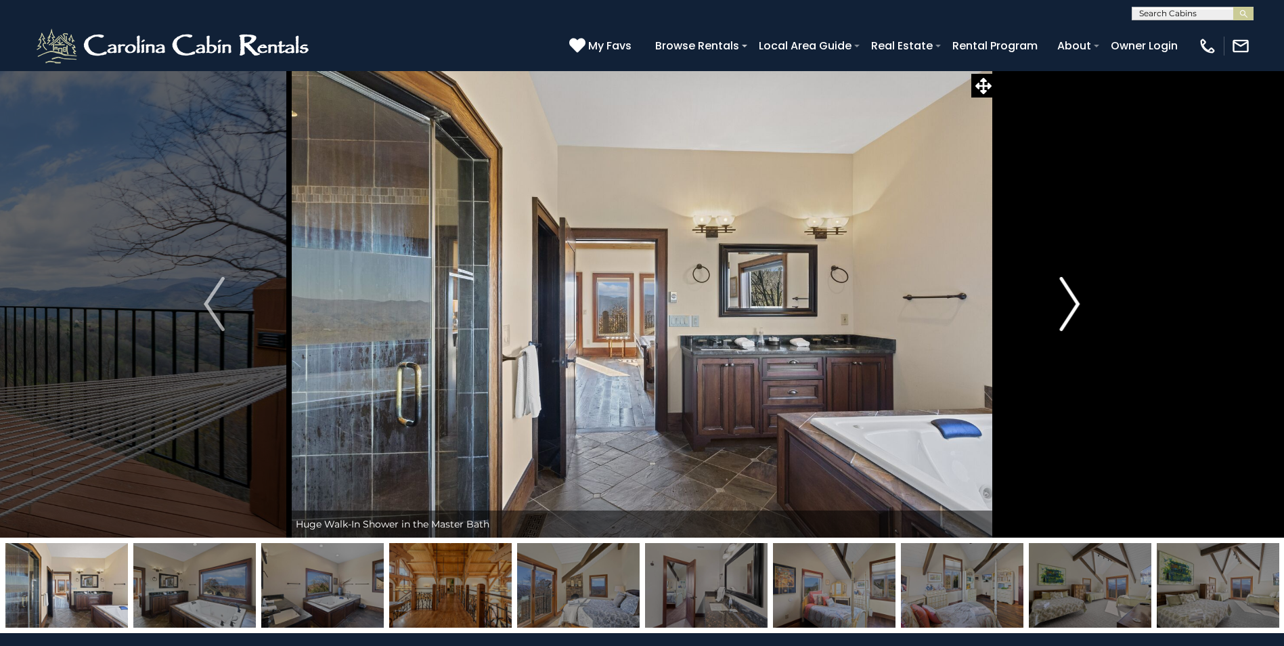
click at [1071, 307] on img "Next" at bounding box center [1069, 304] width 20 height 54
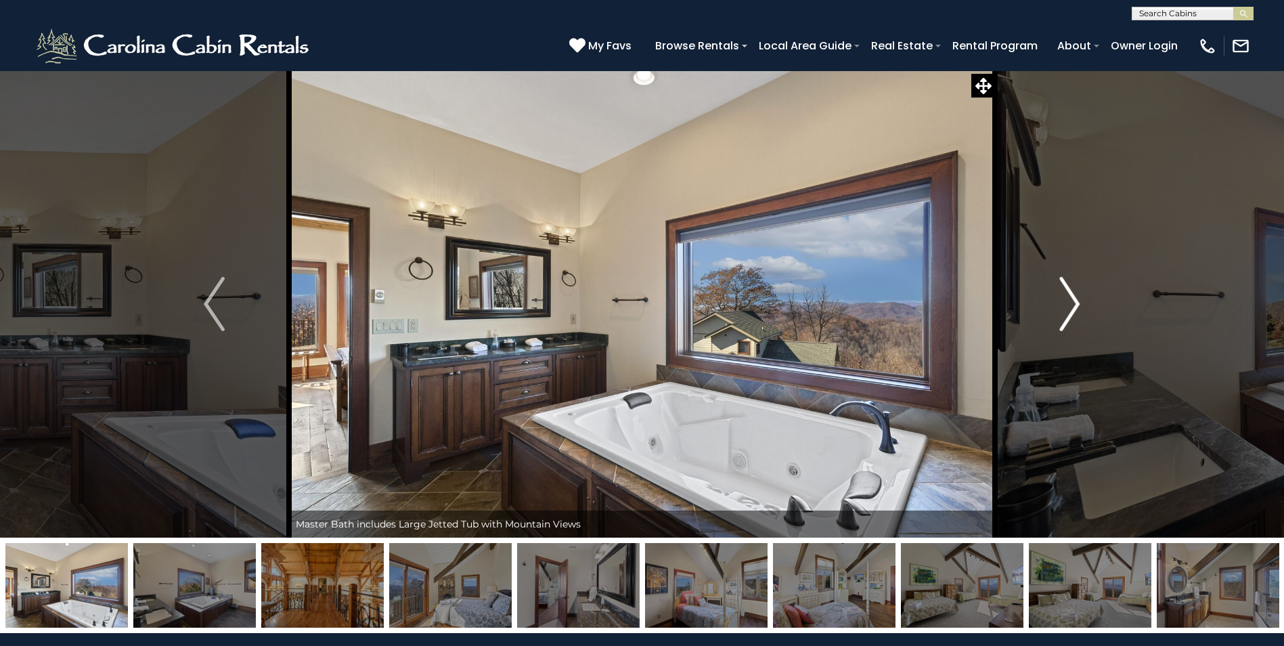
click at [1071, 307] on img "Next" at bounding box center [1069, 304] width 20 height 54
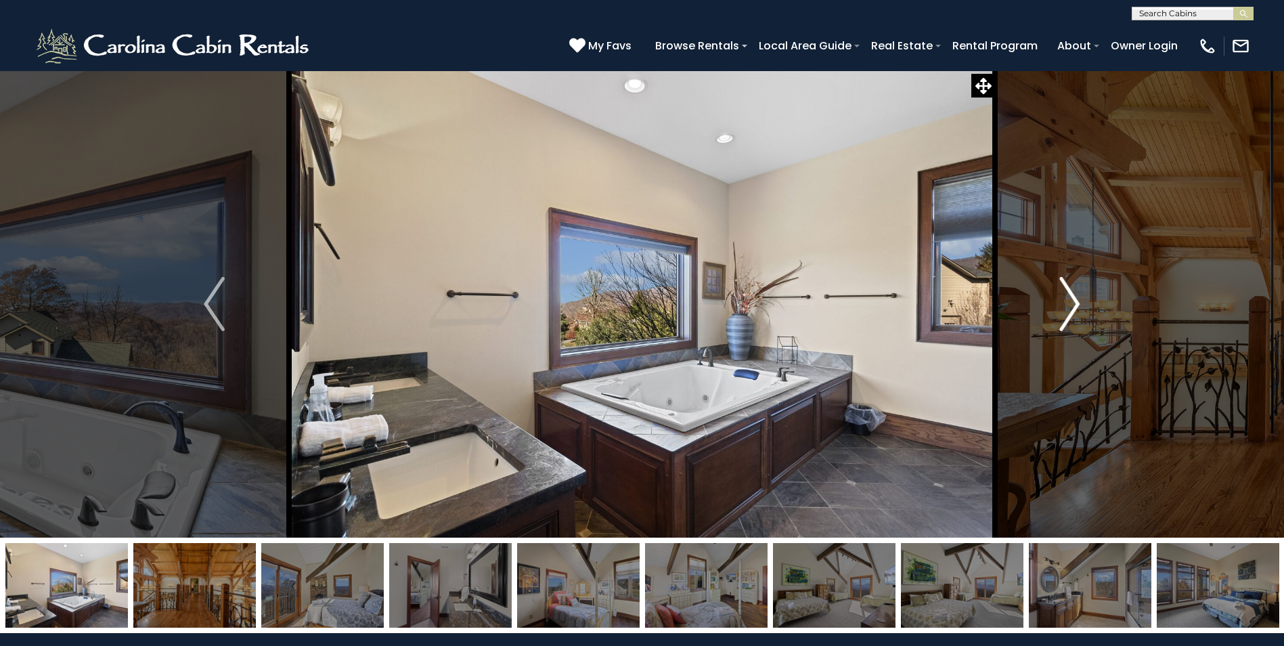
click at [1071, 307] on img "Next" at bounding box center [1069, 304] width 20 height 54
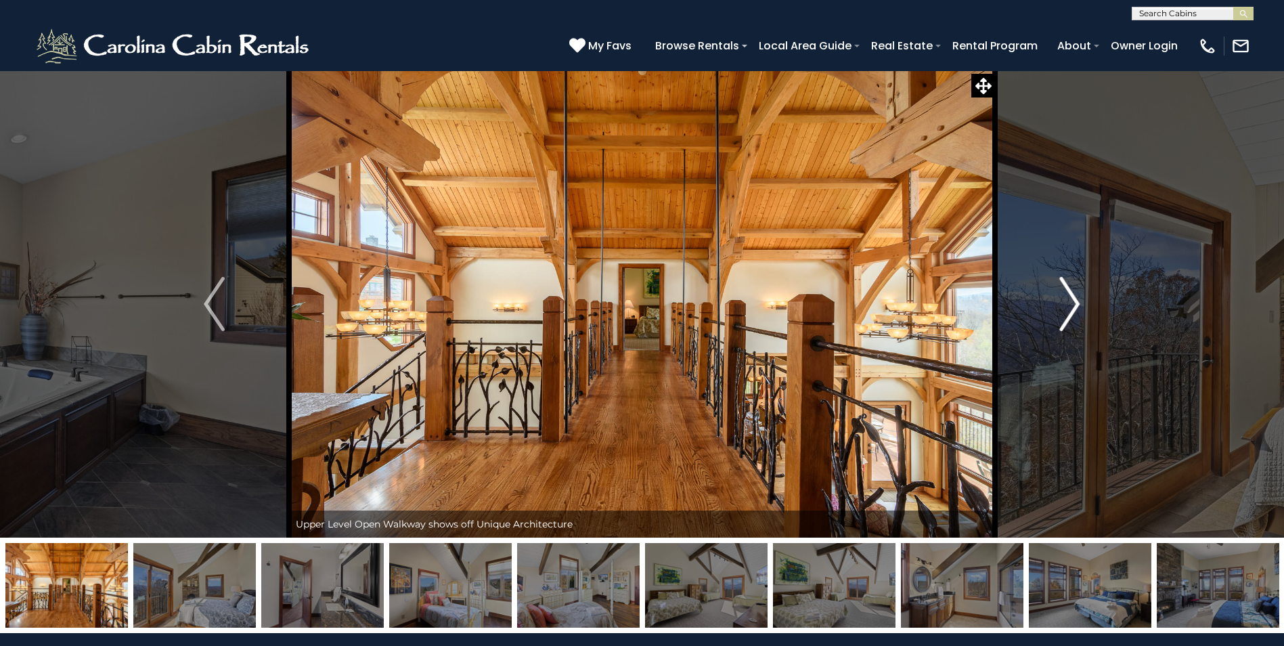
click at [1071, 307] on img "Next" at bounding box center [1069, 304] width 20 height 54
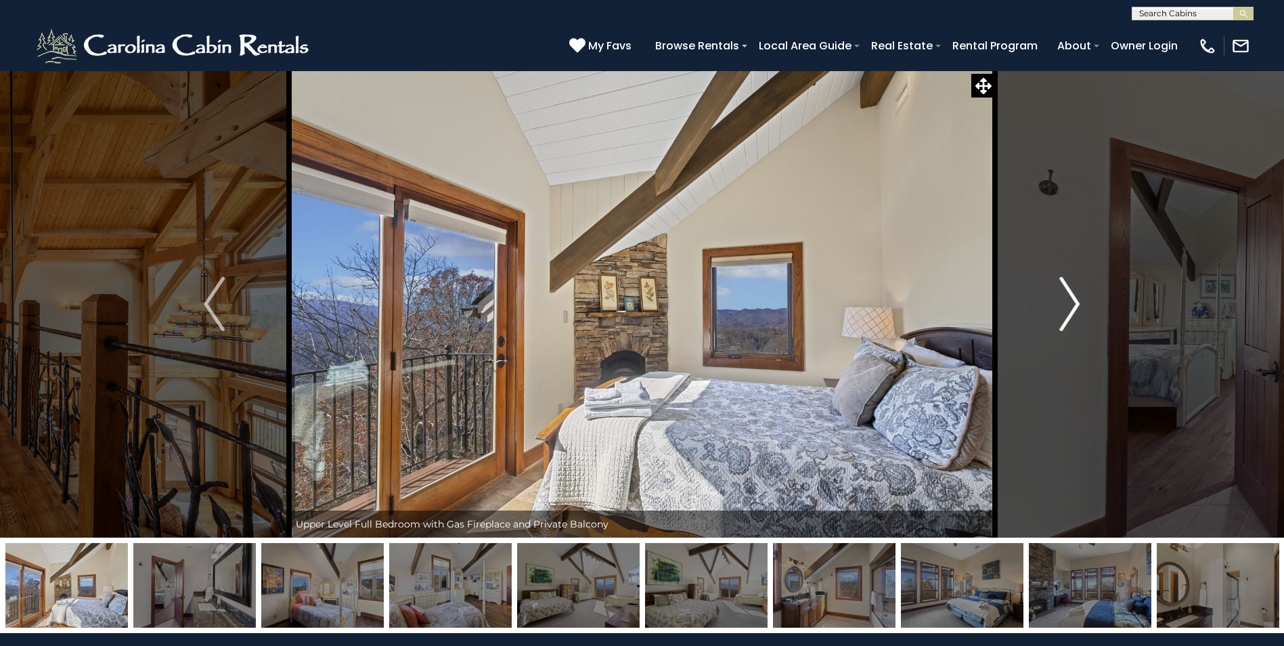
click at [1071, 307] on img "Next" at bounding box center [1069, 304] width 20 height 54
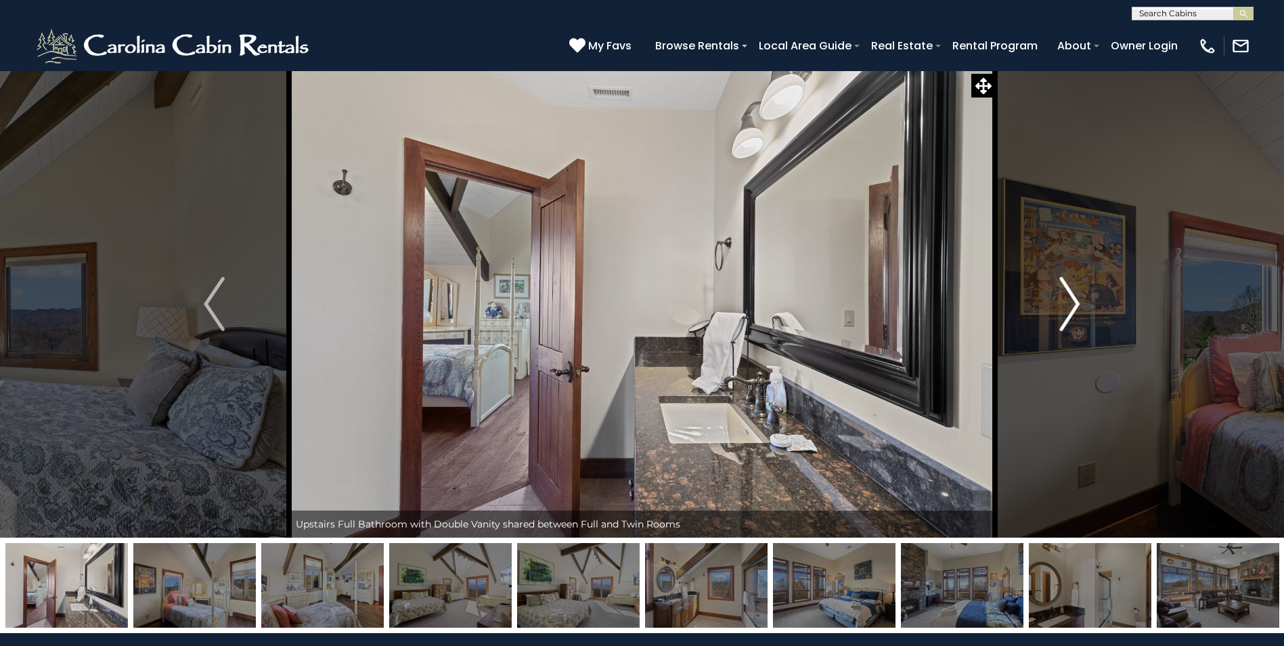
click at [1071, 307] on img "Next" at bounding box center [1069, 304] width 20 height 54
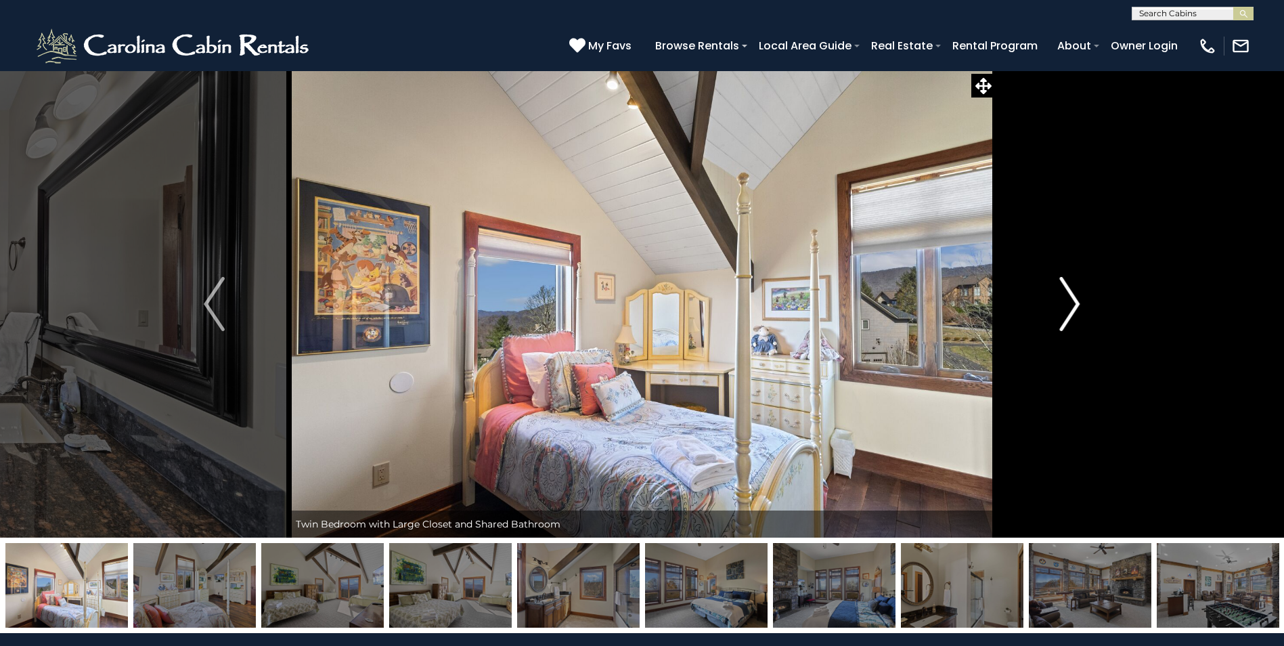
click at [1071, 307] on img "Next" at bounding box center [1069, 304] width 20 height 54
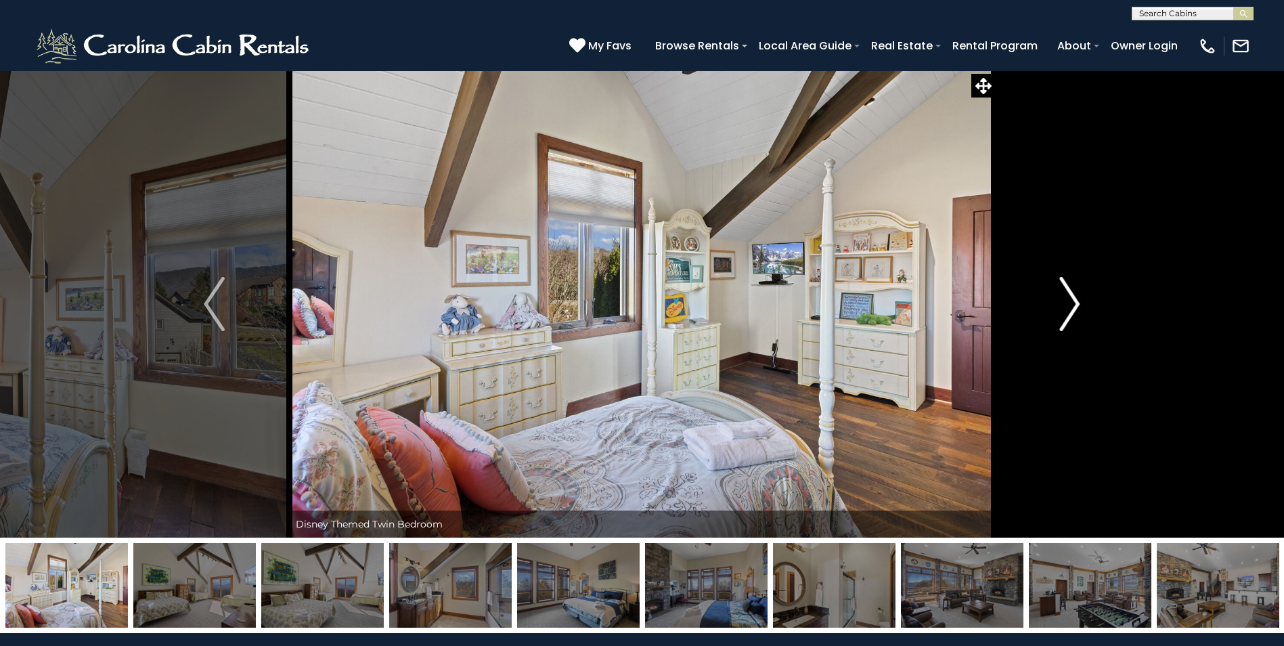
click at [1071, 307] on img "Next" at bounding box center [1069, 304] width 20 height 54
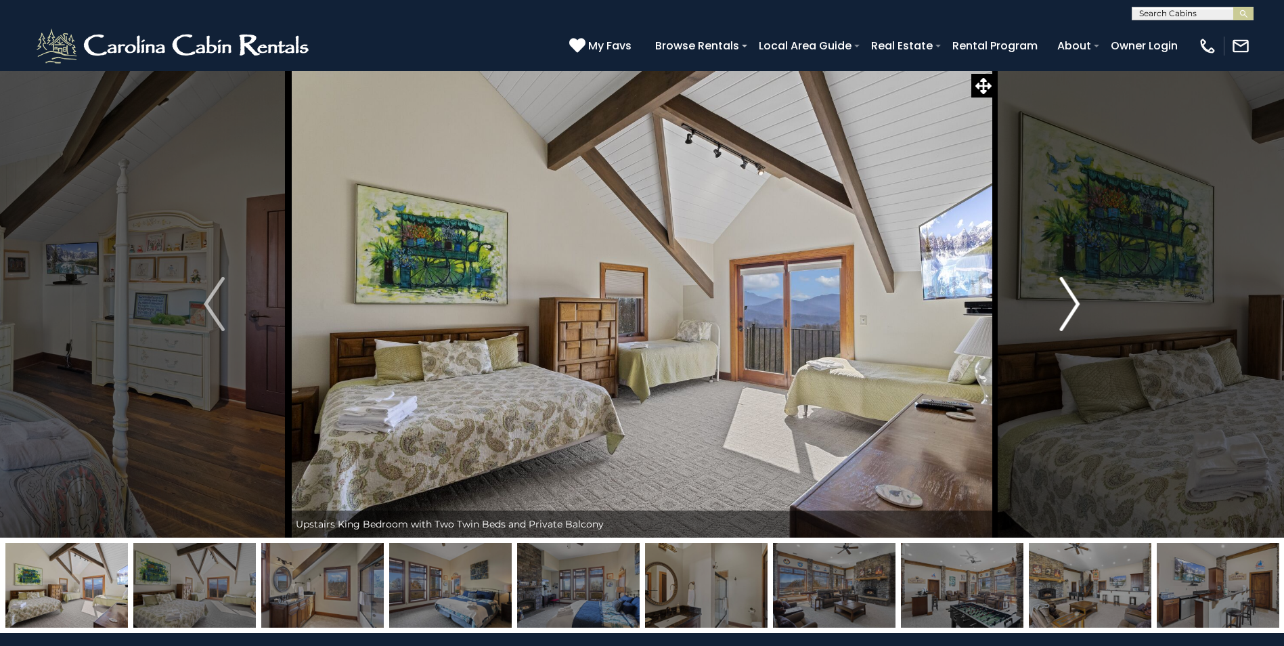
click at [1071, 307] on img "Next" at bounding box center [1069, 304] width 20 height 54
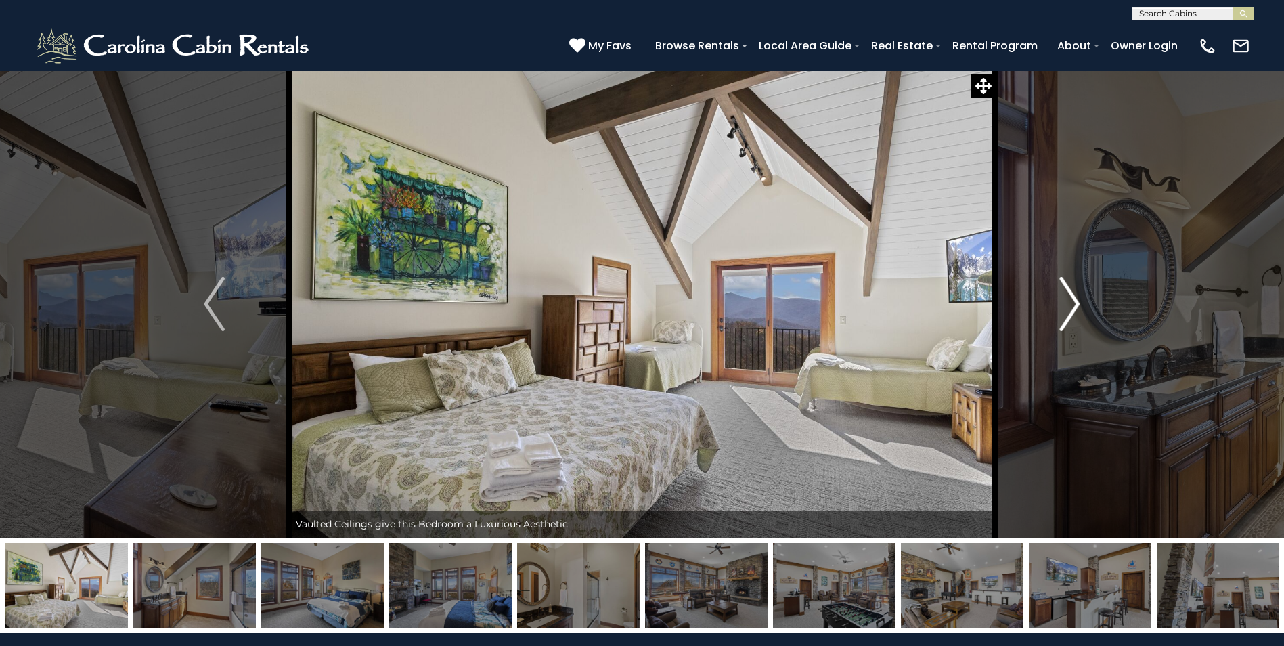
click at [1071, 307] on img "Next" at bounding box center [1069, 304] width 20 height 54
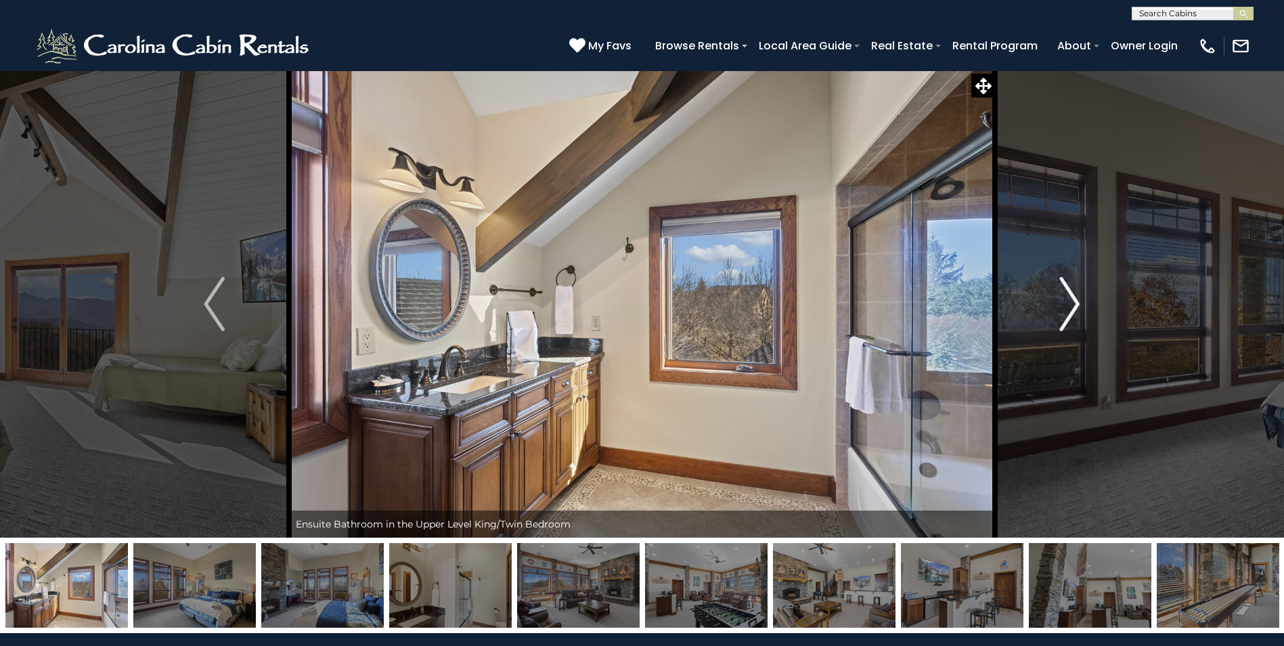
click at [1071, 307] on img "Next" at bounding box center [1069, 304] width 20 height 54
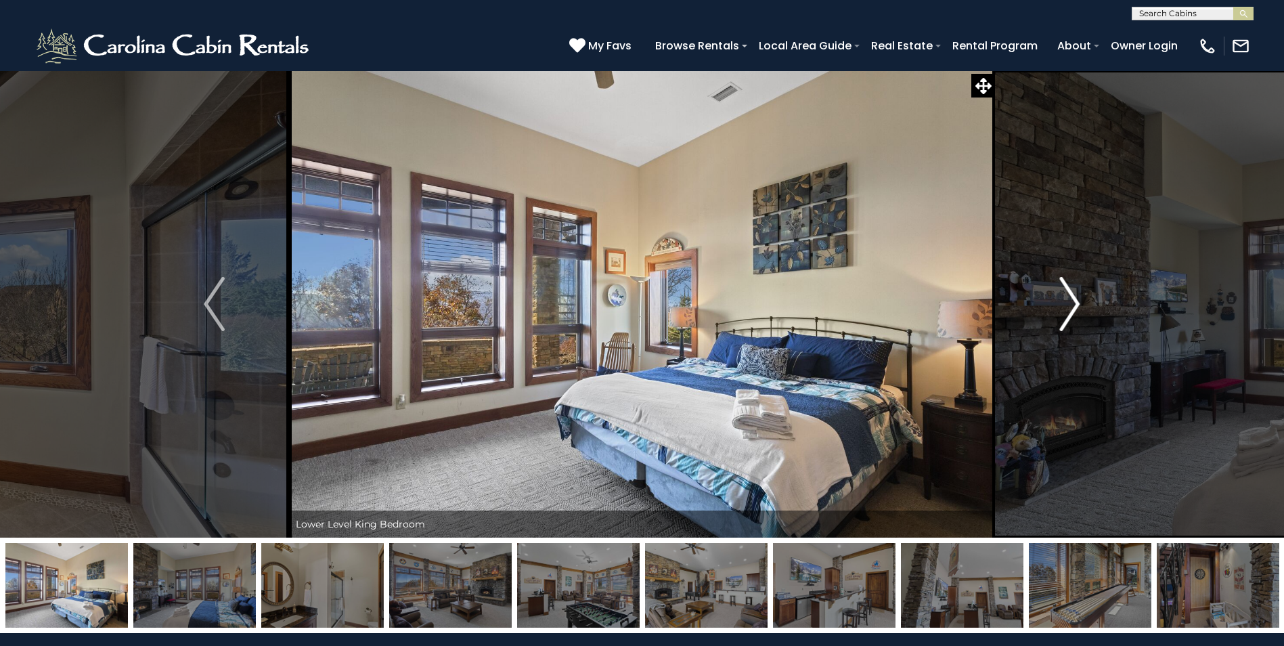
click at [1071, 307] on img "Next" at bounding box center [1069, 304] width 20 height 54
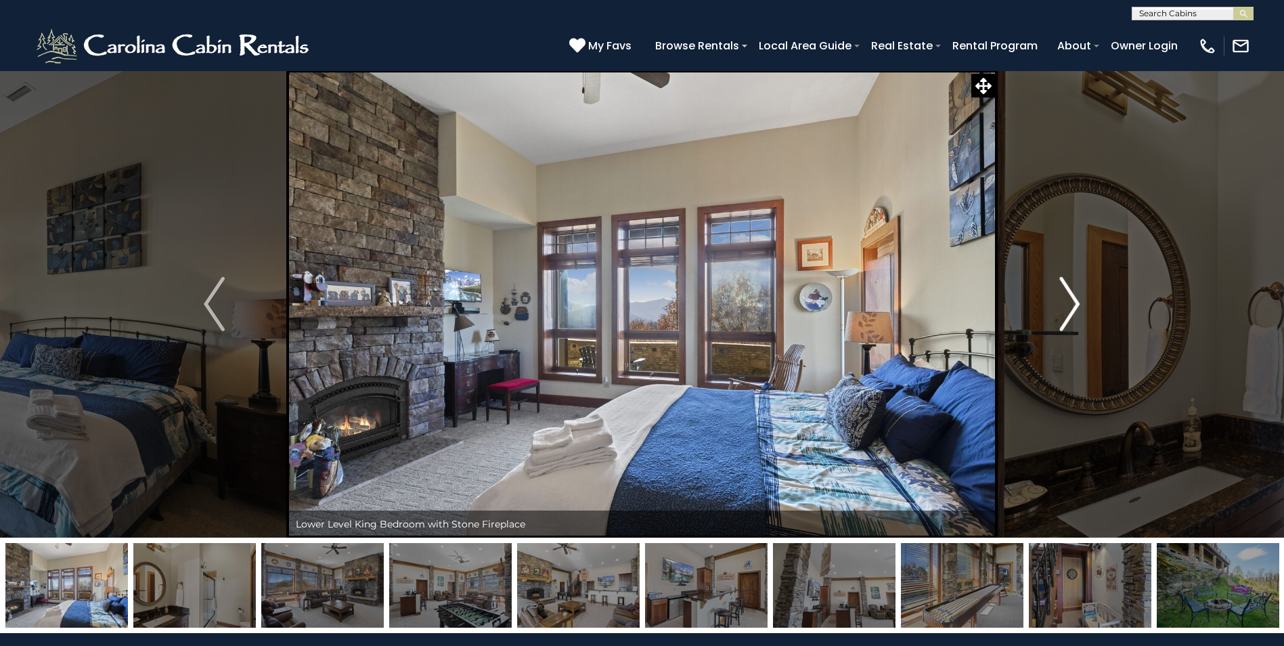
click at [1071, 307] on img "Next" at bounding box center [1069, 304] width 20 height 54
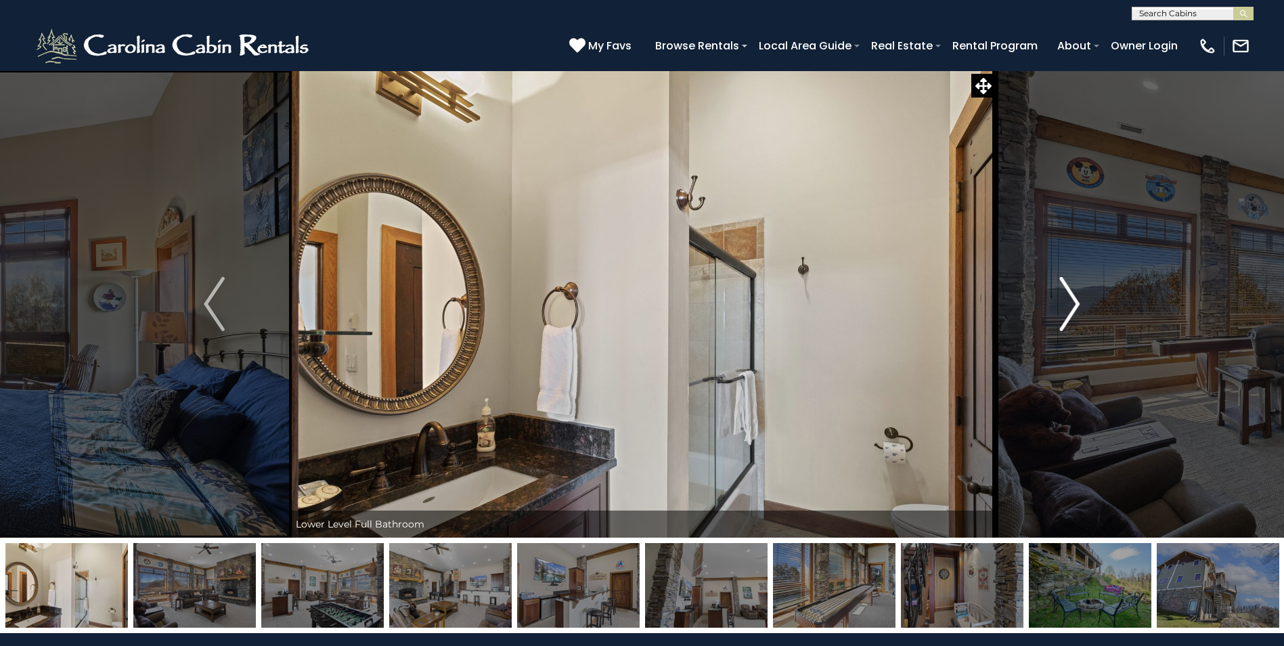
click at [1071, 307] on img "Next" at bounding box center [1069, 304] width 20 height 54
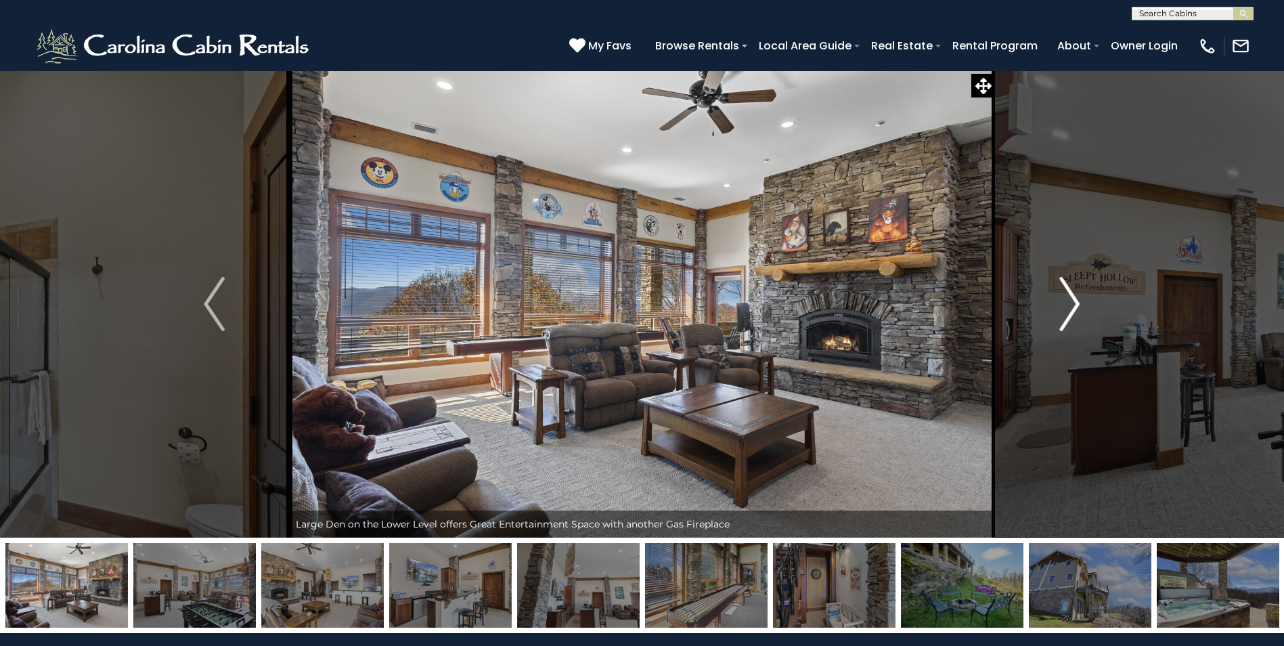
click at [1071, 307] on img "Next" at bounding box center [1069, 304] width 20 height 54
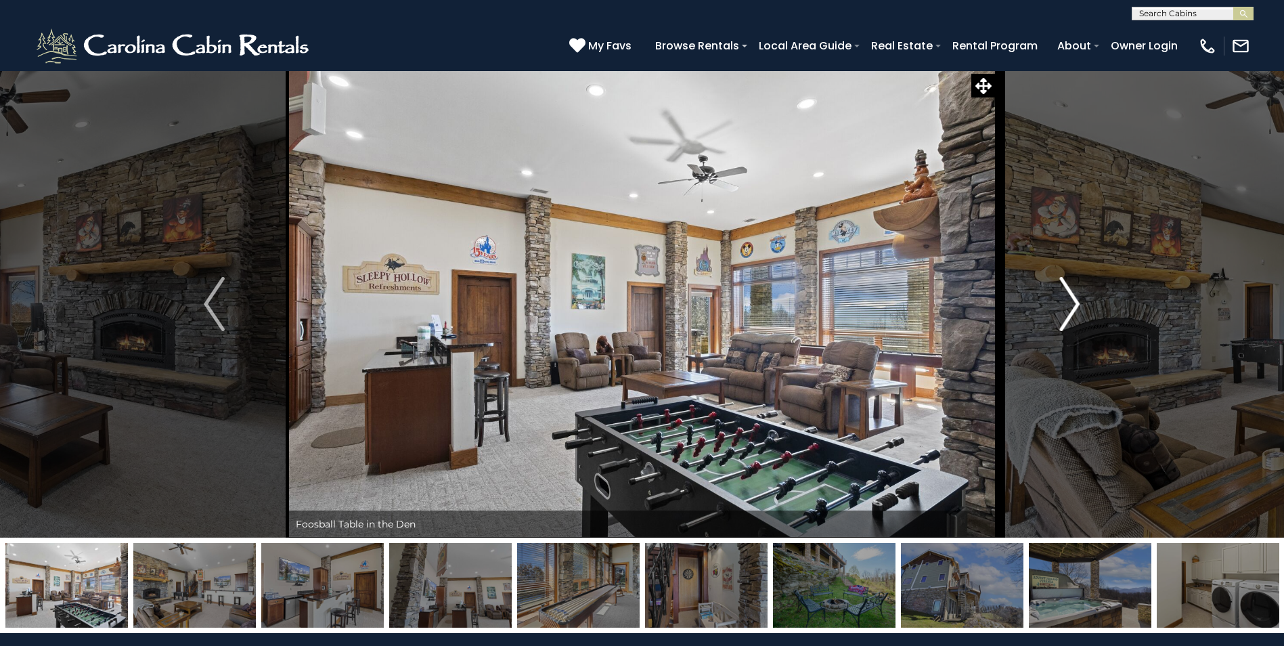
click at [1071, 307] on img "Next" at bounding box center [1069, 304] width 20 height 54
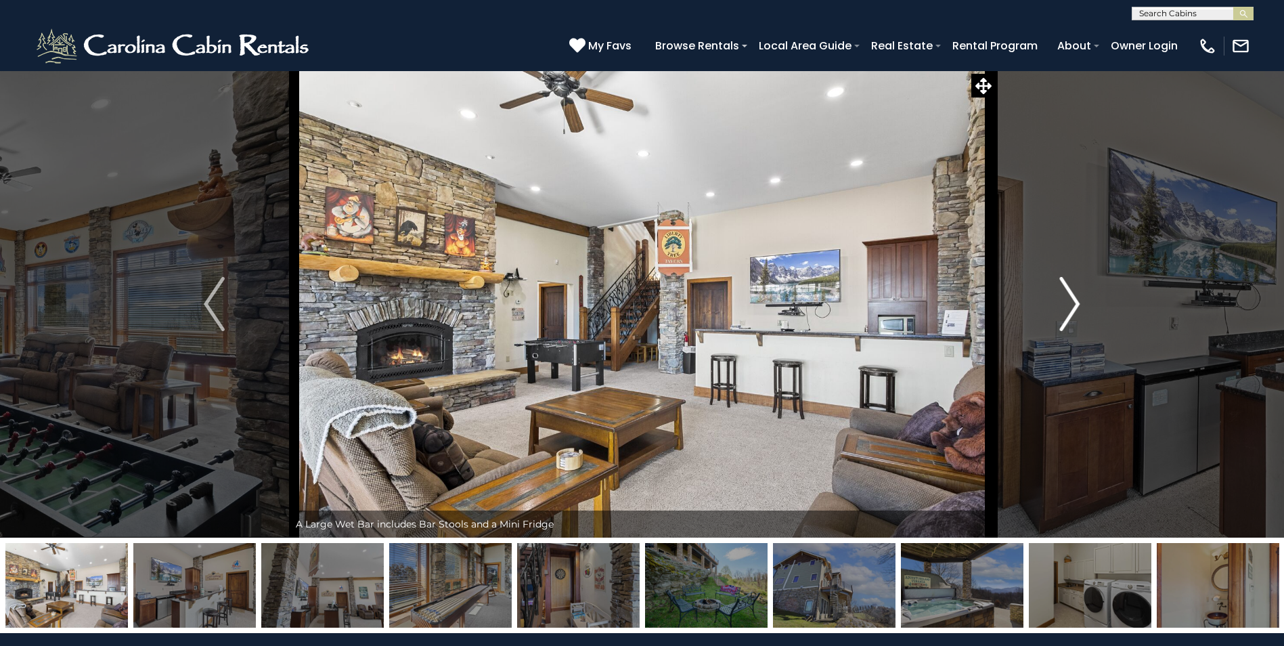
click at [1071, 307] on img "Next" at bounding box center [1069, 304] width 20 height 54
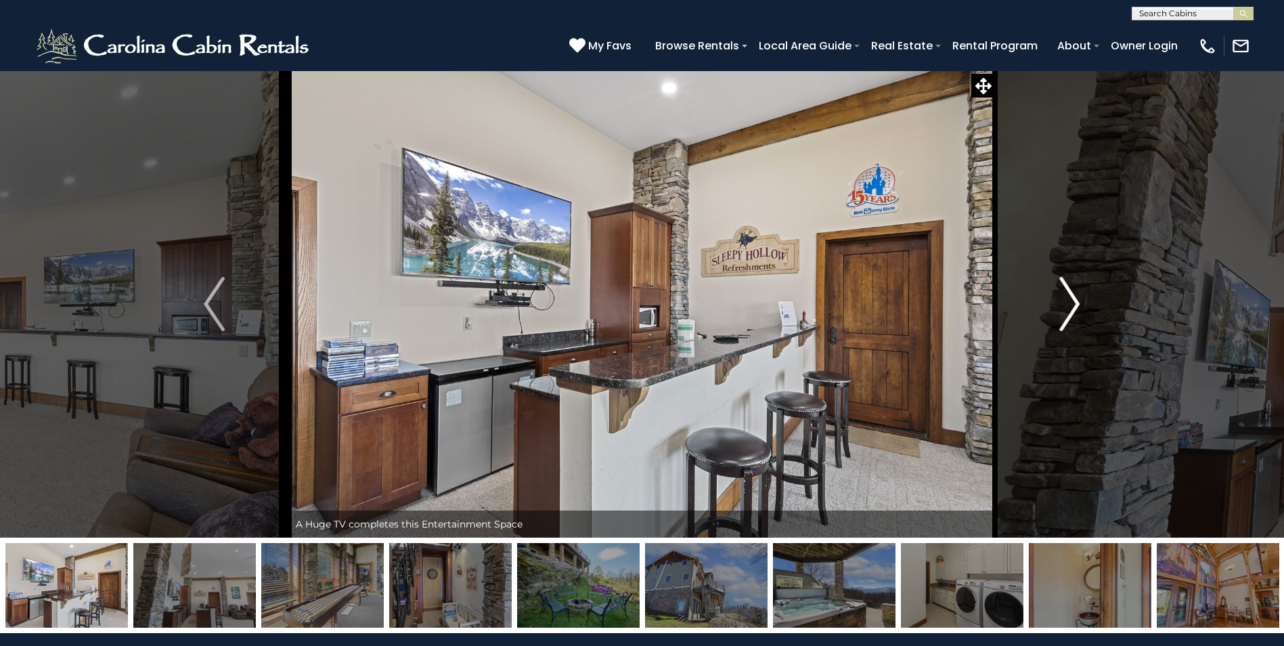
click at [1071, 307] on img "Next" at bounding box center [1069, 304] width 20 height 54
